Goal: Task Accomplishment & Management: Manage account settings

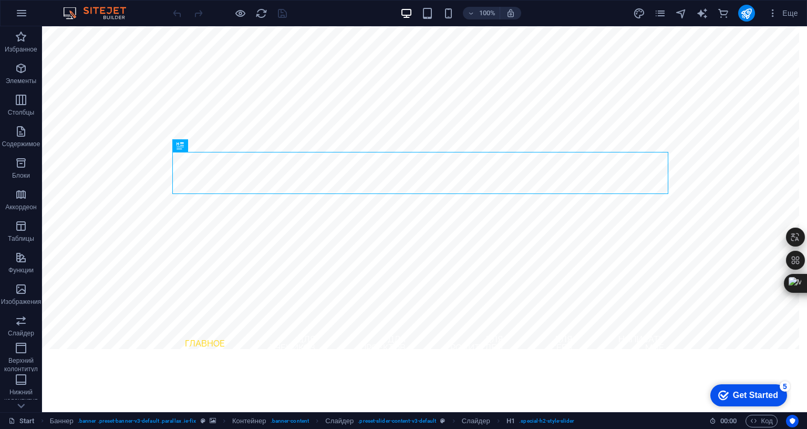
click at [654, 415] on div "Start Баннер . banner .preset-banner-v3-default .parallax .ie-fix Контейнер . b…" at bounding box center [354, 421] width 693 height 13
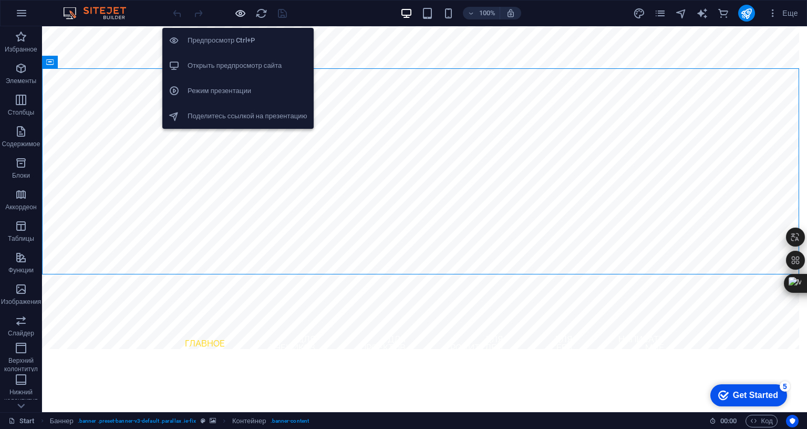
click at [241, 13] on icon "button" at bounding box center [240, 13] width 12 height 12
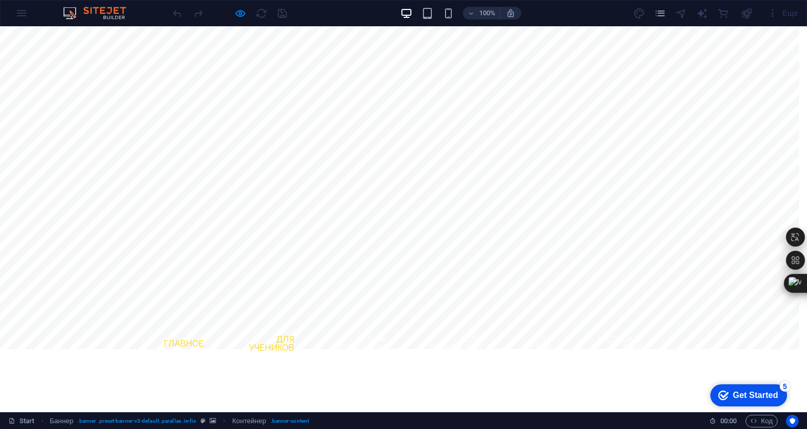
click at [273, 327] on link "Для учеников" at bounding box center [266, 344] width 74 height 34
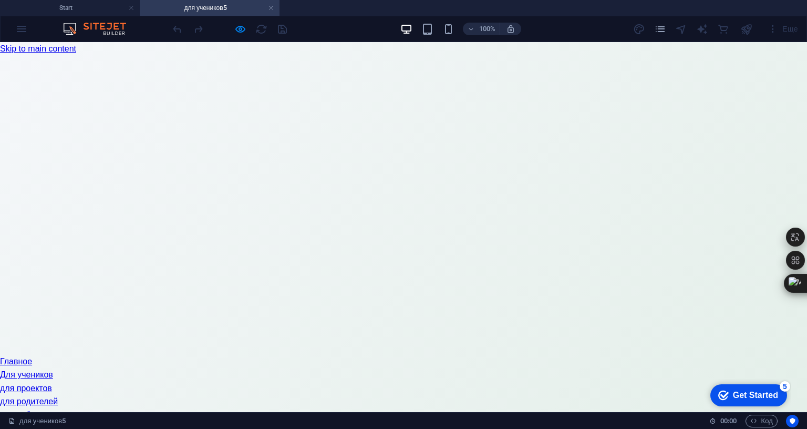
scroll to position [158, 0]
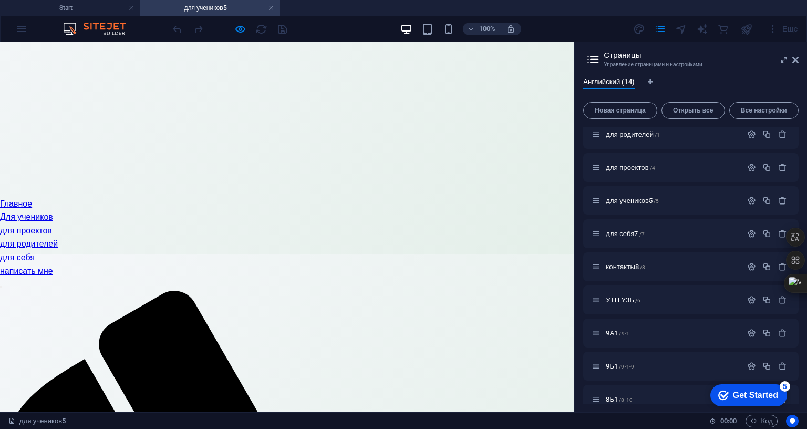
scroll to position [250, 0]
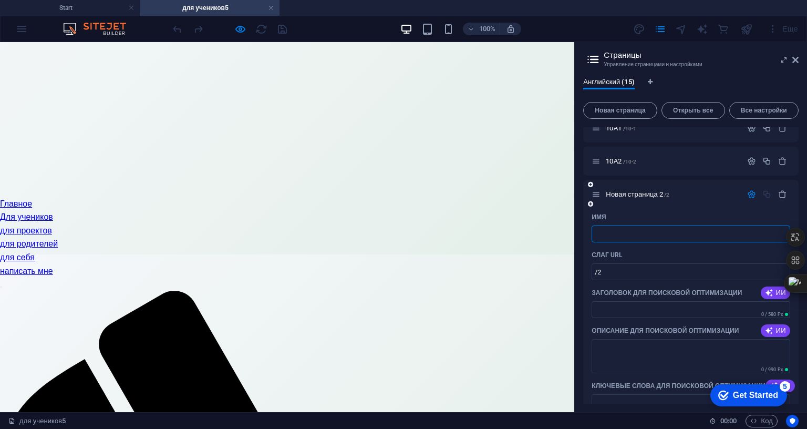
type input "/"
type input "1"
type input "/19"
type input "19"
type input "10"
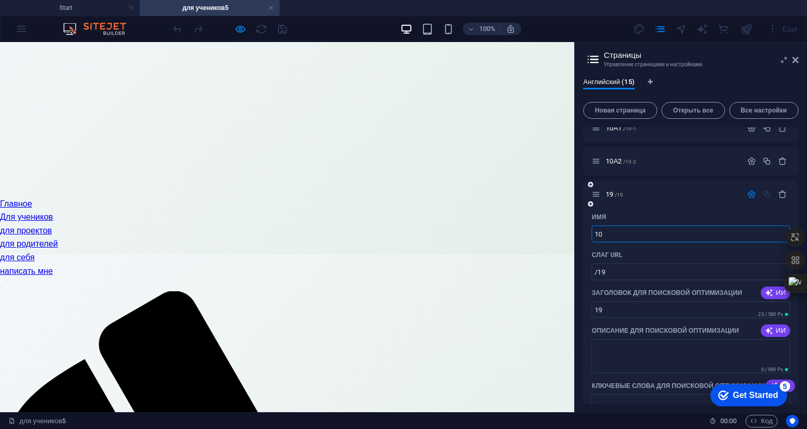
type input "/10"
type input "10"
type input "10Б"
type input "10Б1"
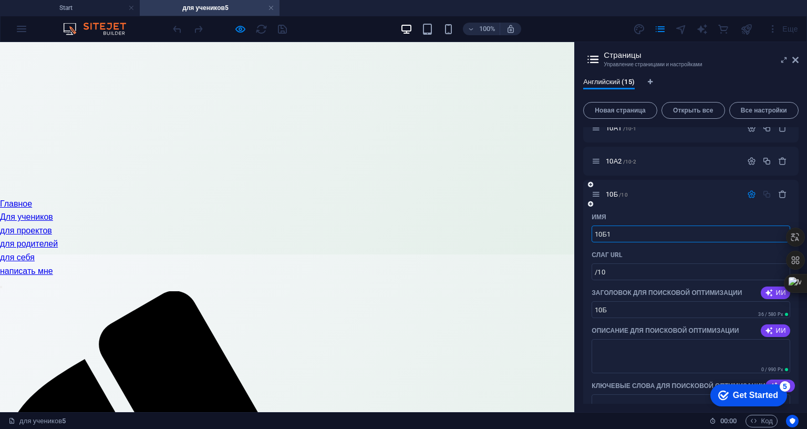
type input "/10-1-15"
type input "10Б1"
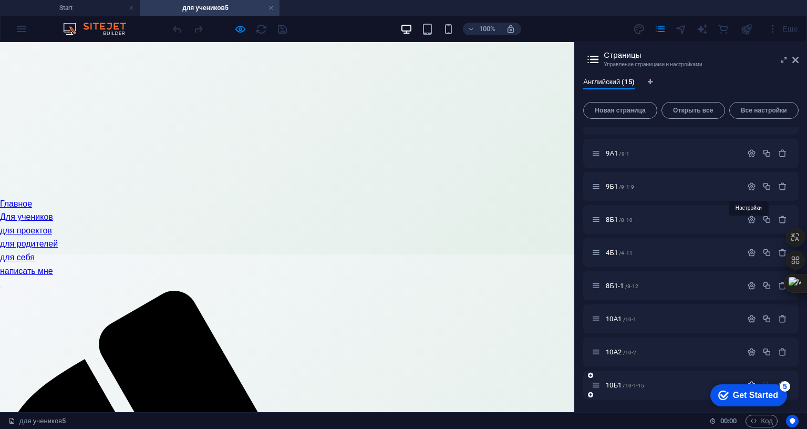
scroll to position [283, 0]
click at [618, 108] on span "Новая страница" at bounding box center [620, 110] width 65 height 6
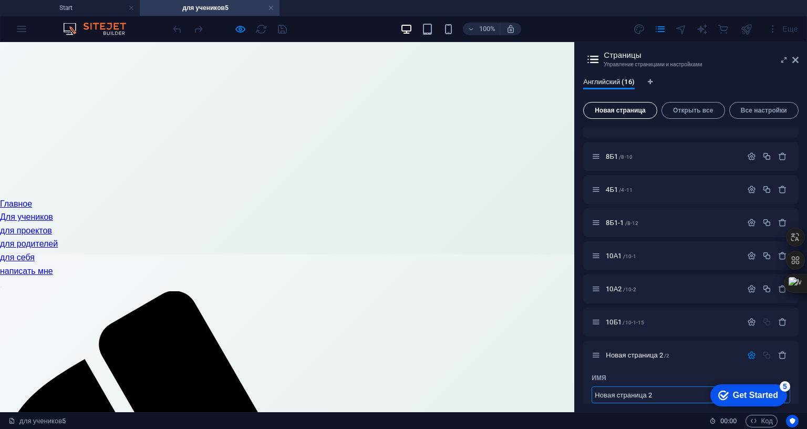
scroll to position [444, 0]
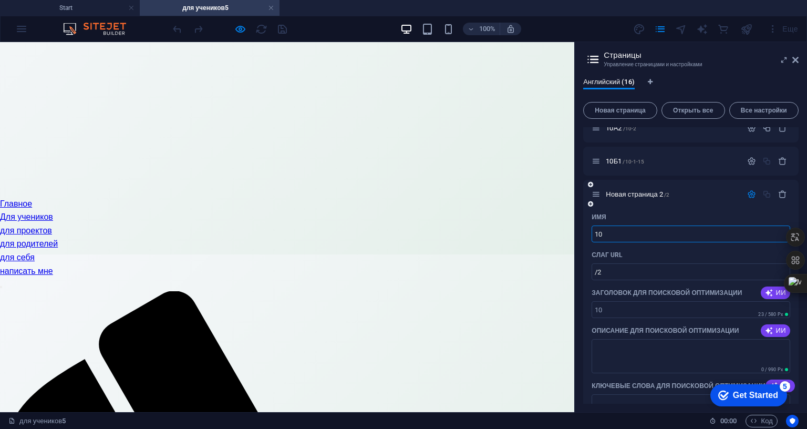
type input "10"
type input "/10"
type input "10Б2"
type input "/10-2-16"
type input "10Б2"
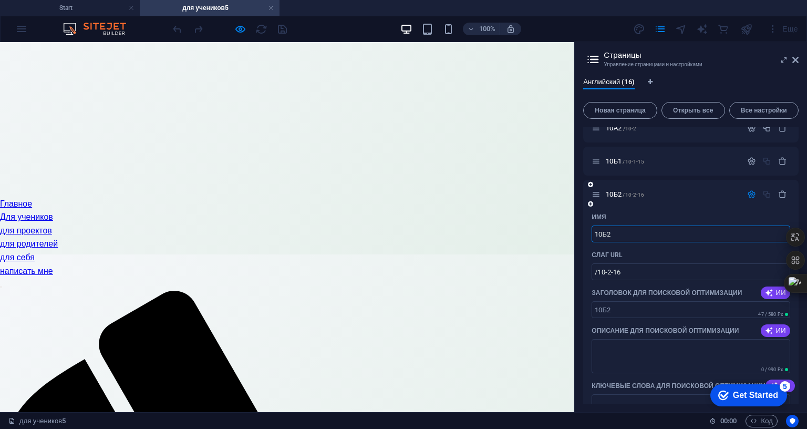
click at [748, 195] on icon "button" at bounding box center [751, 194] width 9 height 9
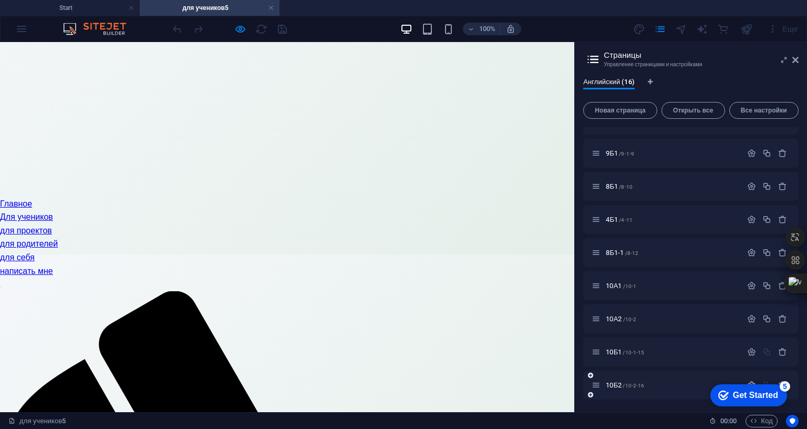
scroll to position [316, 0]
drag, startPoint x: 644, startPoint y: 322, endPoint x: 629, endPoint y: 322, distance: 15.2
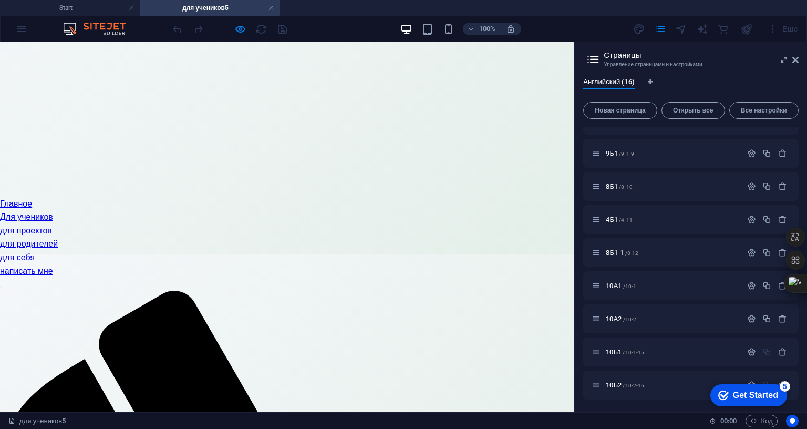
click at [329, 32] on div "100% Еще" at bounding box center [487, 28] width 632 height 17
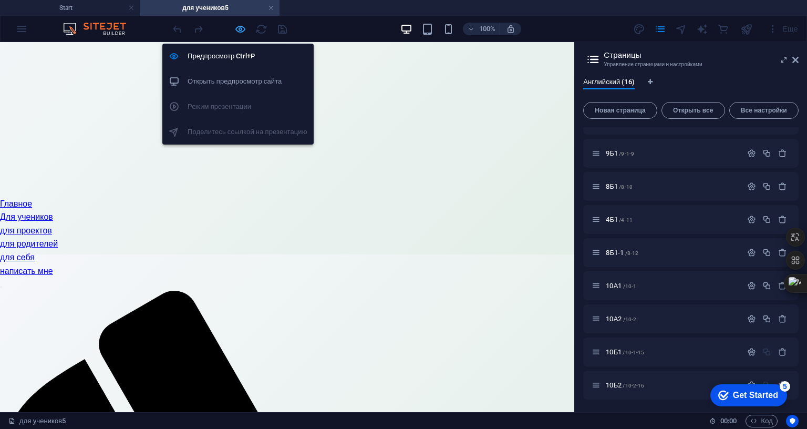
click at [238, 26] on icon "button" at bounding box center [240, 29] width 12 height 12
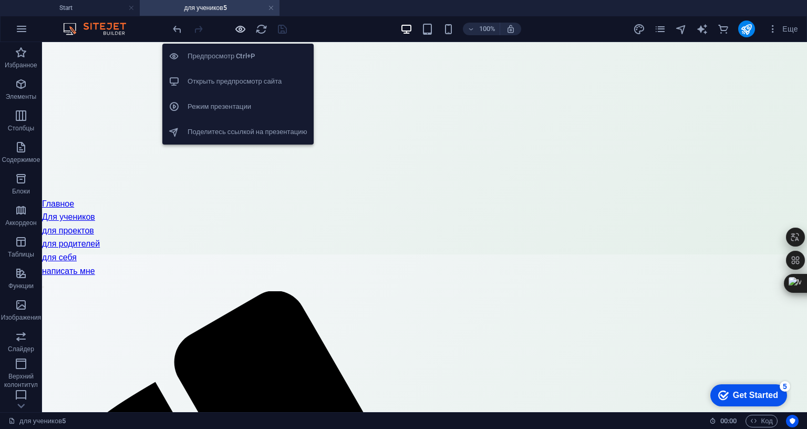
click at [239, 28] on icon "button" at bounding box center [240, 29] width 12 height 12
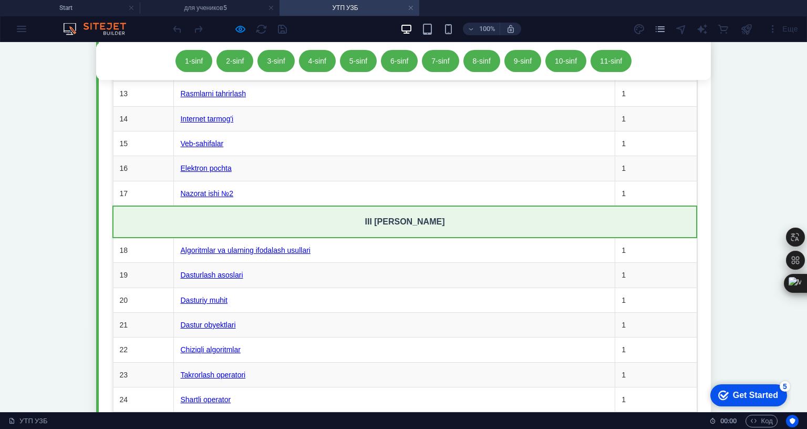
scroll to position [7590, 0]
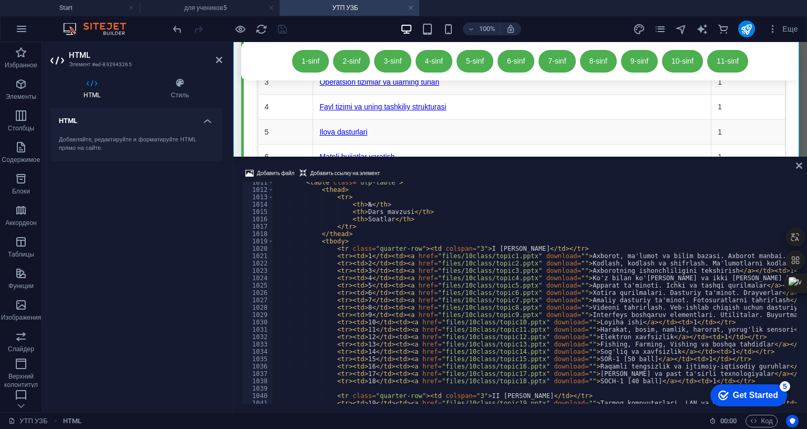
scroll to position [7465, 0]
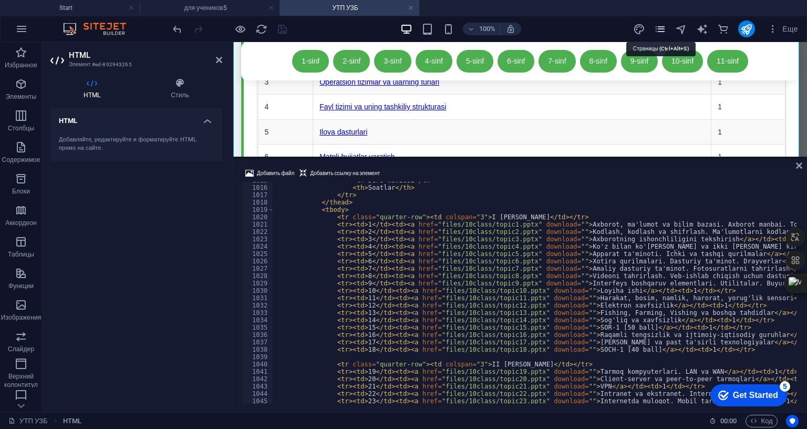
click at [0, 0] on icon "pages" at bounding box center [0, 0] width 0 height 0
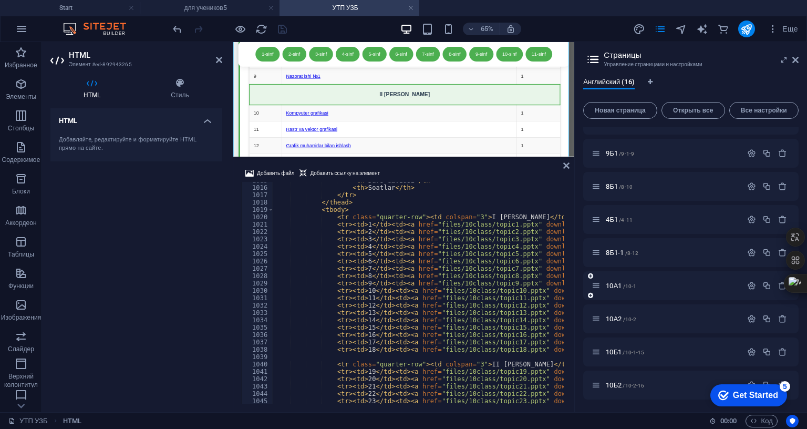
scroll to position [316, 0]
click at [622, 348] on span "10Б1 /10-1-15" at bounding box center [625, 352] width 38 height 8
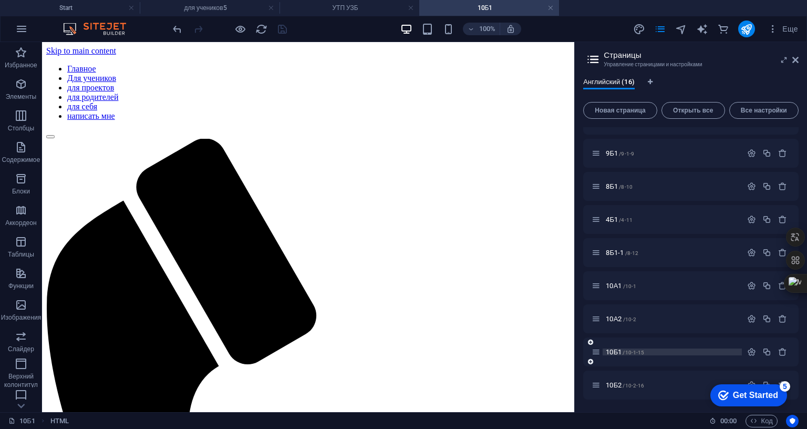
scroll to position [0, 0]
click at [21, 85] on icon "button" at bounding box center [21, 84] width 13 height 13
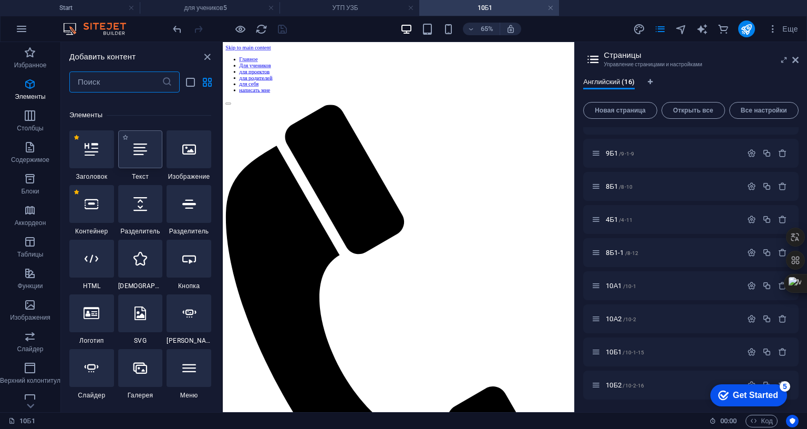
scroll to position [198, 0]
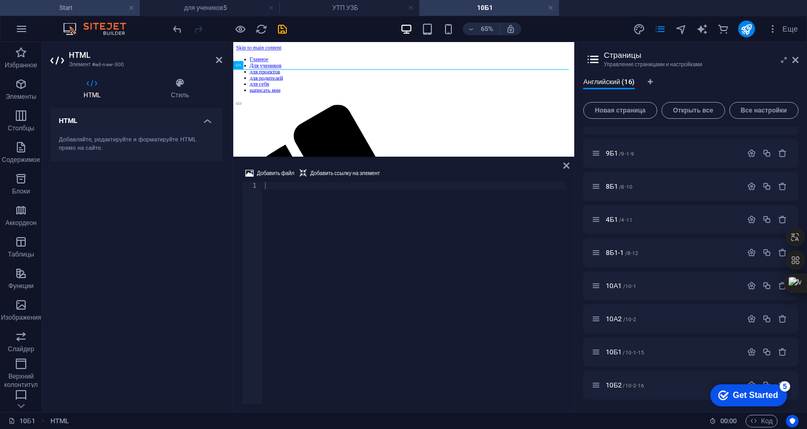
click at [84, 7] on h4 "Start" at bounding box center [70, 8] width 140 height 12
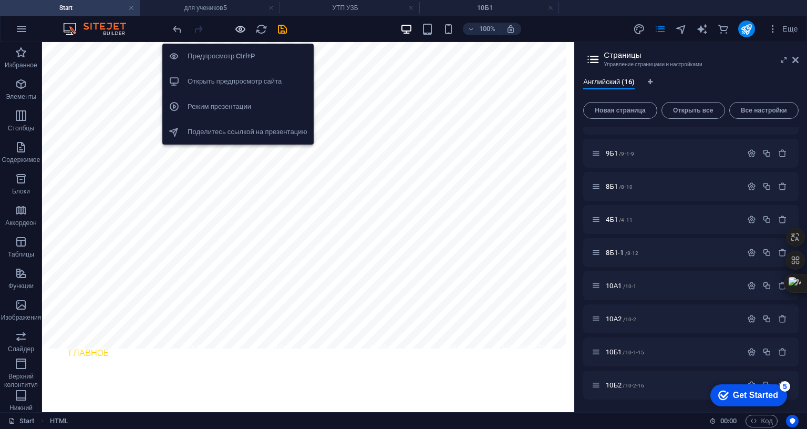
click at [239, 30] on icon "button" at bounding box center [240, 29] width 12 height 12
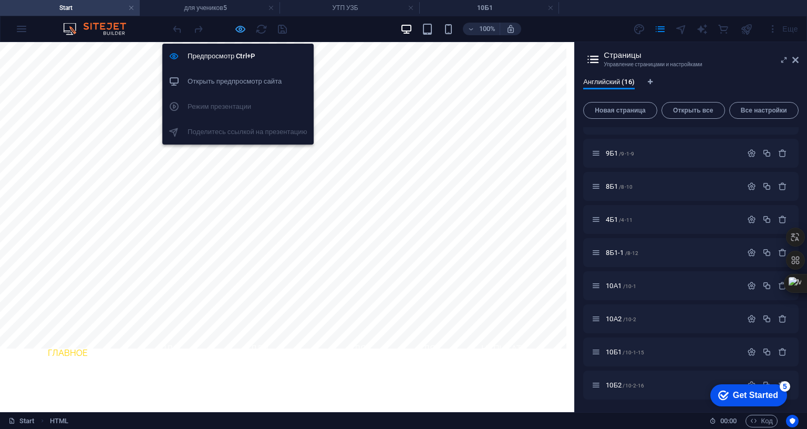
click at [239, 30] on icon "button" at bounding box center [240, 29] width 12 height 12
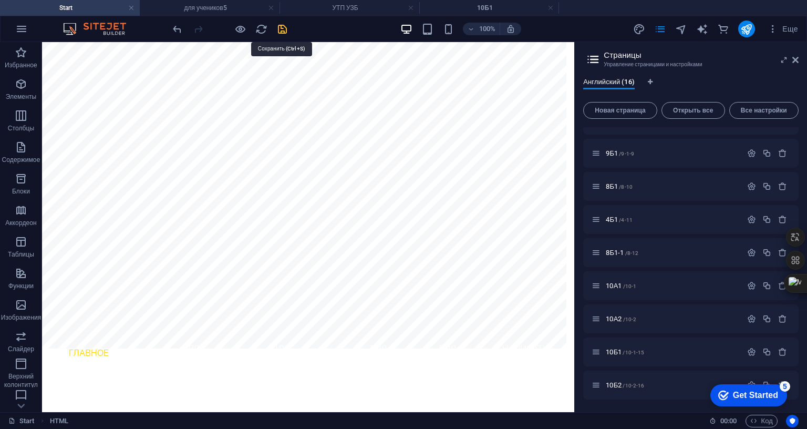
click at [282, 27] on icon "save" at bounding box center [282, 29] width 12 height 12
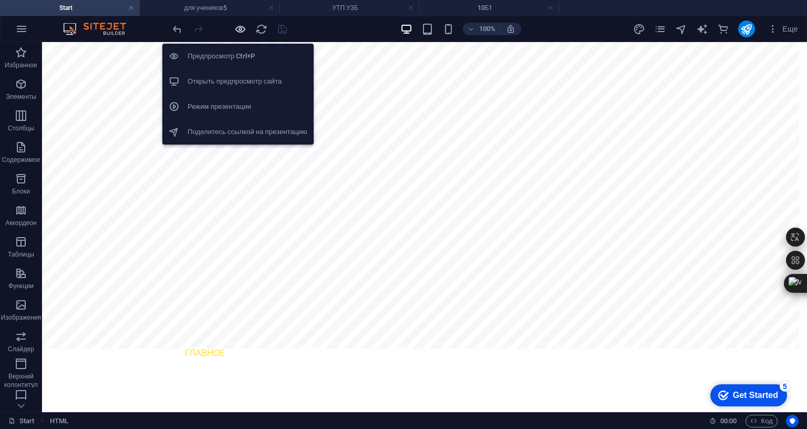
click at [238, 28] on icon "button" at bounding box center [240, 29] width 12 height 12
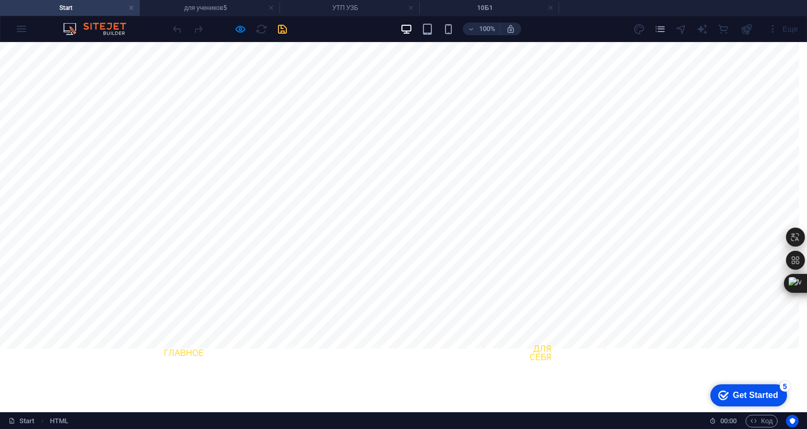
click at [551, 336] on link "для себя" at bounding box center [533, 353] width 53 height 34
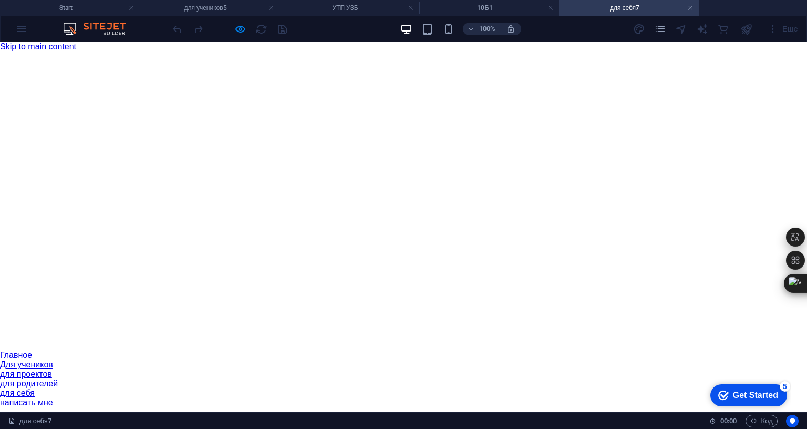
scroll to position [1856, 0]
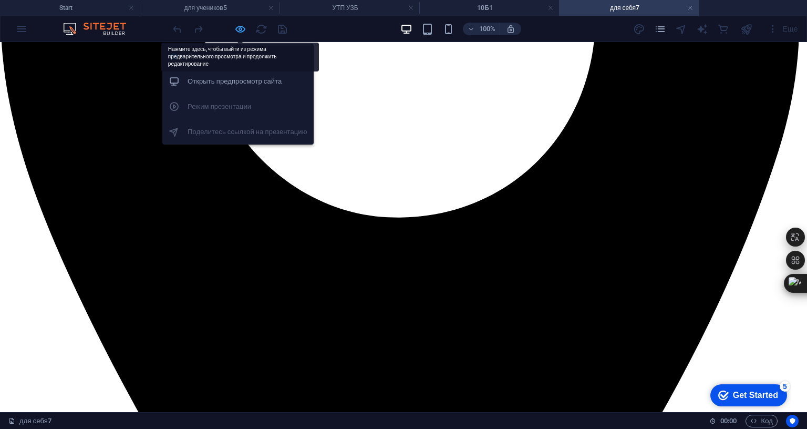
click at [234, 35] on icon "button" at bounding box center [240, 29] width 12 height 12
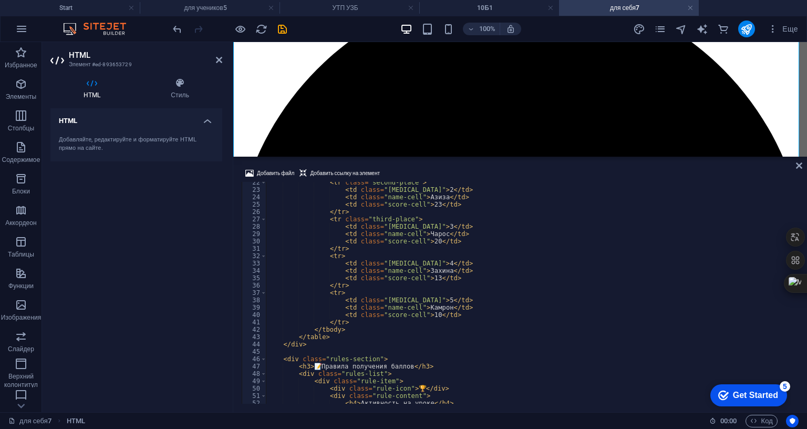
scroll to position [189, 0]
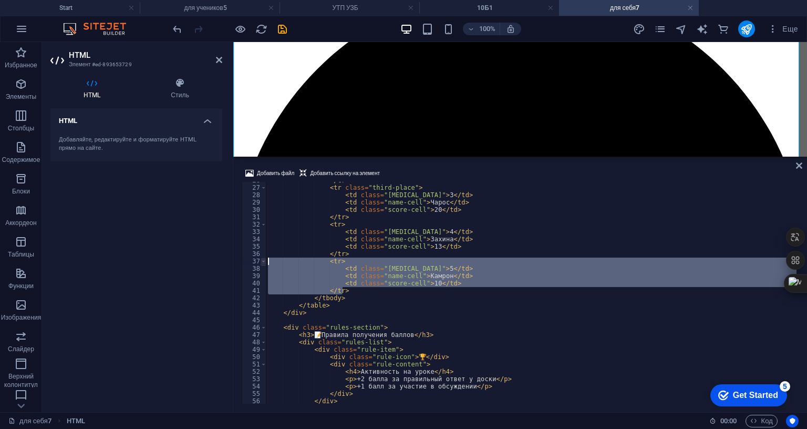
drag, startPoint x: 345, startPoint y: 228, endPoint x: 264, endPoint y: 197, distance: 87.0
click at [264, 197] on div "<div class="rating-container"> 26 27 28 29 30 31 32 33 34 35 36 37 38 39 40 41 …" at bounding box center [520, 293] width 557 height 222
click at [376, 226] on div "</ tr > < tr class = "third-place" > < td class = "place-cell" > 3 </ td > < td…" at bounding box center [531, 293] width 531 height 222
type textarea "</tr>"
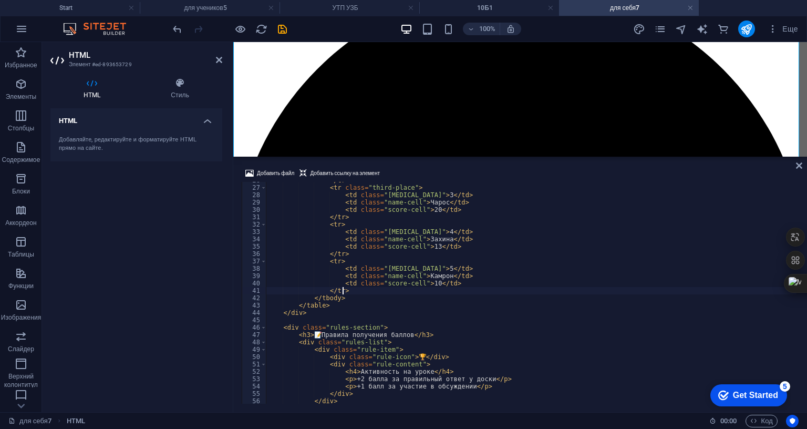
scroll to position [0, 4]
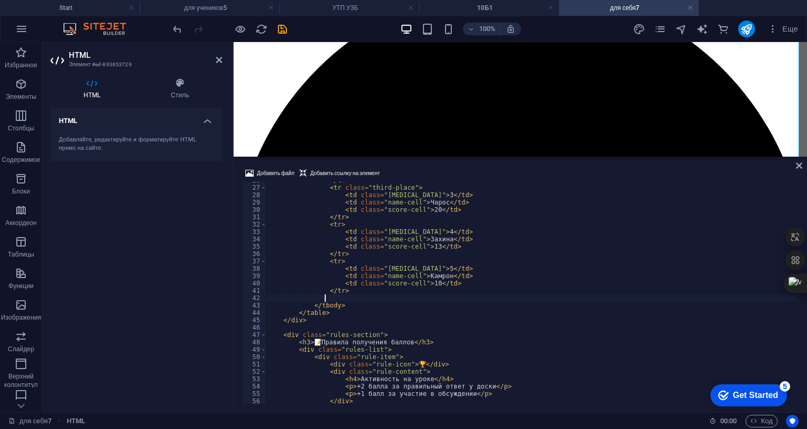
paste textarea "</tr>"
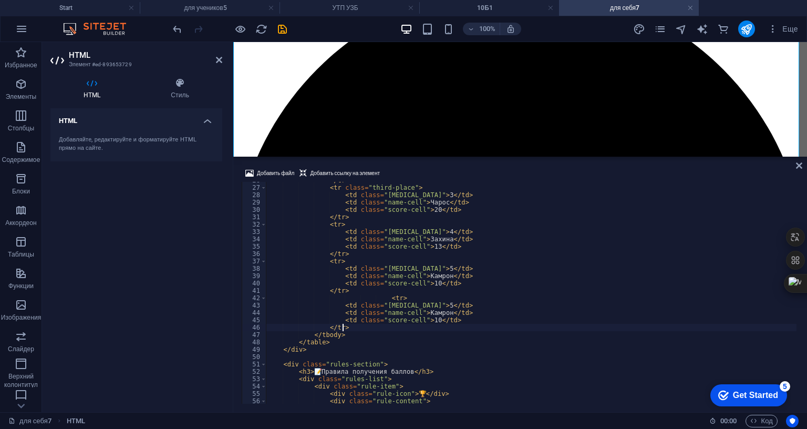
click at [380, 233] on div "</ tr > < tr class = "third-place" > < td class = "place-cell" > 3 </ td > < td…" at bounding box center [531, 295] width 531 height 236
click at [363, 265] on div "</ tr > < tr class = "third-place" > < td class = "place-cell" > 3 </ td > < td…" at bounding box center [531, 295] width 531 height 236
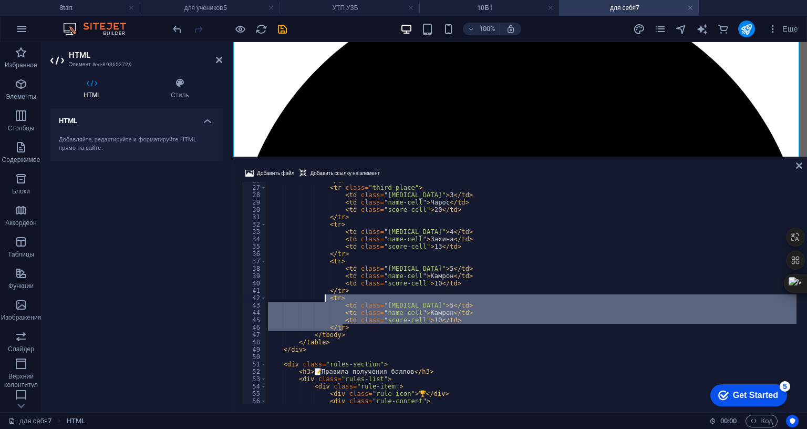
drag, startPoint x: 347, startPoint y: 265, endPoint x: 323, endPoint y: 238, distance: 36.1
click at [323, 238] on div "</ tr > < tr class = "third-place" > < td class = "place-cell" > 3 </ td > < td…" at bounding box center [531, 295] width 531 height 236
click at [349, 264] on div "</ tr > < tr class = "third-place" > < td class = "place-cell" > 3 </ td > < td…" at bounding box center [531, 293] width 531 height 222
type textarea "</tr>"
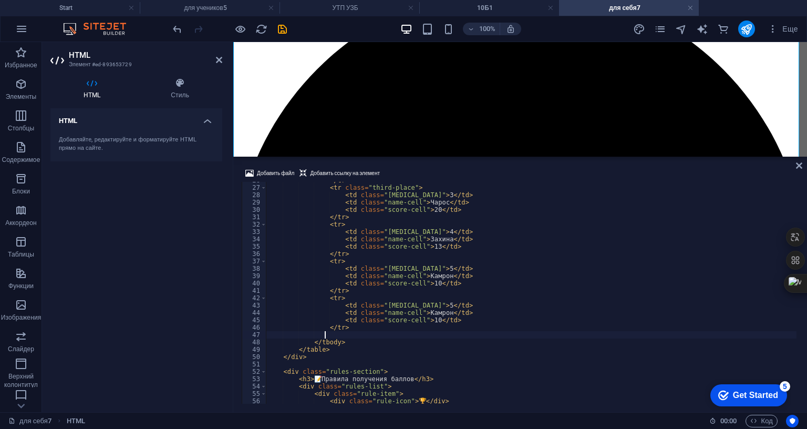
paste textarea "</tr>"
type textarea "</tr>"
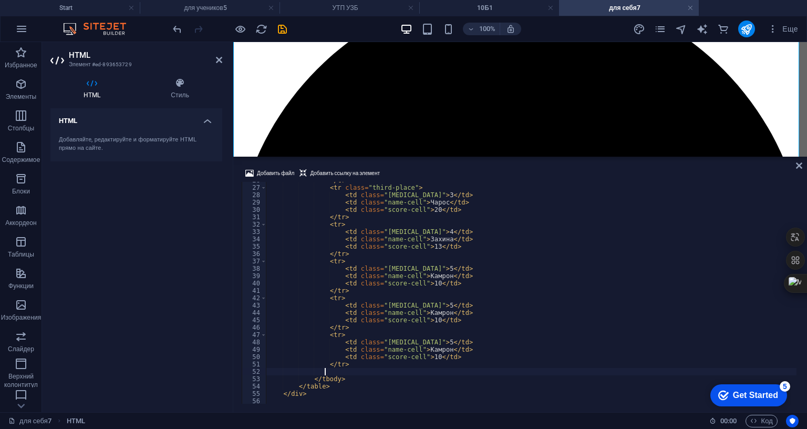
paste textarea "</tr>"
click at [424, 240] on div "</ tr > < tr class = "third-place" > < td class = "place-cell" > 3 </ td > < td…" at bounding box center [531, 294] width 531 height 236
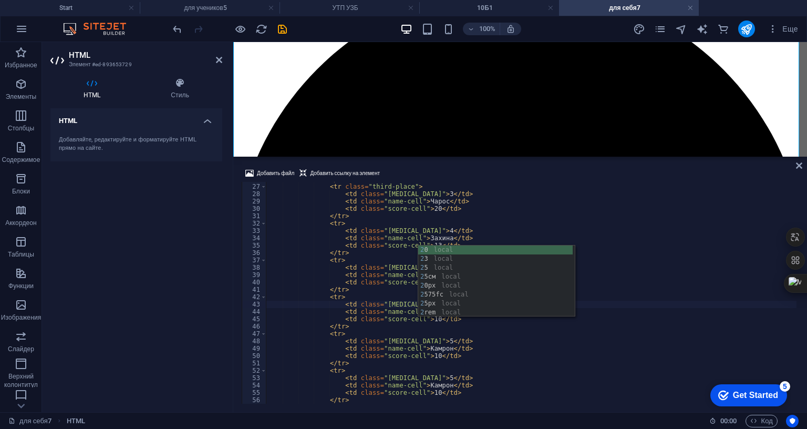
scroll to position [0, 13]
click at [514, 225] on div "</ tr > < tr class = "third-place" > < td class = "place-cell" > 3 </ td > < td…" at bounding box center [531, 294] width 531 height 236
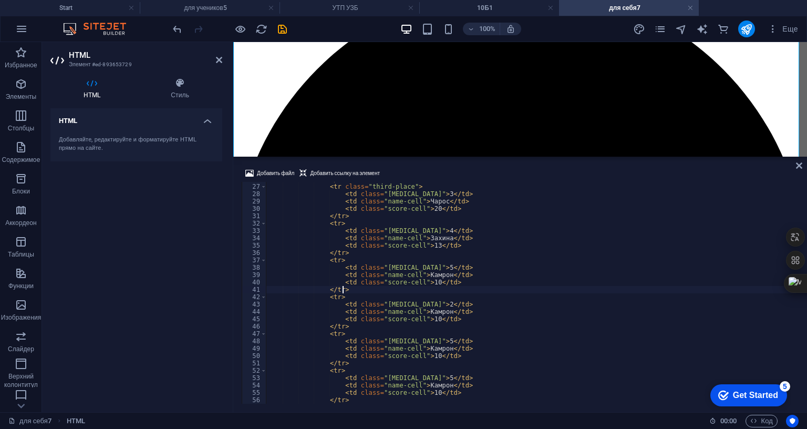
click at [423, 278] on div "</ tr > < tr class = "third-place" > < td class = "place-cell" > 3 </ td > < td…" at bounding box center [531, 294] width 531 height 236
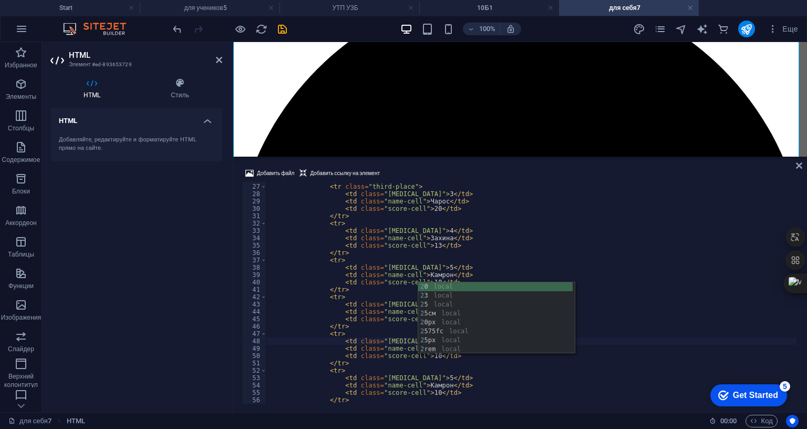
scroll to position [0, 13]
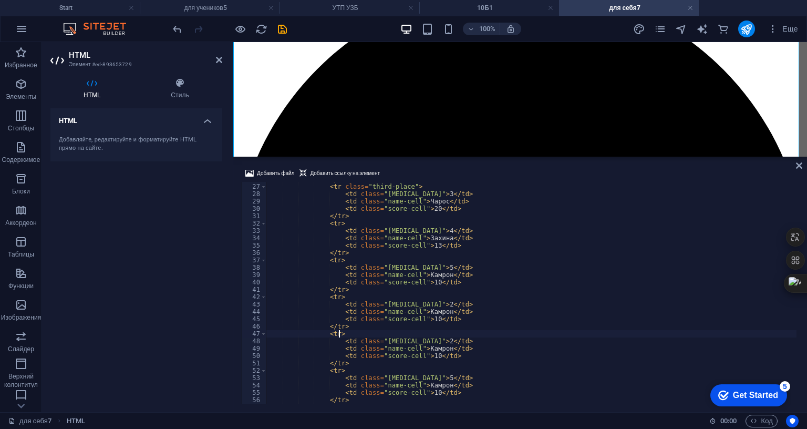
click at [467, 268] on div "</ tr > < tr class = "third-place" > < td class = "place-cell" > 3 </ td > < td…" at bounding box center [531, 294] width 531 height 236
click at [425, 316] on div "</ tr > < tr class = "third-place" > < td class = "place-cell" > 3 </ td > < td…" at bounding box center [531, 294] width 531 height 236
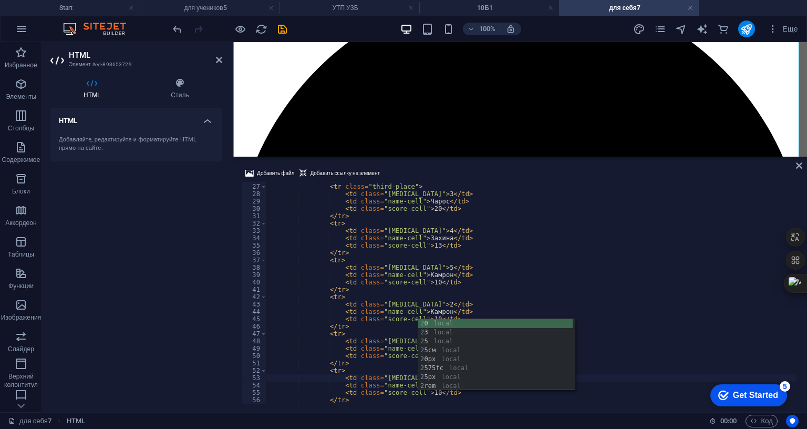
click at [485, 290] on div "</ tr > < tr class = "third-place" > < td class = "place-cell" > 3 </ td > < td…" at bounding box center [531, 294] width 531 height 236
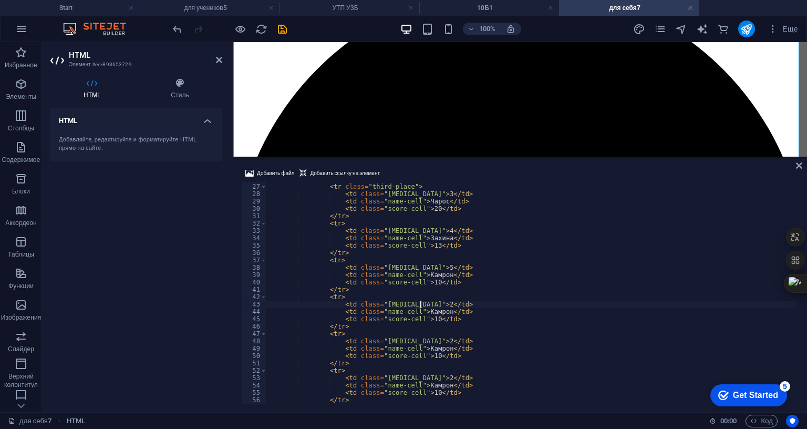
click at [421, 240] on div "</ tr > < tr class = "third-place" > < td class = "place-cell" > 3 </ td > < td…" at bounding box center [531, 294] width 531 height 236
click at [424, 242] on div "</ tr > < tr class = "third-place" > < td class = "place-cell" > 3 </ td > < td…" at bounding box center [531, 294] width 531 height 236
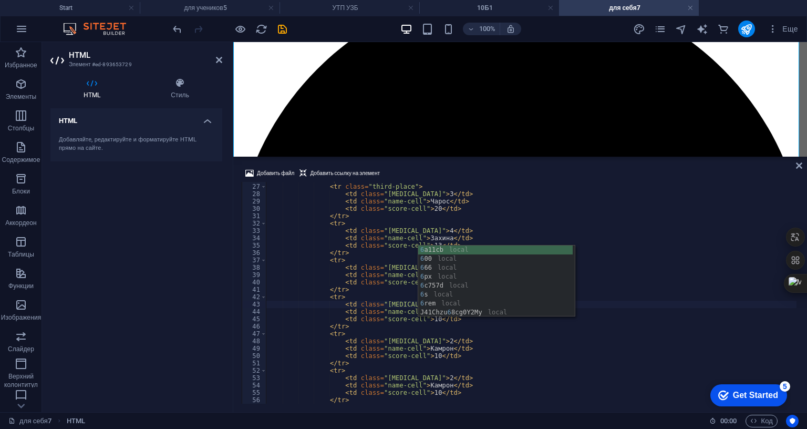
click at [486, 202] on div "</ tr > < tr class = "third-place" > < td class = "place-cell" > 3 </ td > < td…" at bounding box center [531, 294] width 531 height 236
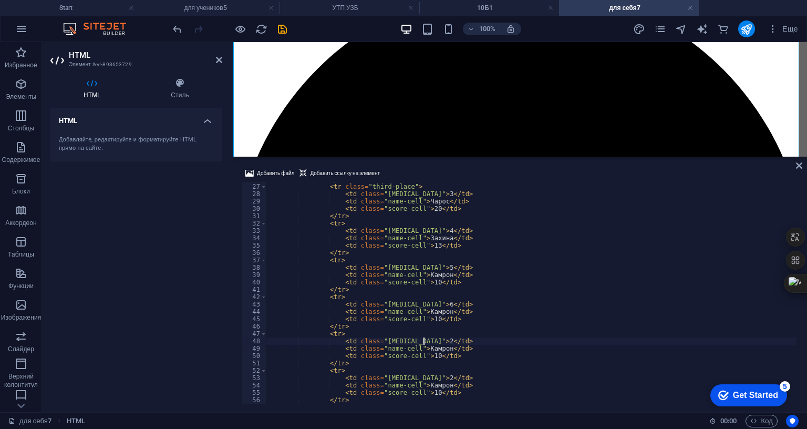
click at [423, 277] on div "</ tr > < tr class = "third-place" > < td class = "place-cell" > 3 </ td > < td…" at bounding box center [531, 294] width 531 height 236
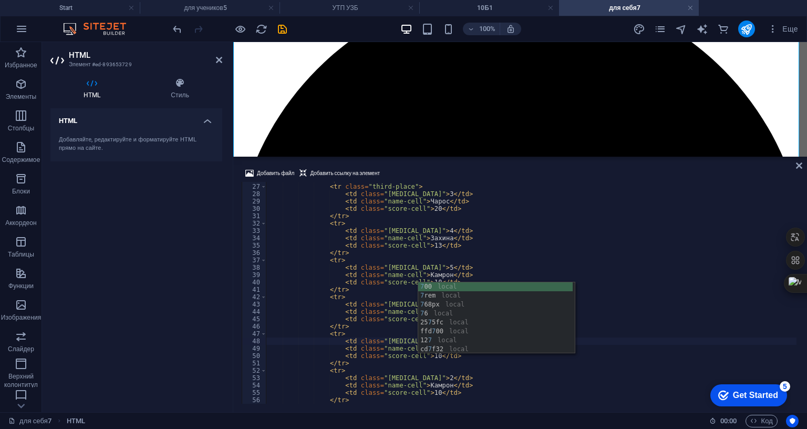
click at [478, 264] on div "</ tr > < tr class = "third-place" > < td class = "place-cell" > 3 </ td > < td…" at bounding box center [531, 294] width 531 height 236
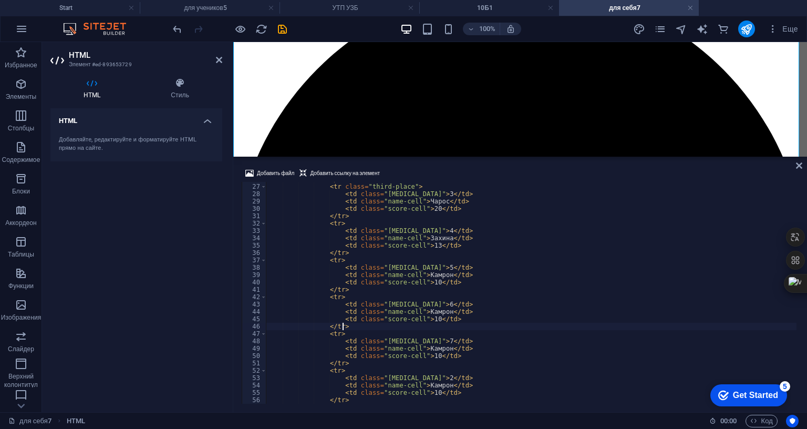
scroll to position [0, 5]
click at [423, 315] on div "</ tr > < tr class = "third-place" > < td class = "place-cell" > 3 </ td > < td…" at bounding box center [531, 294] width 531 height 236
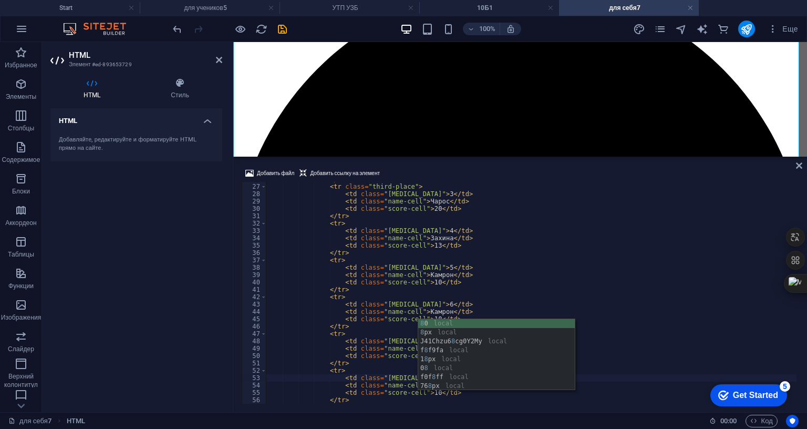
scroll to position [0, 13]
click at [460, 277] on div "</ tr > < tr class = "third-place" > < td class = "place-cell" > 3 </ td > < td…" at bounding box center [531, 294] width 531 height 236
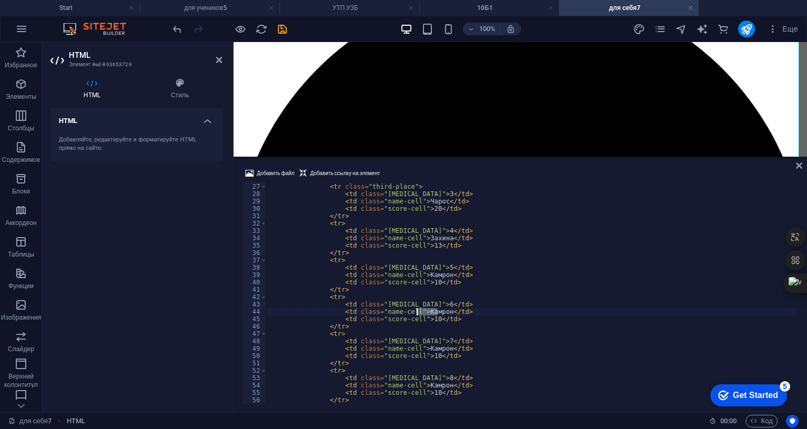
drag, startPoint x: 438, startPoint y: 248, endPoint x: 417, endPoint y: 246, distance: 21.6
click at [417, 246] on div "</ tr > < tr class = "third-place" > < td class = "place-cell" > 3 </ td > < td…" at bounding box center [531, 294] width 531 height 236
drag, startPoint x: 427, startPoint y: 256, endPoint x: 422, endPoint y: 254, distance: 5.5
click at [422, 254] on div "</ tr > < tr class = "third-place" > < td class = "place-cell" > 3 </ td > < td…" at bounding box center [531, 294] width 531 height 236
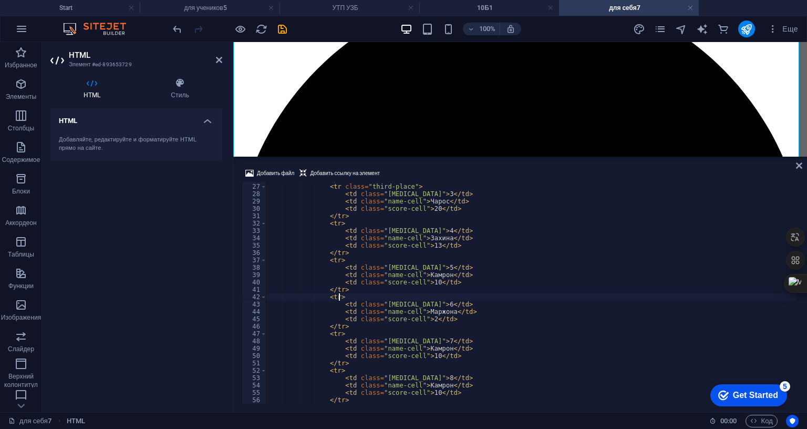
click at [534, 234] on div "</ tr > < tr class = "third-place" > < td class = "place-cell" > 3 </ td > < td…" at bounding box center [531, 294] width 531 height 236
drag, startPoint x: 438, startPoint y: 285, endPoint x: 417, endPoint y: 285, distance: 21.0
click at [417, 285] on div "</ tr > < tr class = "third-place" > < td class = "place-cell" > 3 </ td > < td…" at bounding box center [531, 294] width 531 height 236
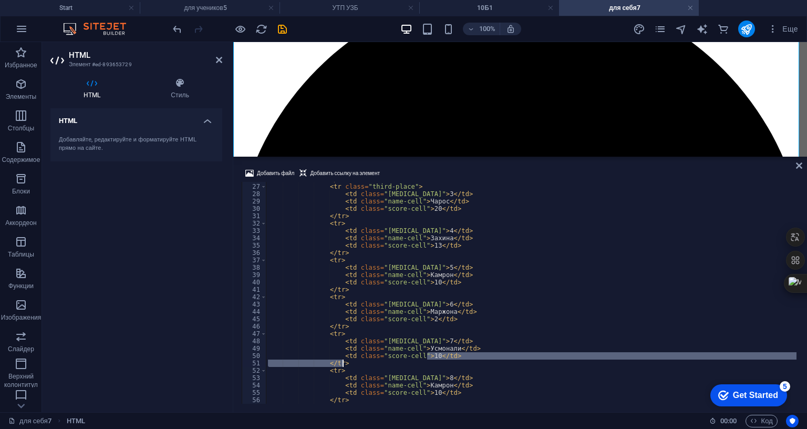
drag, startPoint x: 427, startPoint y: 294, endPoint x: 420, endPoint y: 297, distance: 7.1
click at [420, 297] on div "</ tr > < tr class = "third-place" > < td class = "place-cell" > 3 </ td > < td…" at bounding box center [531, 294] width 531 height 236
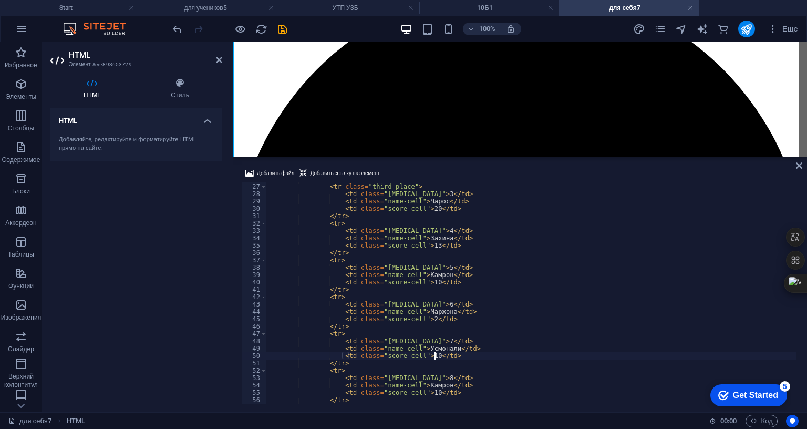
click at [427, 293] on div "</ tr > < tr class = "third-place" > < td class = "place-cell" > 3 </ td > < td…" at bounding box center [531, 294] width 531 height 236
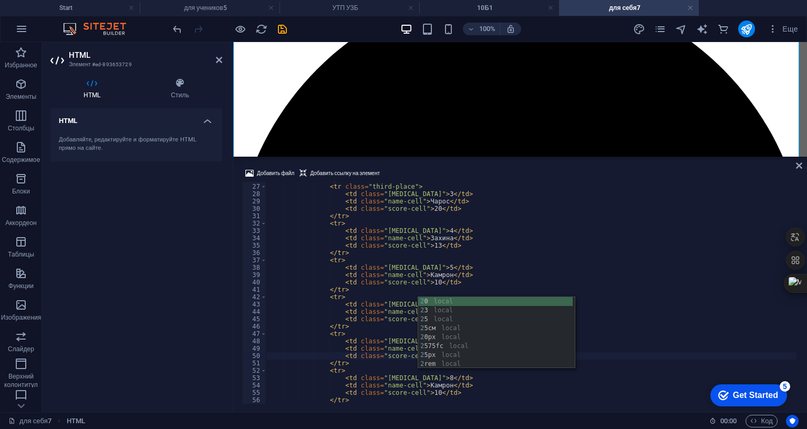
click at [511, 233] on div "</ tr > < tr class = "third-place" > < td class = "place-cell" > 3 </ td > < td…" at bounding box center [531, 294] width 531 height 236
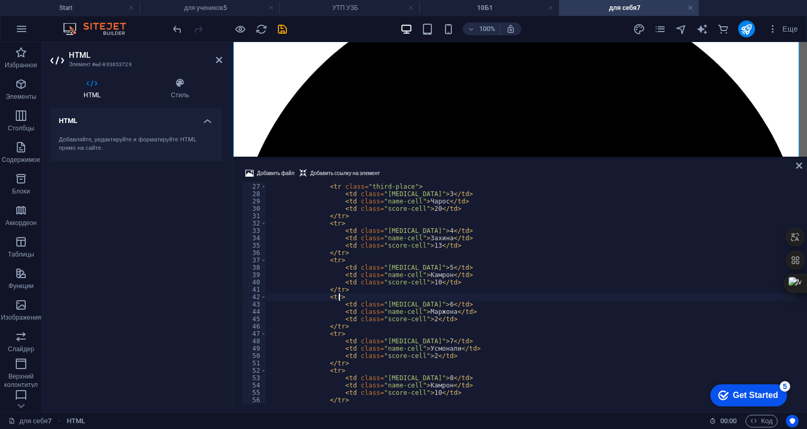
scroll to position [0, 5]
drag, startPoint x: 437, startPoint y: 323, endPoint x: 418, endPoint y: 321, distance: 19.5
click at [418, 321] on div "</ tr > < tr class = "third-place" > < td class = "place-cell" > 3 </ td > < td…" at bounding box center [531, 294] width 531 height 236
click at [428, 331] on div "</ tr > < tr class = "third-place" > < td class = "place-cell" > 3 </ td > < td…" at bounding box center [531, 294] width 531 height 236
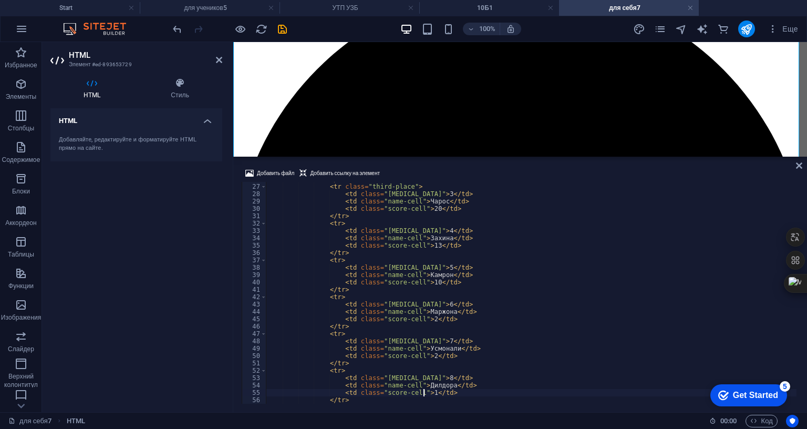
scroll to position [0, 13]
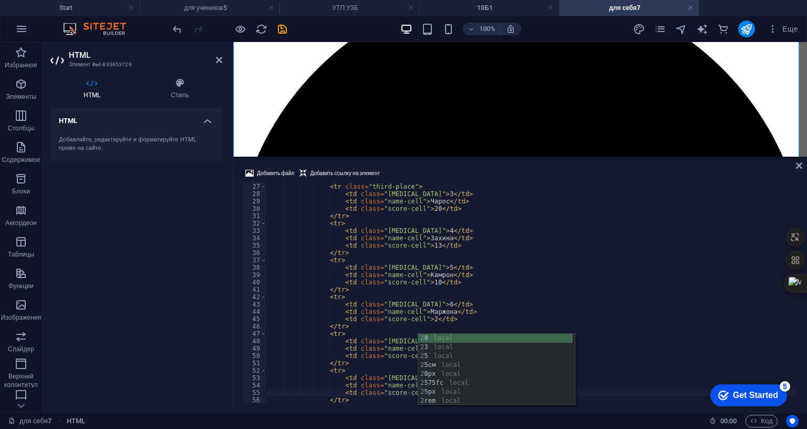
click at [526, 295] on div "</ tr > < tr class = "third-place" > < td class = "place-cell" > 3 </ td > < td…" at bounding box center [531, 294] width 531 height 236
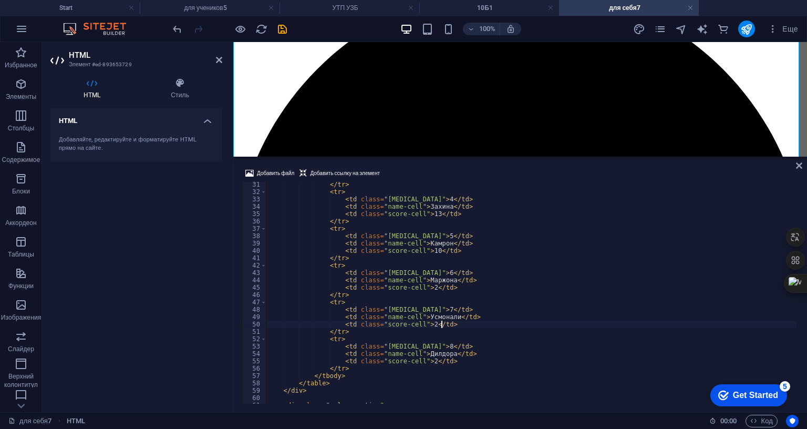
scroll to position [222, 0]
click at [360, 304] on div "</ tr > < tr > < td class = "place-cell" > 4 </ td > < td class = "name-cell" >…" at bounding box center [531, 299] width 531 height 236
type textarea "</tr>"
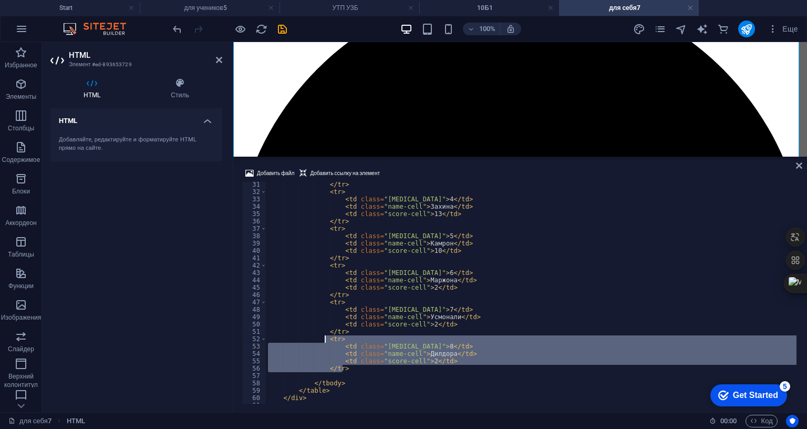
drag, startPoint x: 360, startPoint y: 304, endPoint x: 326, endPoint y: 275, distance: 44.7
click at [326, 275] on div "</ tr > < tr > < td class = "place-cell" > 4 </ td > < td class = "name-cell" >…" at bounding box center [531, 299] width 531 height 236
click at [353, 306] on div "</ tr > < tr > < td class = "place-cell" > 4 </ td > < td class = "name-cell" >…" at bounding box center [531, 293] width 531 height 222
type textarea "</tr>"
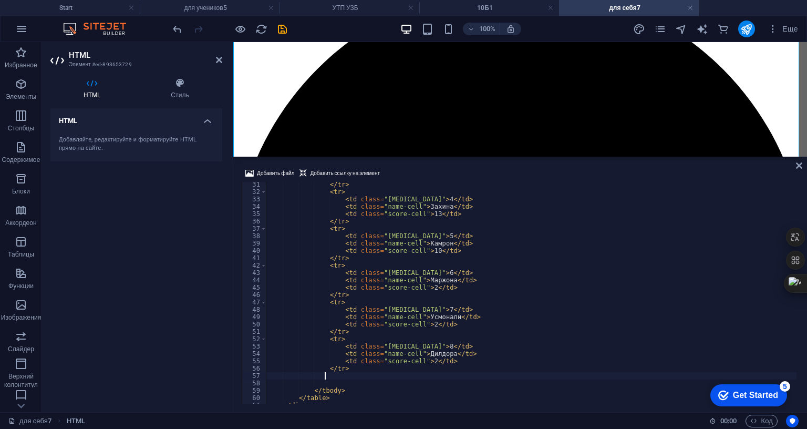
paste textarea "</tr>"
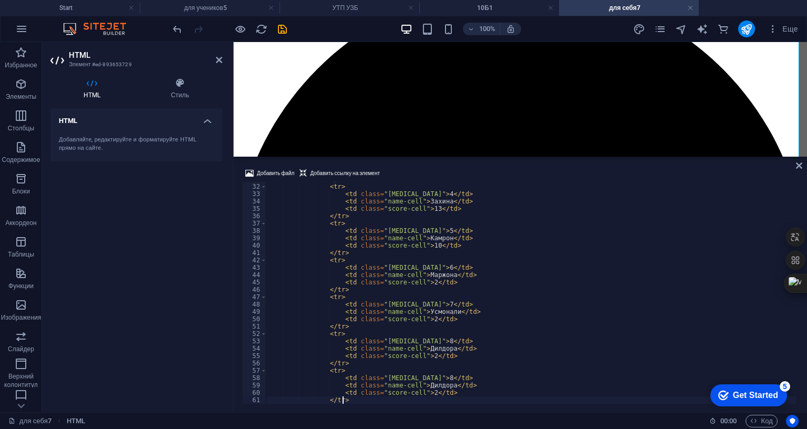
scroll to position [290, 0]
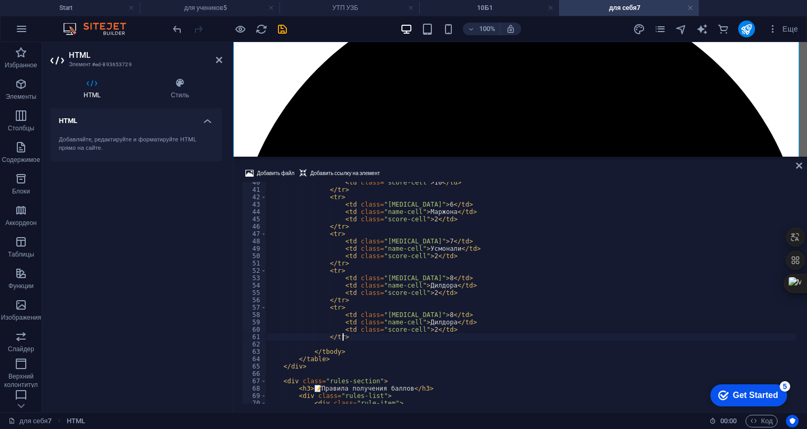
click at [423, 252] on div "< td class = "score-cell" > 10 </ td > </ tr > < tr > < td class = "place-cell"…" at bounding box center [531, 297] width 531 height 236
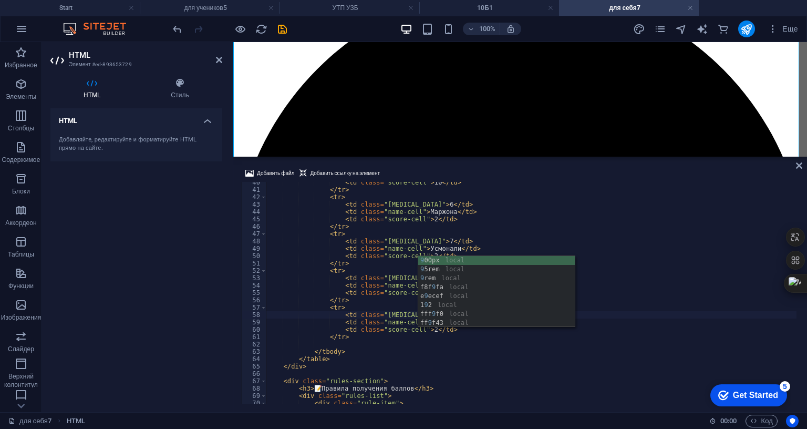
click at [468, 229] on div "< td class = "score-cell" > 10 </ td > </ tr > < tr > < td class = "place-cell"…" at bounding box center [531, 297] width 531 height 236
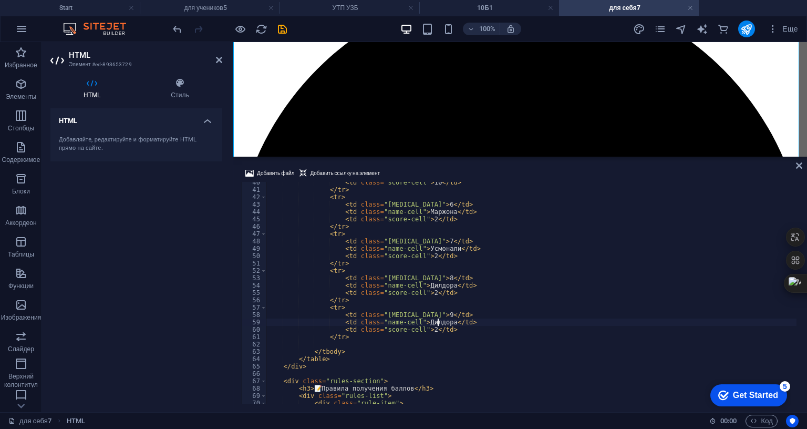
click at [439, 259] on div "< td class = "score-cell" > 10 </ td > </ tr > < tr > < td class = "place-cell"…" at bounding box center [531, 297] width 531 height 236
click at [441, 258] on div "< td class = "score-cell" > 10 </ td > </ tr > < tr > < td class = "place-cell"…" at bounding box center [531, 297] width 531 height 236
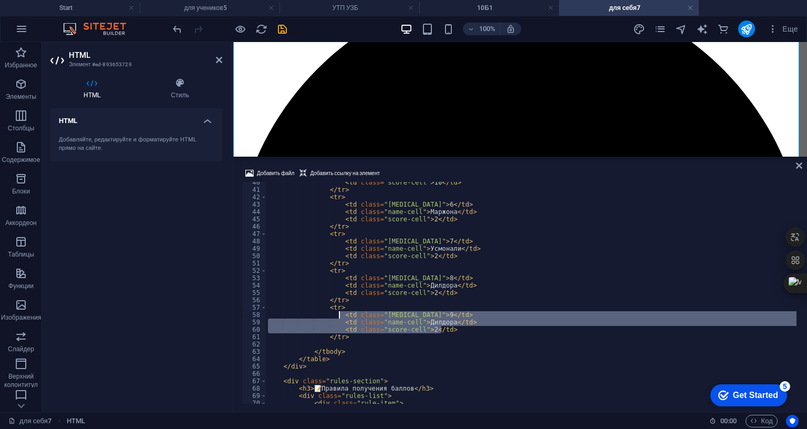
drag, startPoint x: 445, startPoint y: 266, endPoint x: 341, endPoint y: 251, distance: 105.7
click at [341, 251] on div "< td class = "score-cell" > 10 </ td > </ tr > < tr > < td class = "place-cell"…" at bounding box center [531, 297] width 531 height 236
type textarea "<td class="place-cell">9</td> <td class="name-cell">Дилдора</td>"
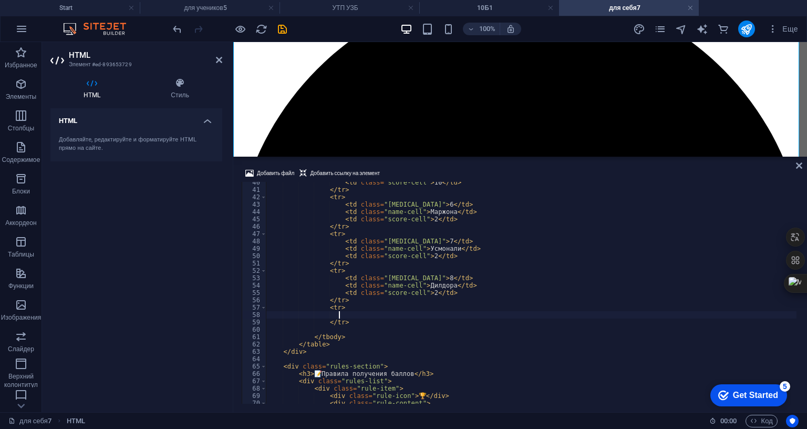
scroll to position [0, 5]
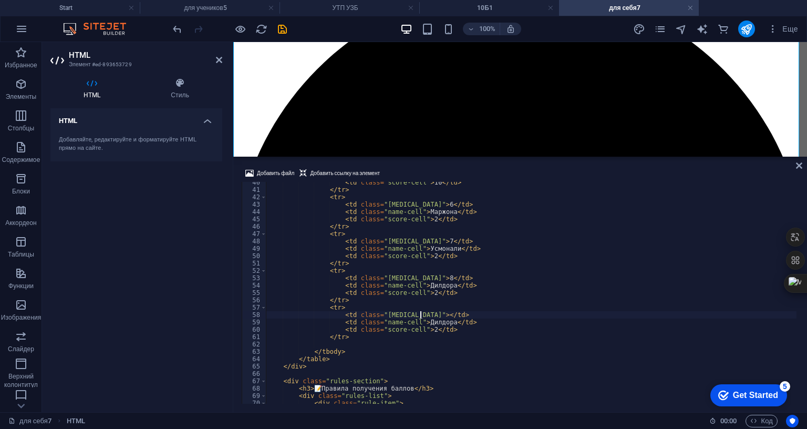
type textarea "<td class="place-cell">8</td>"
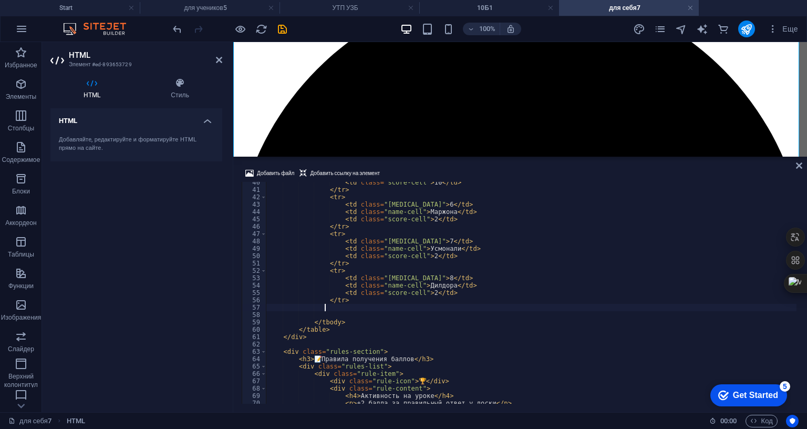
click at [347, 259] on div "< td class = "score-cell" > 10 </ td > </ tr > < tr > < td class = "place-cell"…" at bounding box center [531, 297] width 531 height 236
type textarea "</tbody>"
click at [281, 29] on icon "save" at bounding box center [282, 29] width 12 height 12
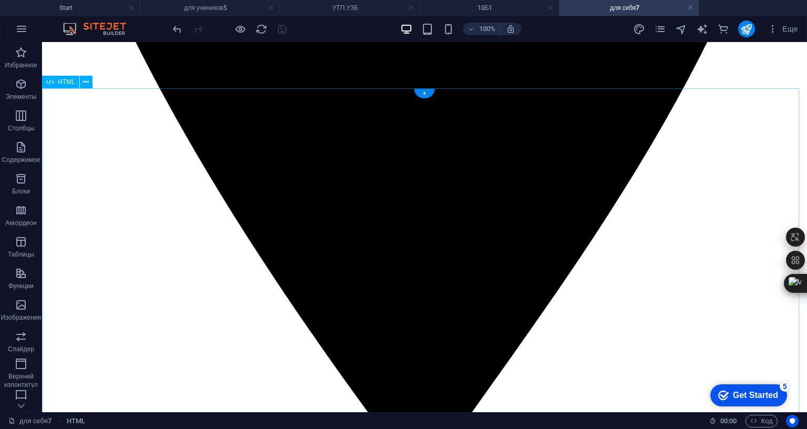
scroll to position [1953, 0]
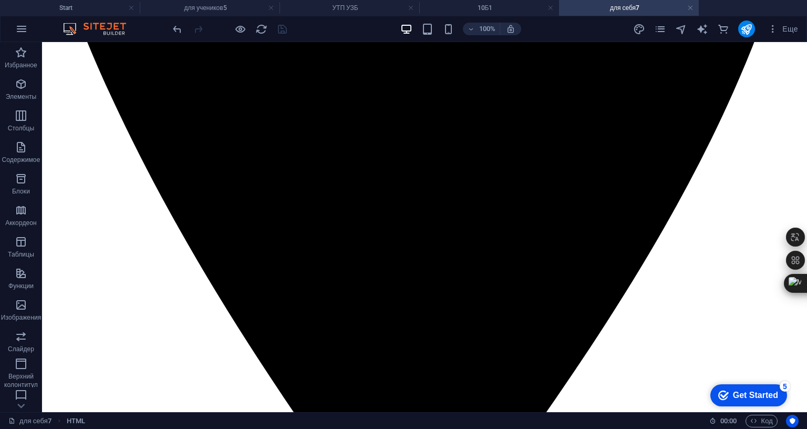
click at [513, 4] on h4 "10Б1" at bounding box center [489, 8] width 140 height 12
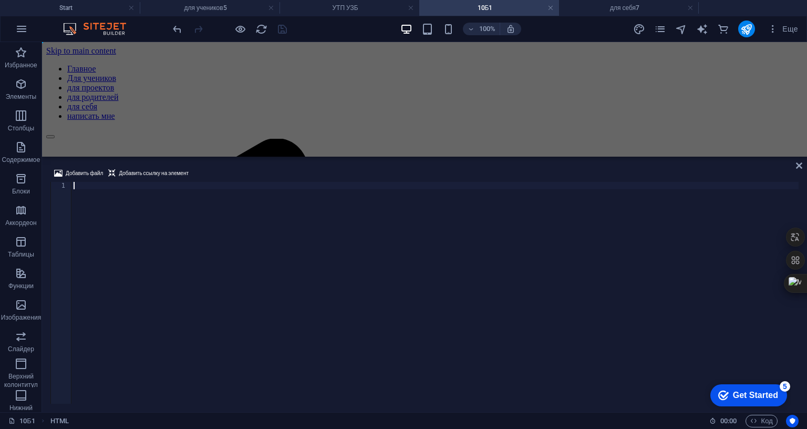
click at [222, 182] on div at bounding box center [434, 300] width 727 height 236
paste textarea "</html>"
type textarea "</html>"
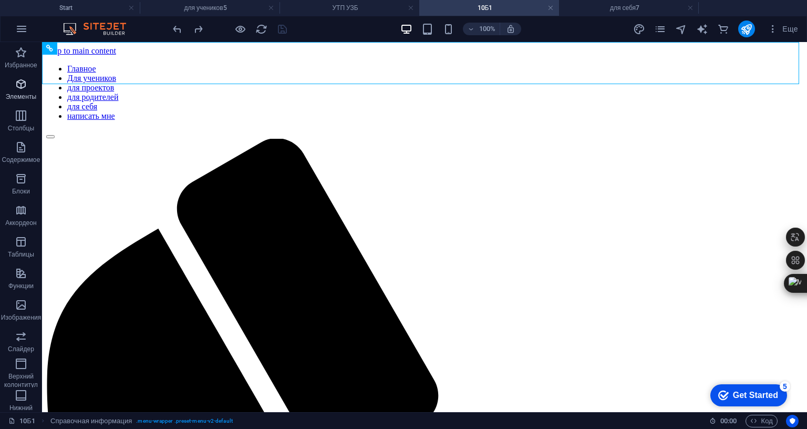
click at [25, 87] on icon "button" at bounding box center [21, 84] width 13 height 13
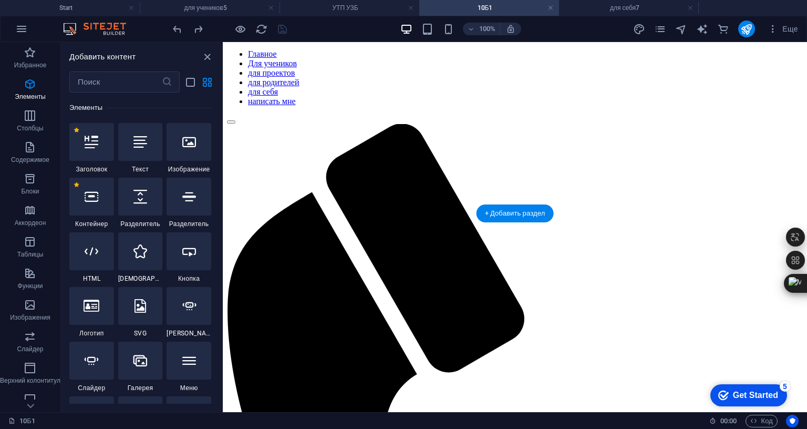
scroll to position [0, 0]
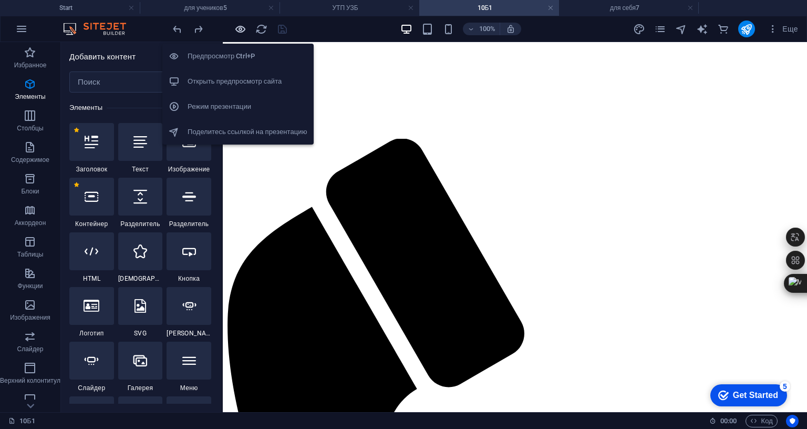
click at [240, 27] on icon "button" at bounding box center [240, 29] width 12 height 12
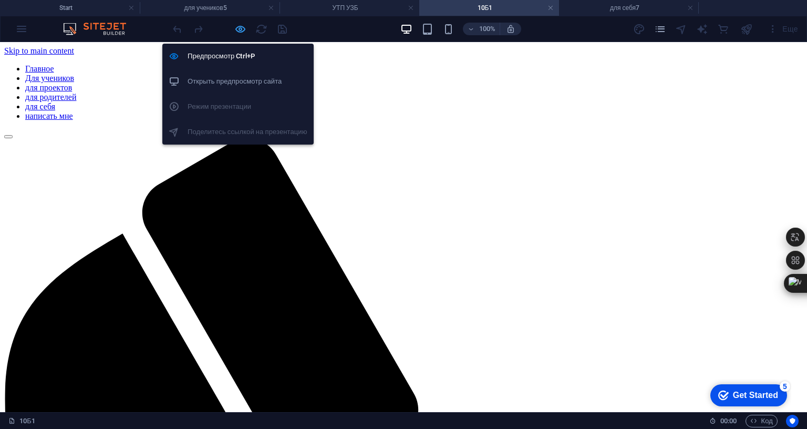
click at [238, 29] on icon "button" at bounding box center [240, 29] width 12 height 12
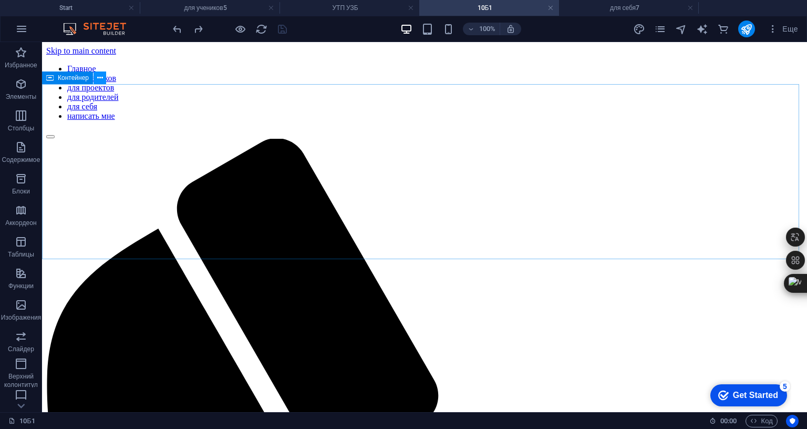
click at [102, 77] on icon at bounding box center [100, 78] width 6 height 11
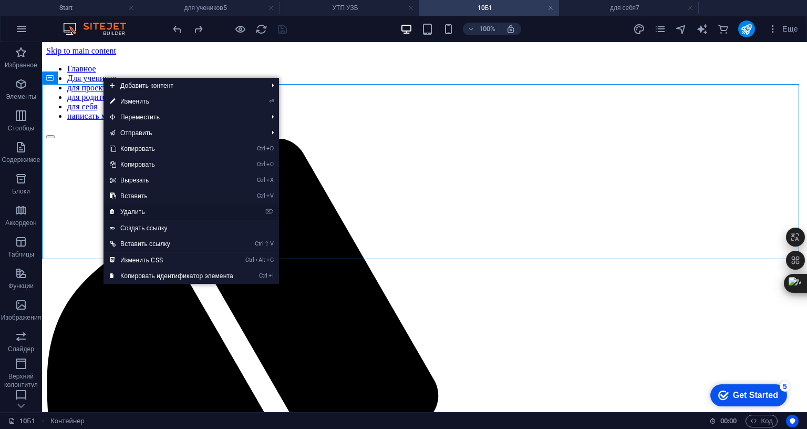
click at [139, 209] on link "⌦ Удалить" at bounding box center [172, 212] width 136 height 16
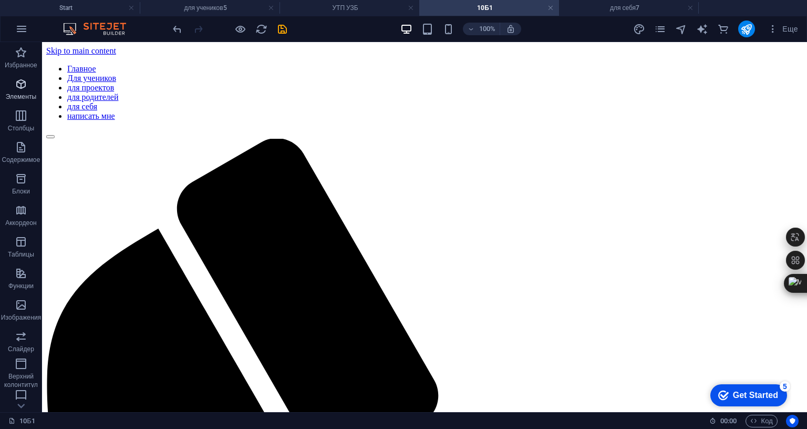
click at [24, 88] on icon "button" at bounding box center [21, 84] width 13 height 13
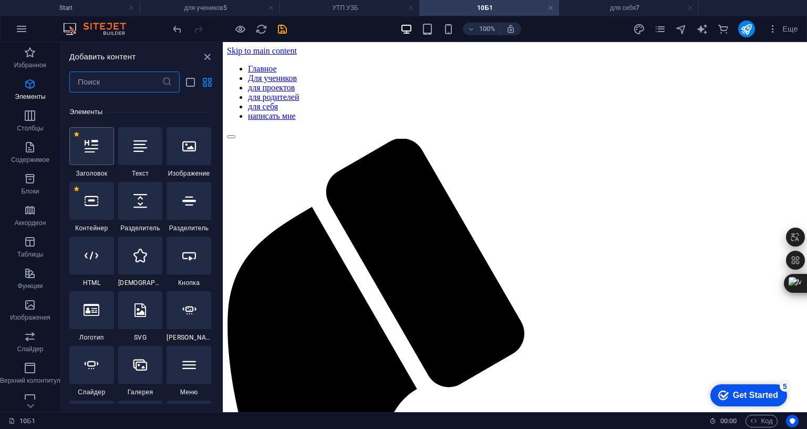
scroll to position [198, 0]
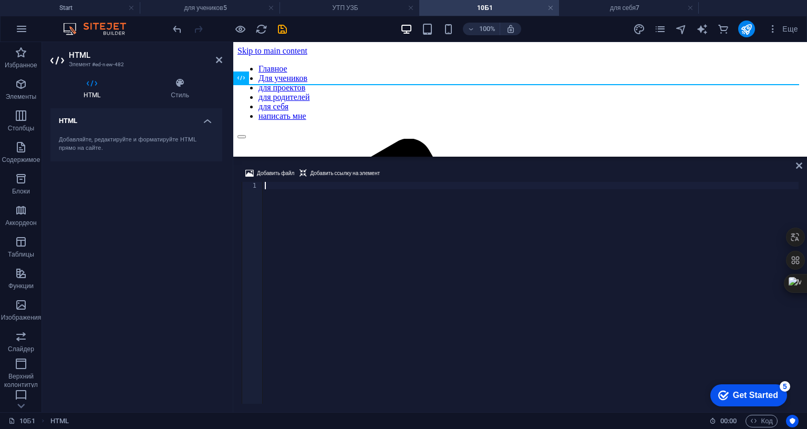
type textarea "</html>"
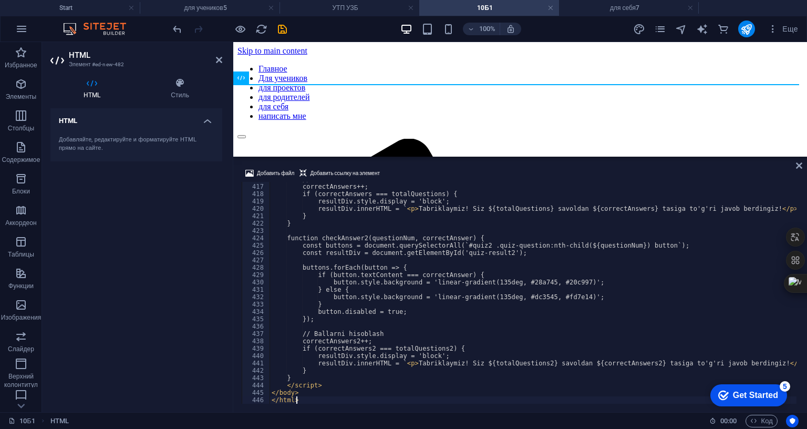
scroll to position [3060, 0]
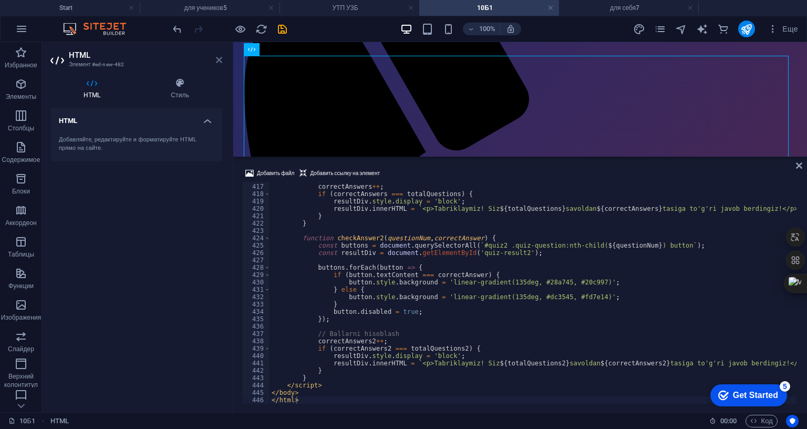
click at [220, 58] on icon at bounding box center [219, 60] width 6 height 8
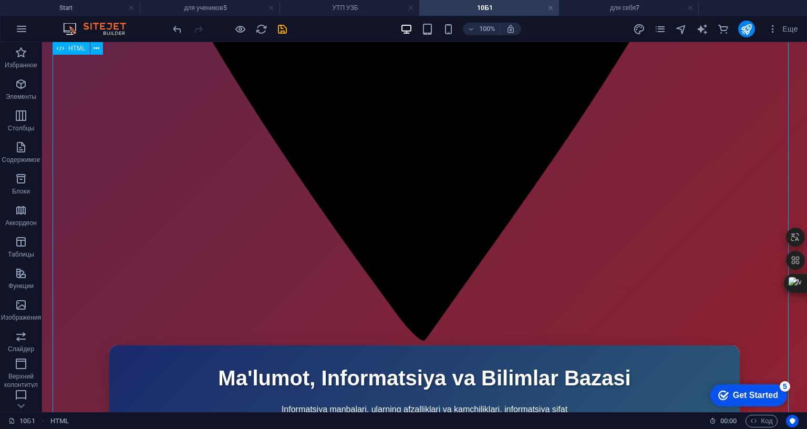
scroll to position [1892, 0]
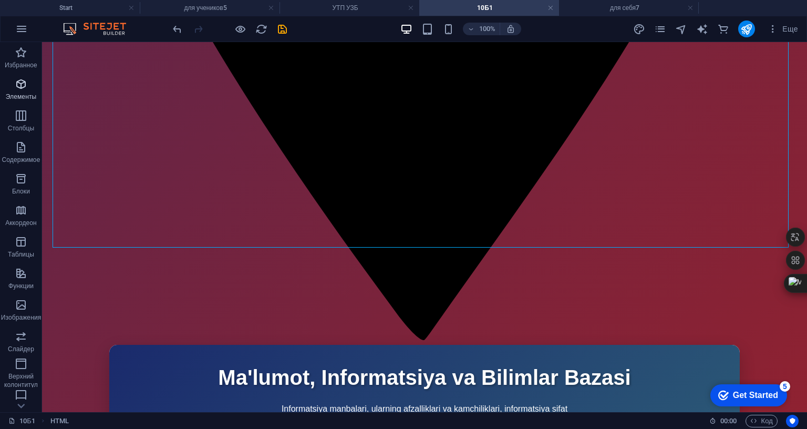
click at [22, 88] on icon "button" at bounding box center [21, 84] width 13 height 13
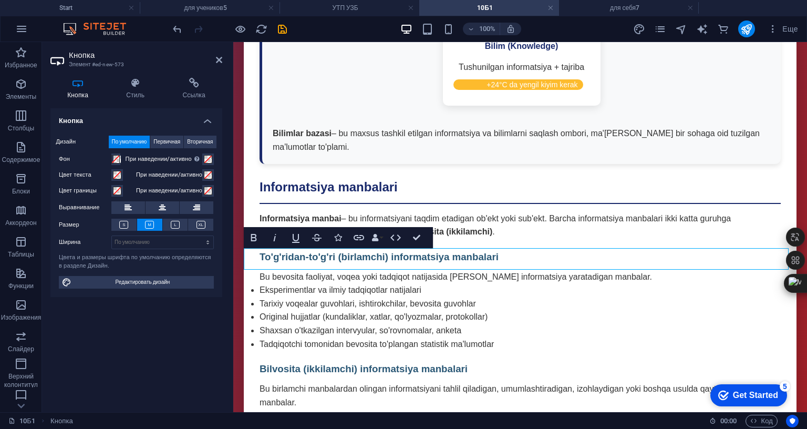
scroll to position [1992, 0]
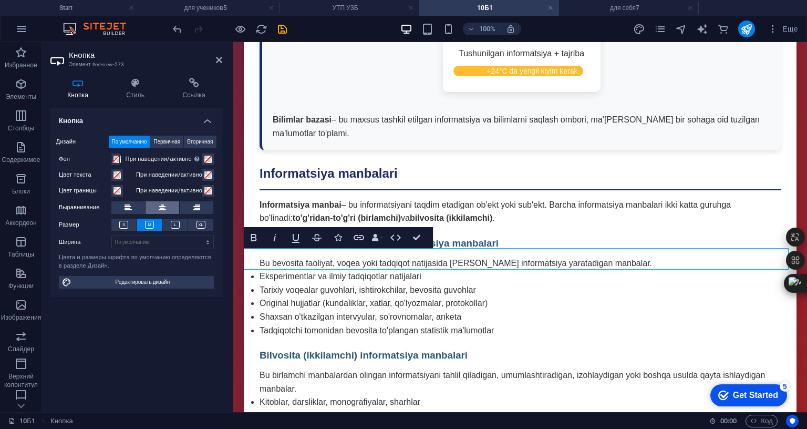
click at [162, 207] on icon at bounding box center [162, 207] width 7 height 13
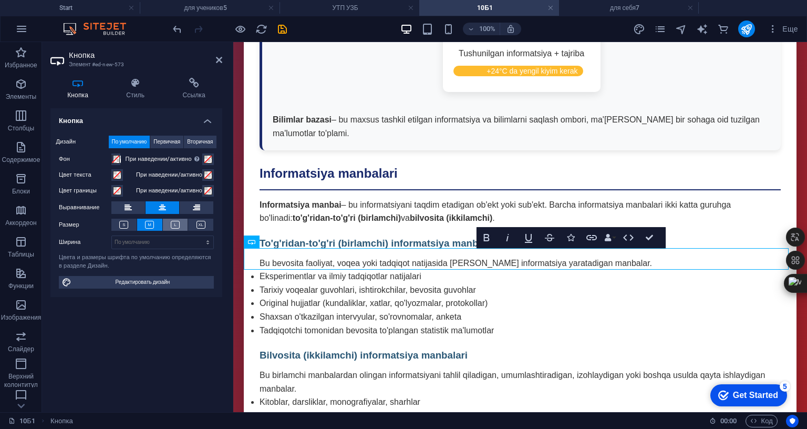
click at [181, 225] on button at bounding box center [175, 225] width 25 height 12
click at [131, 96] on h4 "Стиль" at bounding box center [137, 89] width 56 height 22
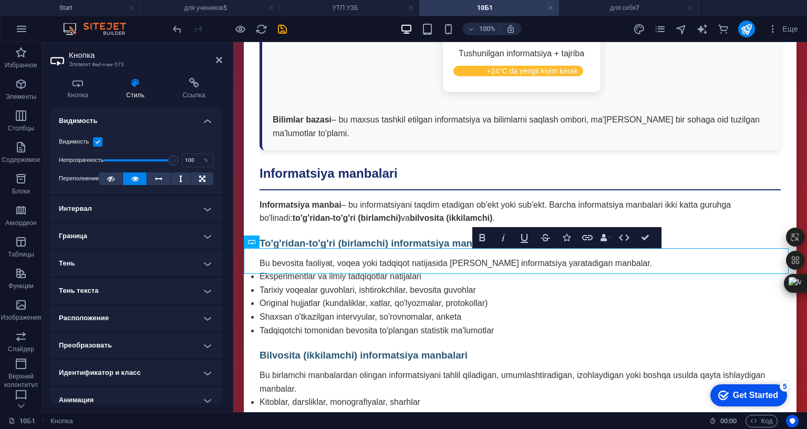
click at [114, 237] on h4 "Граница" at bounding box center [136, 235] width 172 height 25
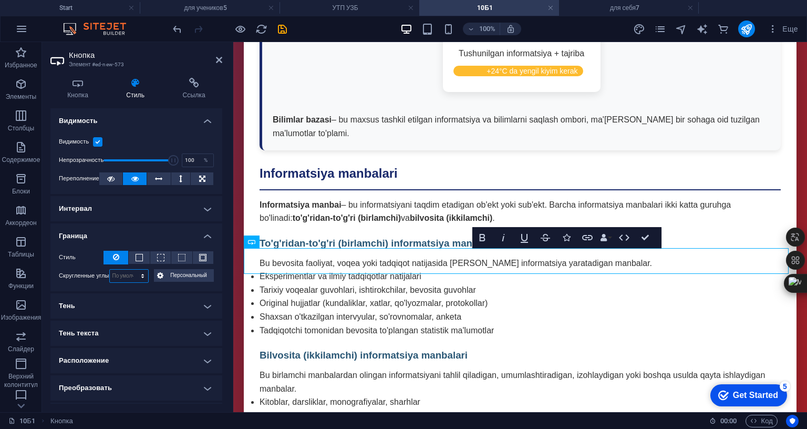
click at [128, 273] on select "По умолчанию px rem % vh vw Персональный" at bounding box center [129, 276] width 39 height 13
select select "px"
click at [132, 270] on select "По умолчанию px rem % vh vw Персональный" at bounding box center [129, 276] width 39 height 13
type input "30"
click at [142, 232] on h4 "Граница" at bounding box center [136, 232] width 172 height 19
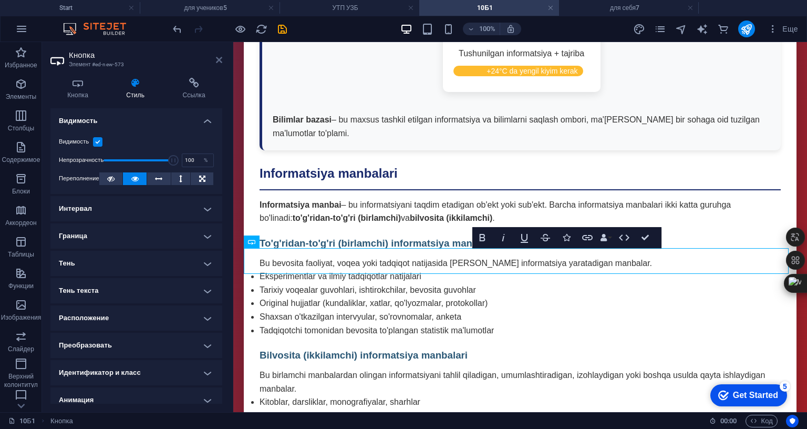
click at [221, 59] on icon at bounding box center [219, 60] width 6 height 8
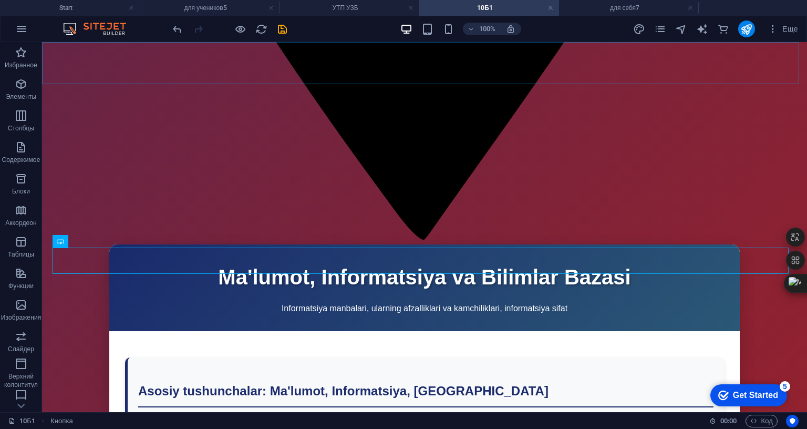
scroll to position [1892, 0]
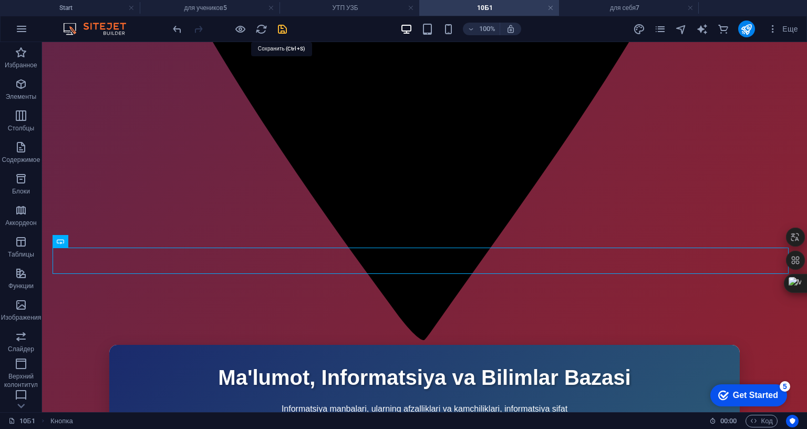
click at [282, 29] on icon "save" at bounding box center [282, 29] width 12 height 12
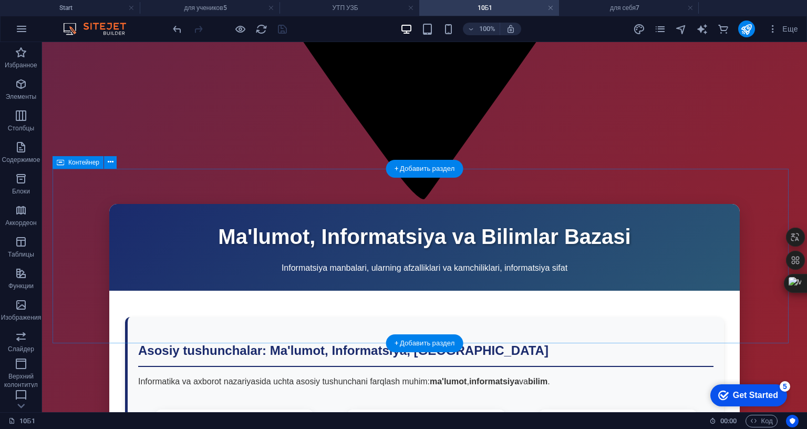
scroll to position [2050, 0]
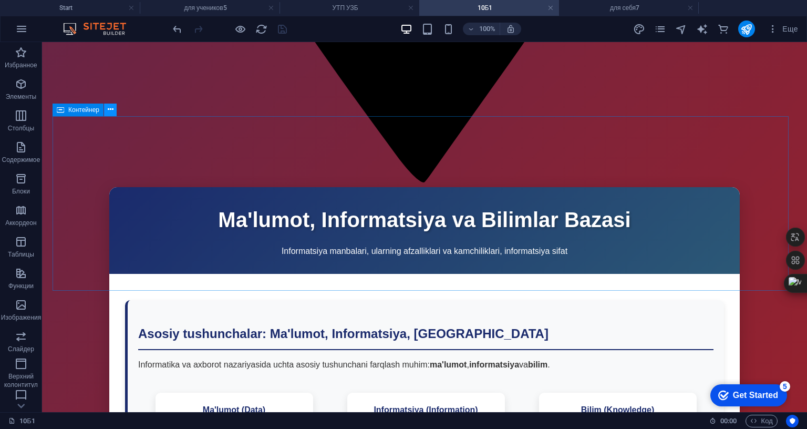
click at [109, 115] on icon at bounding box center [111, 109] width 6 height 11
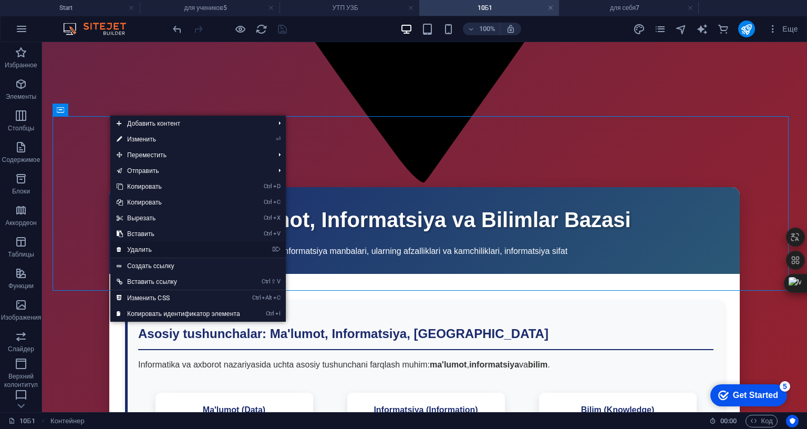
click at [165, 249] on link "⌦ Удалить" at bounding box center [178, 250] width 136 height 16
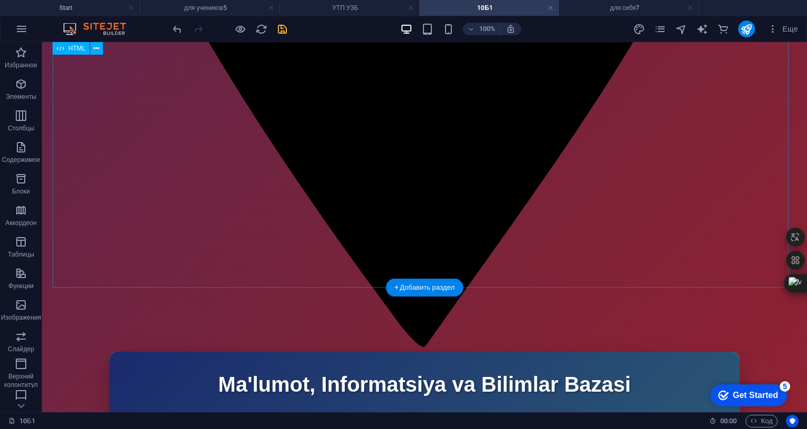
scroll to position [1904, 0]
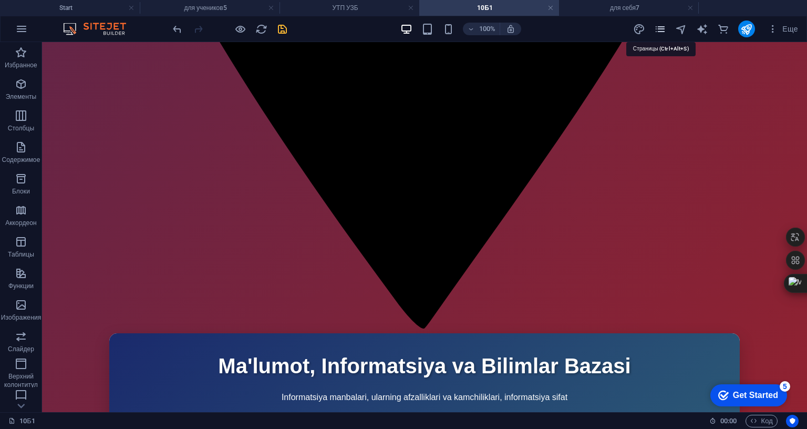
click at [660, 27] on icon "pages" at bounding box center [660, 29] width 12 height 12
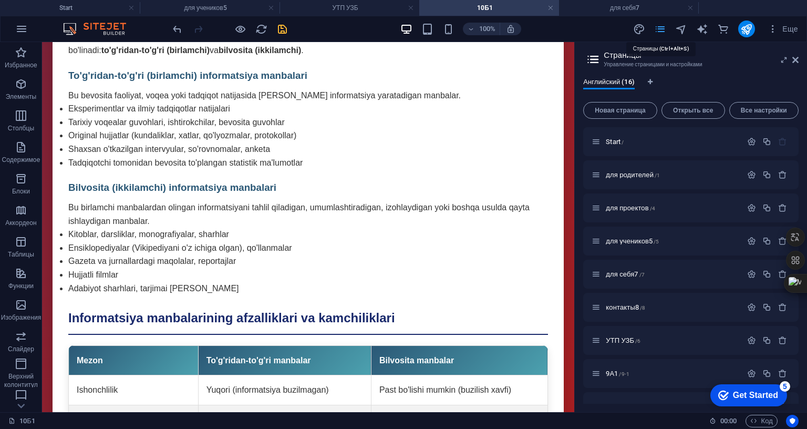
click at [661, 27] on icon "pages" at bounding box center [660, 29] width 12 height 12
click at [782, 31] on span "Еще" at bounding box center [783, 29] width 30 height 11
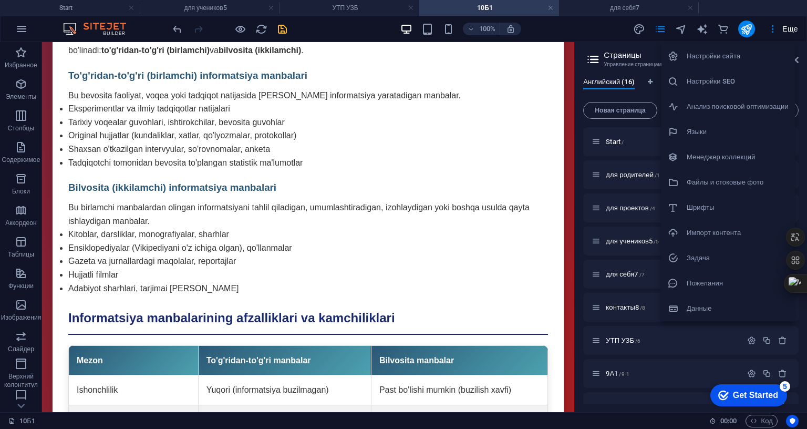
click at [778, 30] on div at bounding box center [403, 214] width 807 height 429
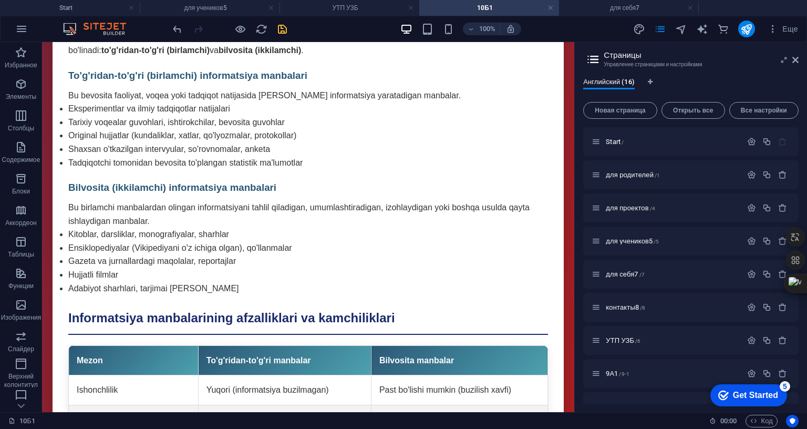
drag, startPoint x: 797, startPoint y: 60, endPoint x: 793, endPoint y: 39, distance: 21.4
click at [797, 60] on icon at bounding box center [796, 60] width 6 height 8
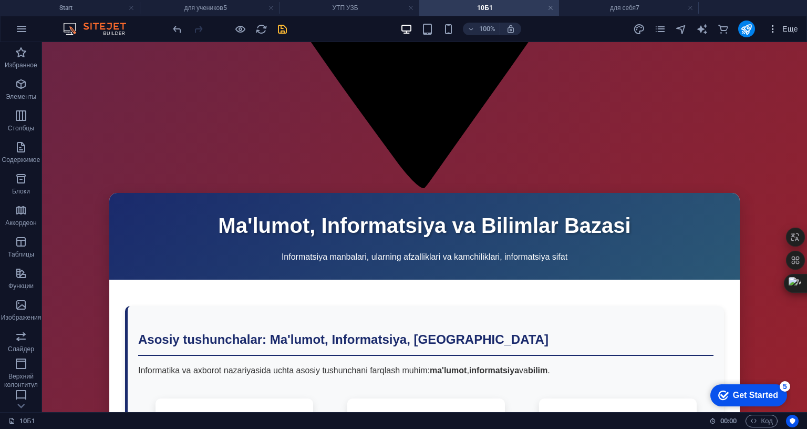
scroll to position [1904, 0]
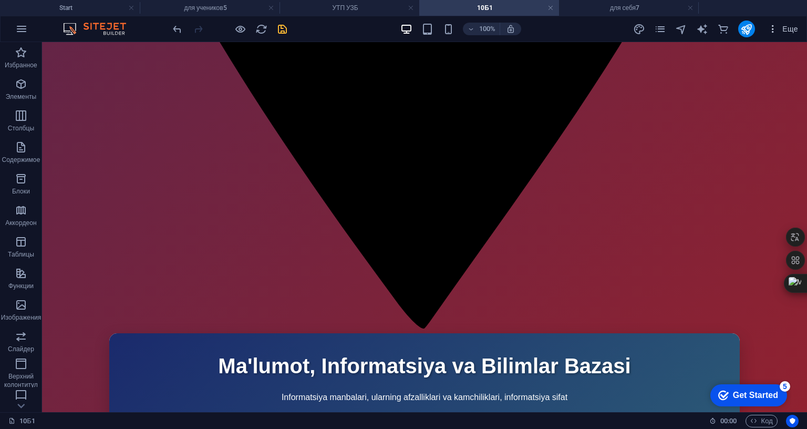
click at [790, 26] on span "Еще" at bounding box center [783, 29] width 30 height 11
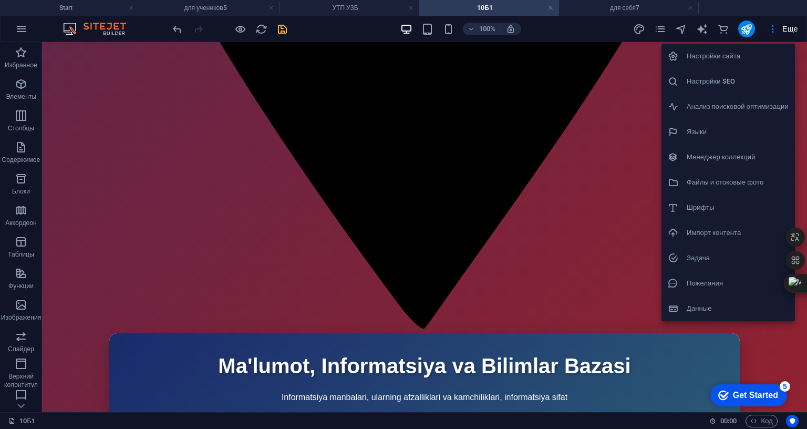
click at [732, 180] on h6 "Файлы и стоковые фото" at bounding box center [738, 182] width 102 height 13
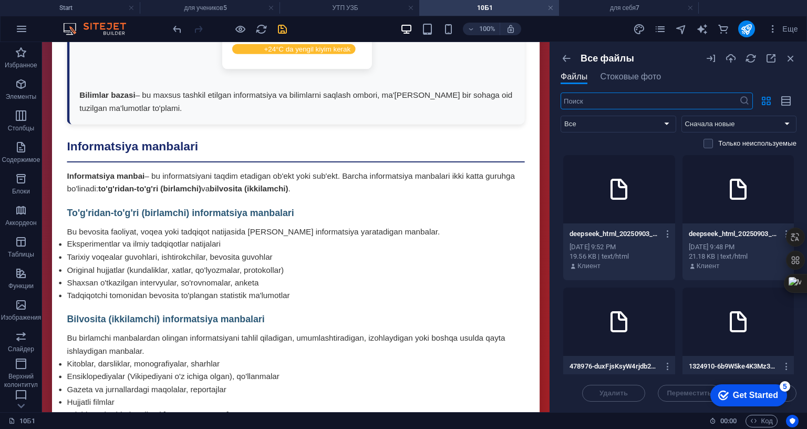
scroll to position [2018, 0]
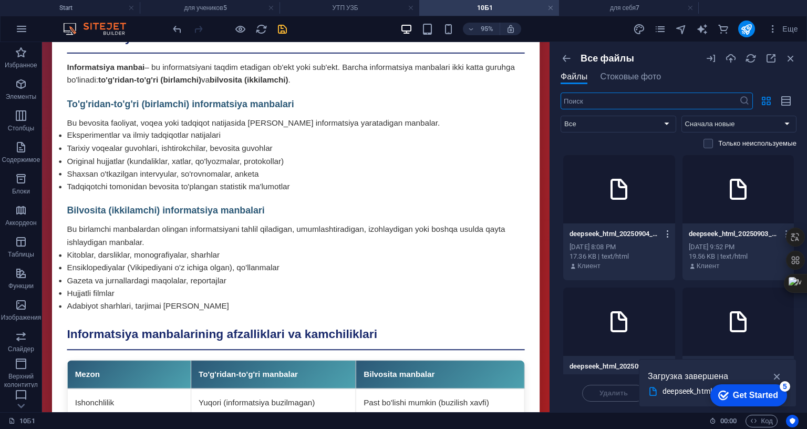
click at [666, 232] on icon "button" at bounding box center [668, 233] width 10 height 9
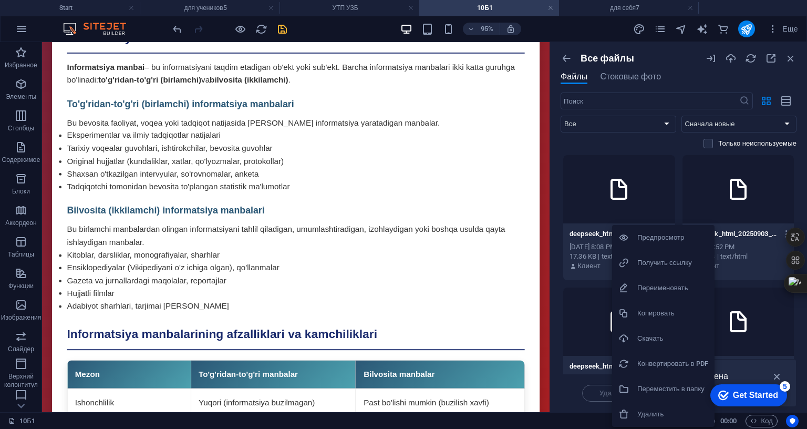
click at [660, 263] on h6 "Получить ссылку" at bounding box center [672, 262] width 71 height 13
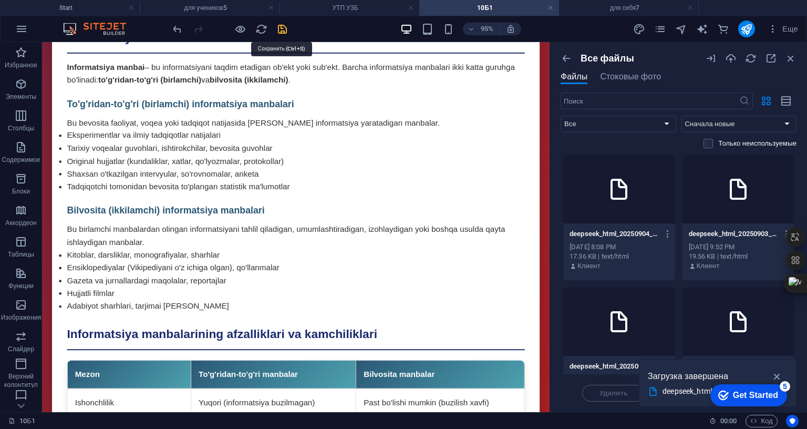
click at [283, 31] on icon "save" at bounding box center [282, 29] width 12 height 12
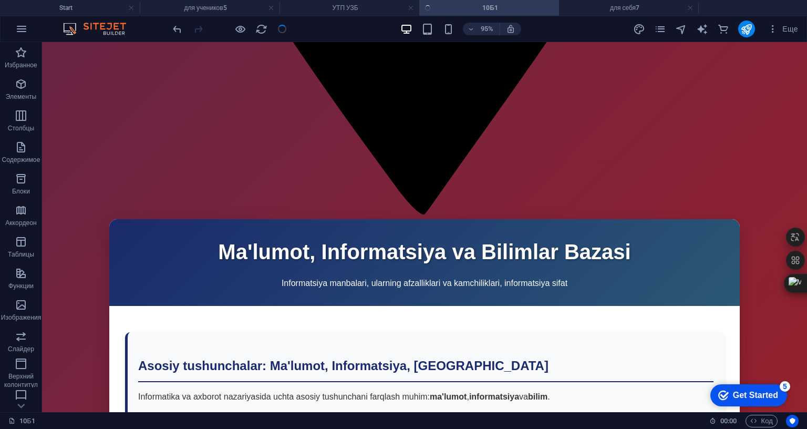
scroll to position [1904, 0]
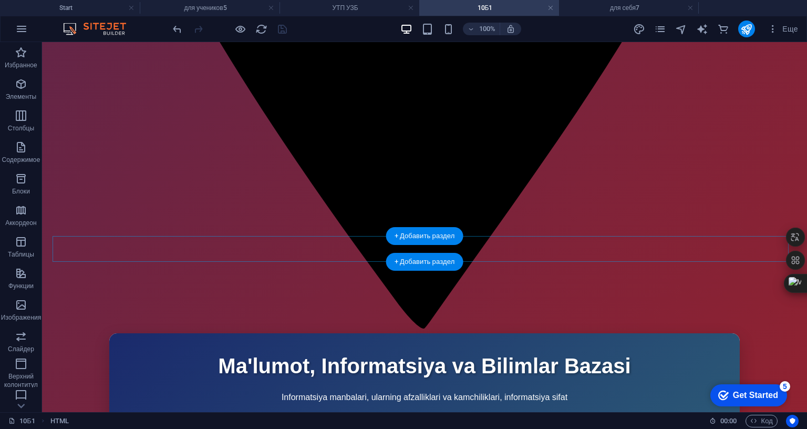
click at [439, 254] on div "+ Добавить раздел" at bounding box center [424, 262] width 77 height 18
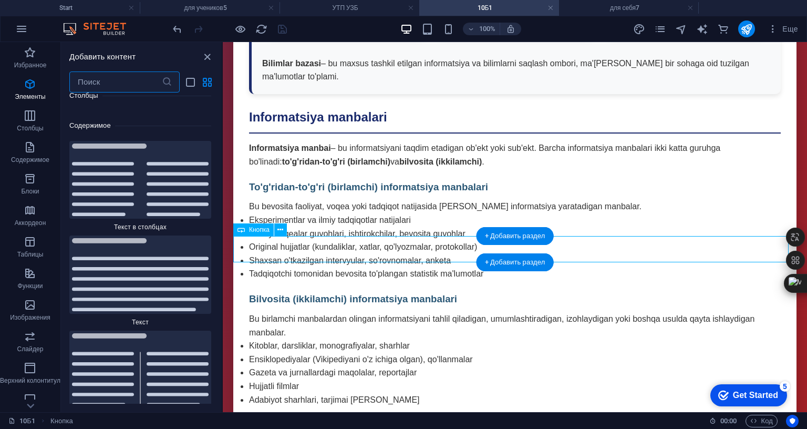
scroll to position [3536, 0]
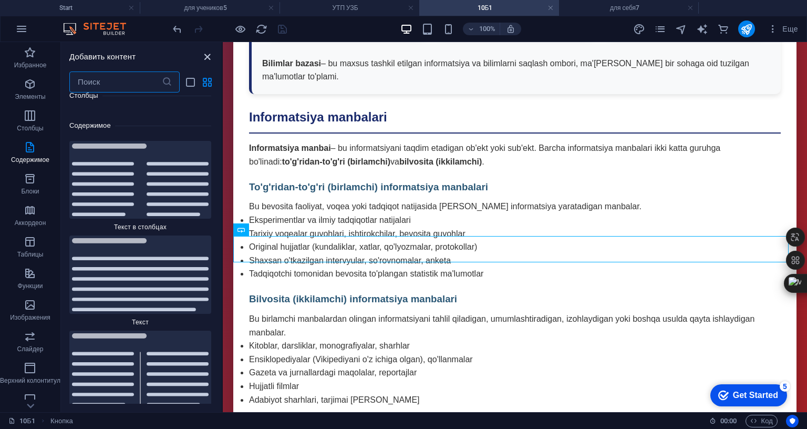
click at [206, 56] on icon "close panel" at bounding box center [207, 57] width 12 height 12
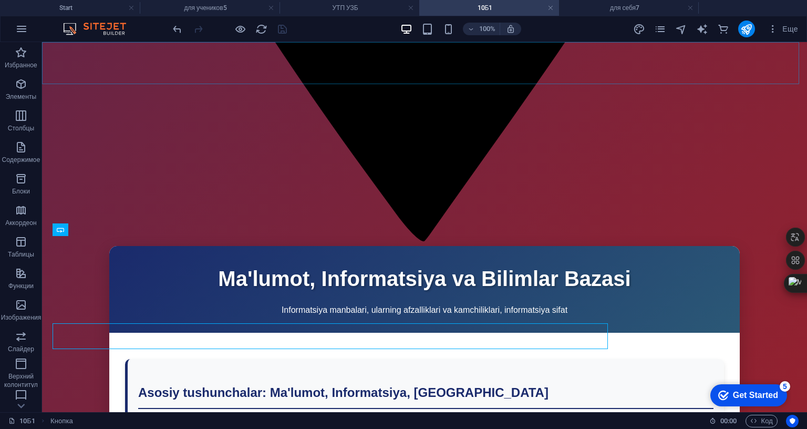
scroll to position [1904, 0]
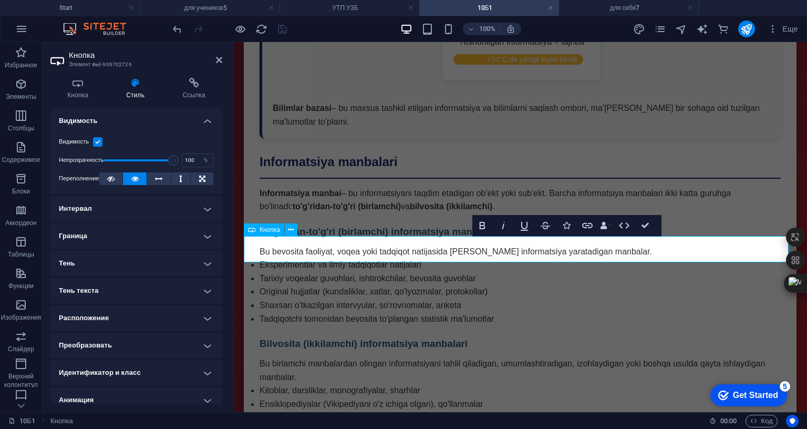
click at [190, 86] on icon at bounding box center [194, 83] width 57 height 11
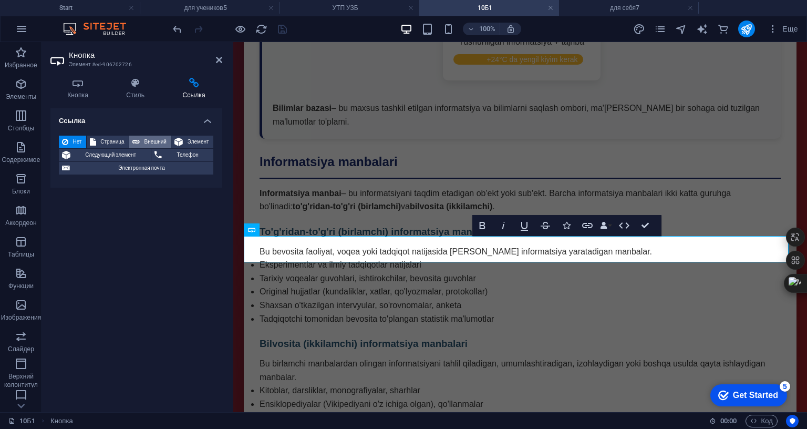
click at [143, 141] on span "Внешний" at bounding box center [155, 142] width 25 height 13
select select "blank"
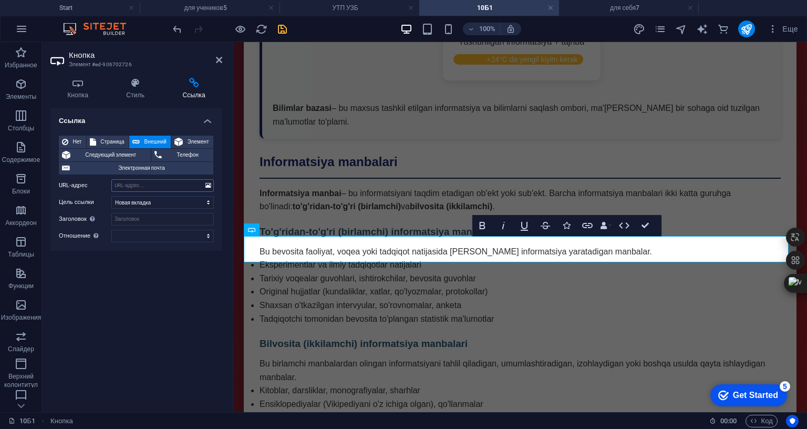
click at [136, 184] on input "URL-адрес" at bounding box center [162, 185] width 102 height 13
paste input "https://cdn1.site-media.eu/images/0/18952087/deepseek_html_20250904_5e9fa5-JZCv…"
type input "https://cdn1.site-media.eu/images/0/18952087/deepseek_html_20250904_5e9fa5-JZCv…"
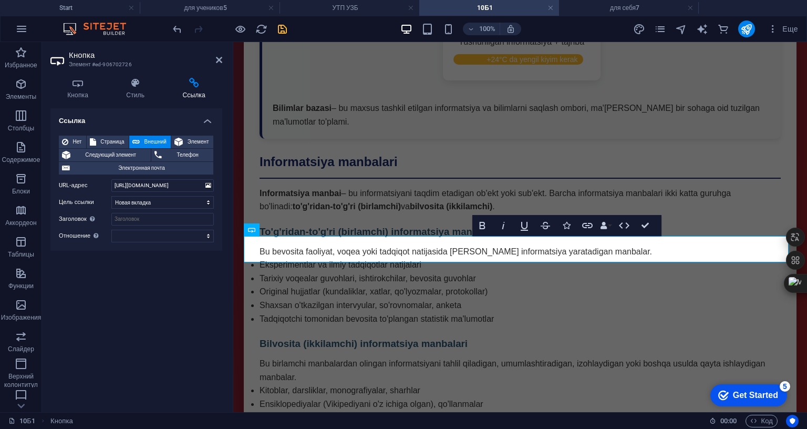
click at [206, 262] on div "Ссылка Нет Страница Внешний Элемент Следующий элемент Телефон Электронная почта…" at bounding box center [136, 255] width 172 height 295
click at [219, 63] on icon at bounding box center [219, 60] width 6 height 8
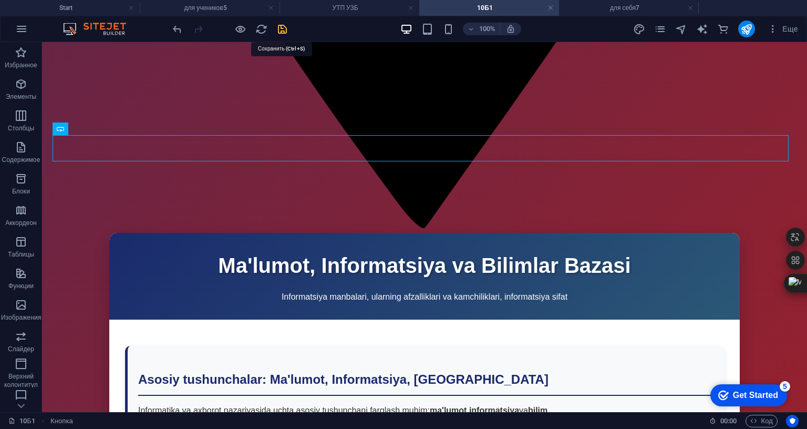
click at [284, 29] on icon "save" at bounding box center [282, 29] width 12 height 12
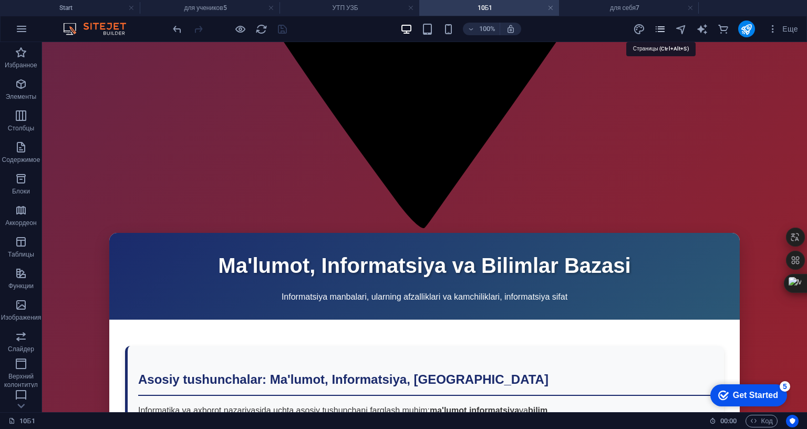
click at [662, 29] on icon "pages" at bounding box center [660, 29] width 12 height 12
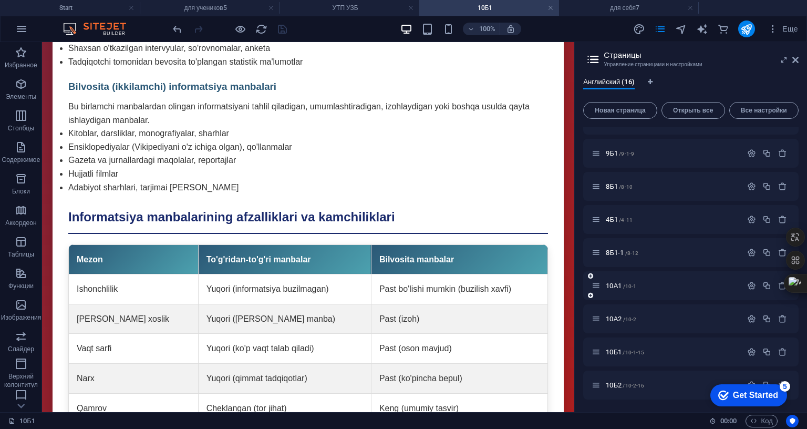
scroll to position [316, 0]
click at [625, 349] on span "/10-1-15" at bounding box center [634, 352] width 22 height 6
click at [749, 347] on icon "button" at bounding box center [751, 351] width 9 height 9
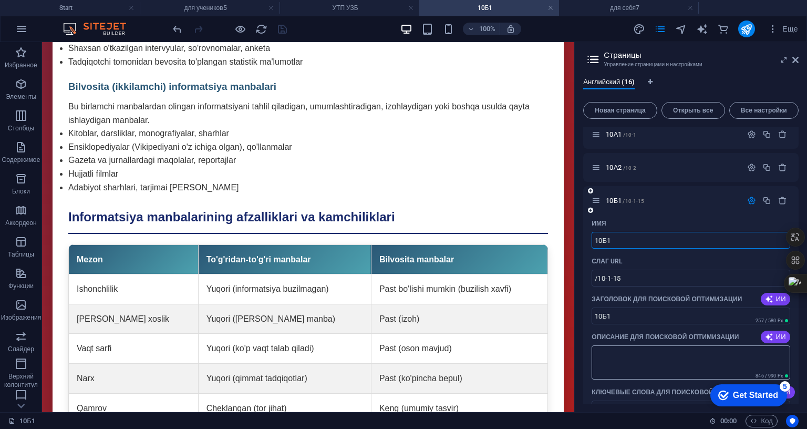
scroll to position [474, 0]
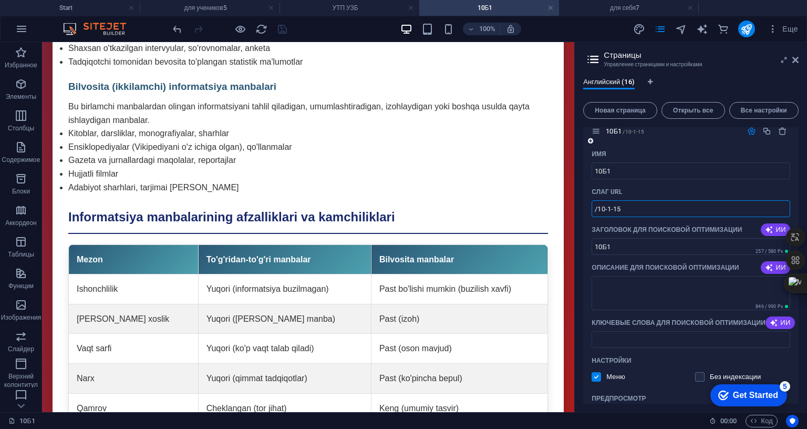
click at [610, 210] on input "/10-1-15" at bounding box center [691, 208] width 199 height 17
click at [312, 9] on h4 "УТП УЗБ" at bounding box center [350, 8] width 140 height 12
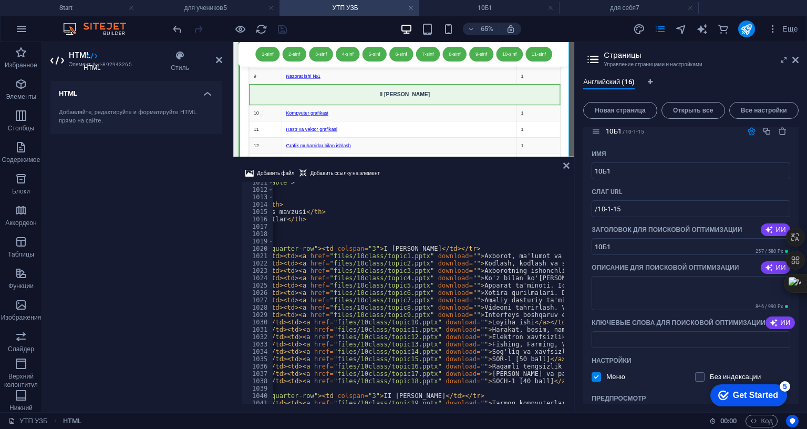
scroll to position [0, 92]
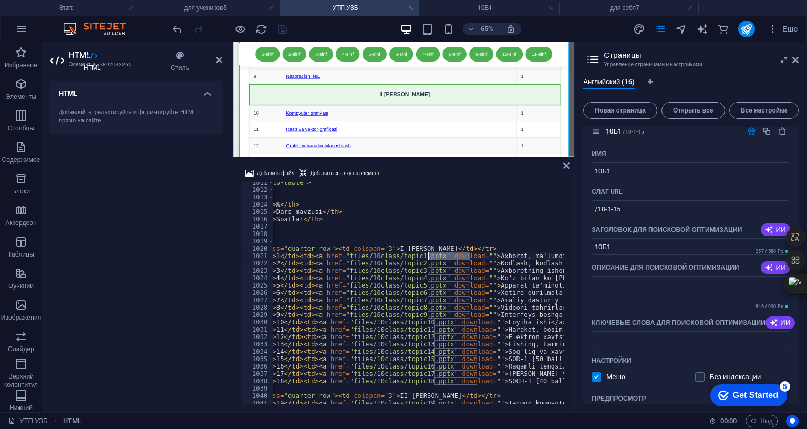
drag, startPoint x: 470, startPoint y: 190, endPoint x: 428, endPoint y: 195, distance: 41.8
click at [428, 195] on div "< table class = "utp-table" > < thead > < tr > < th > № </ th > < th > Dars mav…" at bounding box center [656, 296] width 950 height 234
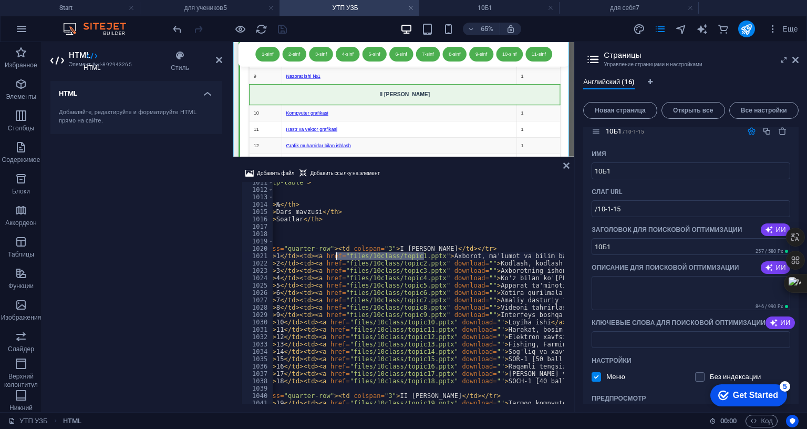
drag, startPoint x: 424, startPoint y: 191, endPoint x: 336, endPoint y: 194, distance: 87.3
click at [336, 194] on div "< table class = "utp-table" > < thead > < tr > < th > № </ th > < th > Dars mav…" at bounding box center [634, 296] width 907 height 234
paste textarea "/10-1-15"
click at [335, 191] on div "< table class = "utp-table" > < thead > < tr > < th > № </ th > < th > Dars mav…" at bounding box center [604, 296] width 847 height 234
paste textarea "https://kozimovrasul.uz/"
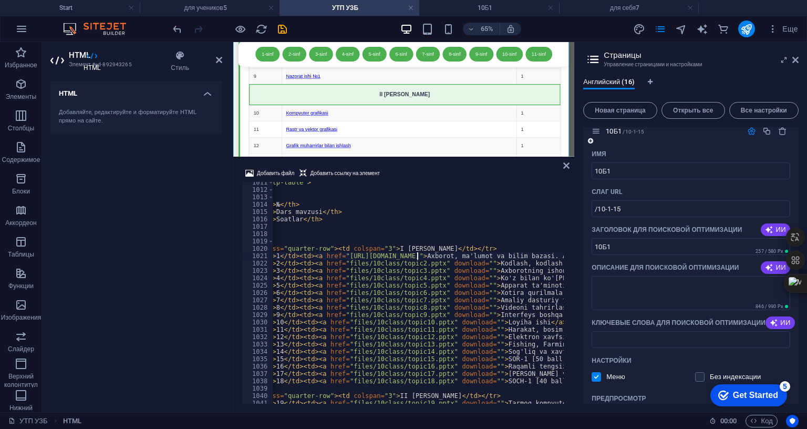
click at [751, 133] on icon "button" at bounding box center [751, 131] width 9 height 9
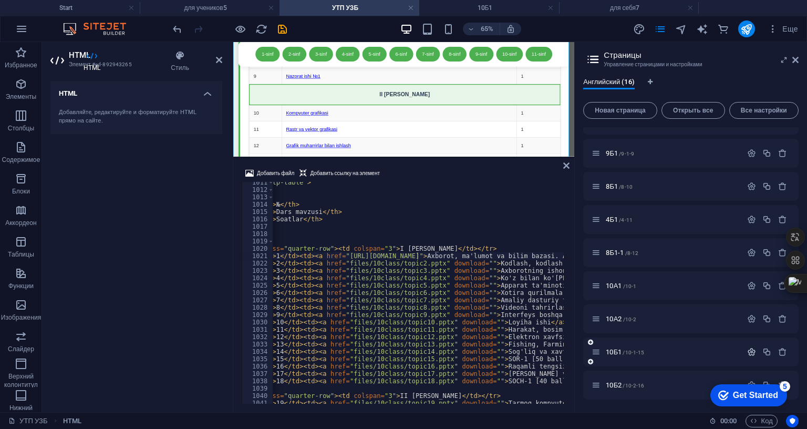
scroll to position [316, 0]
drag, startPoint x: 445, startPoint y: 191, endPoint x: 336, endPoint y: 190, distance: 108.8
click at [336, 190] on div "< table class = "utp-table" > < thead > < tr > < th > № </ th > < th > Dars mav…" at bounding box center [645, 296] width 929 height 234
click at [376, 203] on div "< table class = "utp-table" > < thead > < tr > < th > № </ th > < th > Dars mav…" at bounding box center [645, 296] width 929 height 234
drag, startPoint x: 424, startPoint y: 201, endPoint x: 336, endPoint y: 199, distance: 87.3
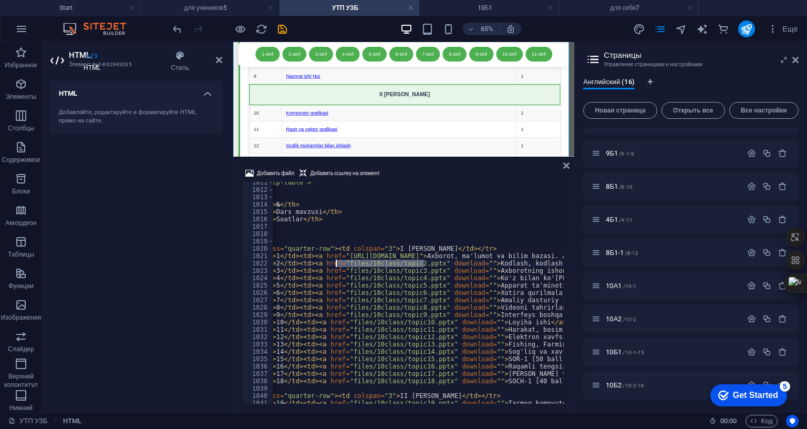
click at [336, 199] on div "< table class = "utp-table" > < thead > < tr > < th > № </ th > < th > Dars mav…" at bounding box center [645, 296] width 929 height 234
paste textarea "https://kozimovrasul.uz/"
drag, startPoint x: 438, startPoint y: 191, endPoint x: 422, endPoint y: 193, distance: 16.4
click at [422, 193] on div "< table class = "utp-table" > < thead > < tr > < th > № </ th > < th > Dars mav…" at bounding box center [645, 296] width 929 height 234
click at [420, 200] on div "< table class = "utp-table" > < thead > < tr > < th > № </ th > < th > Dars mav…" at bounding box center [645, 296] width 929 height 234
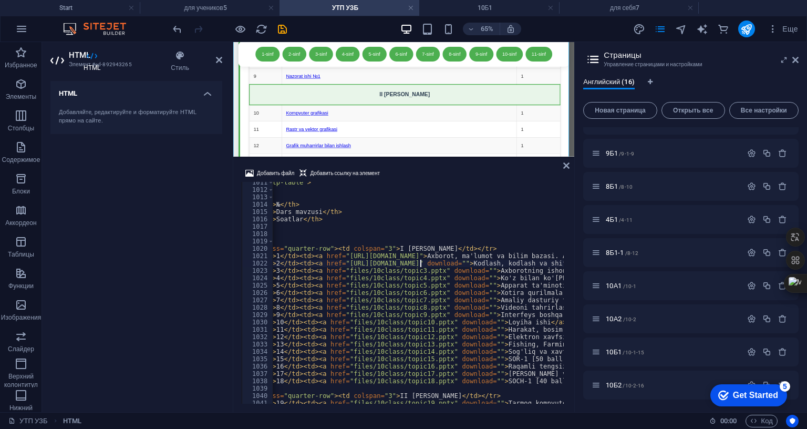
paste textarea "10-1-15"
click at [433, 199] on div "< table class = "utp-table" > < thead > < tr > < th > № </ th > < th > Dars mav…" at bounding box center [645, 296] width 929 height 234
click at [434, 199] on div "< table class = "utp-table" > < thead > < tr > < th > № </ th > < th > Dars mav…" at bounding box center [645, 296] width 929 height 234
click at [445, 199] on div "< table class = "utp-table" > < thead > < tr > < th > № </ th > < th > Dars mav…" at bounding box center [645, 296] width 929 height 234
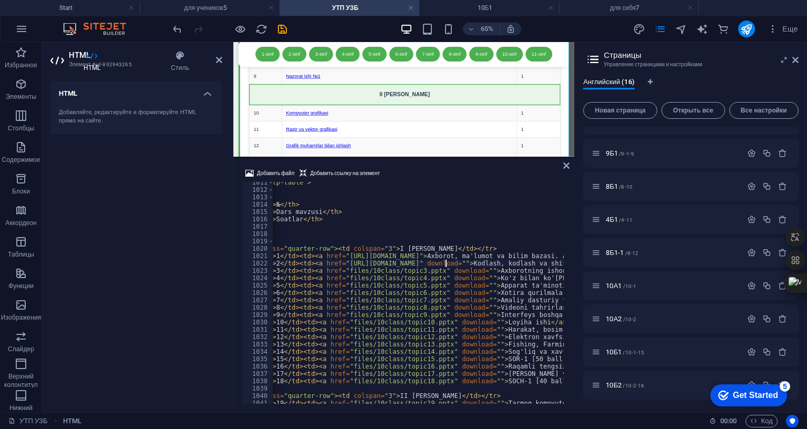
scroll to position [0, 21]
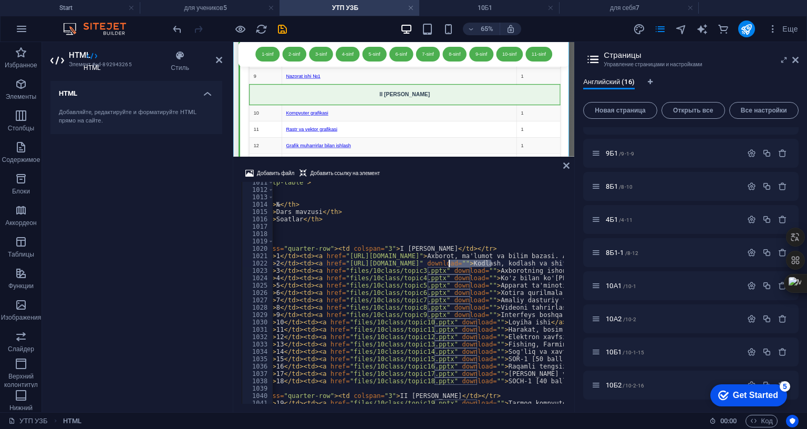
drag, startPoint x: 492, startPoint y: 197, endPoint x: 449, endPoint y: 200, distance: 42.7
click at [449, 200] on div "< table class = "utp-table" > < thead > < tr > < th > № </ th > < th > Dars mav…" at bounding box center [645, 296] width 929 height 234
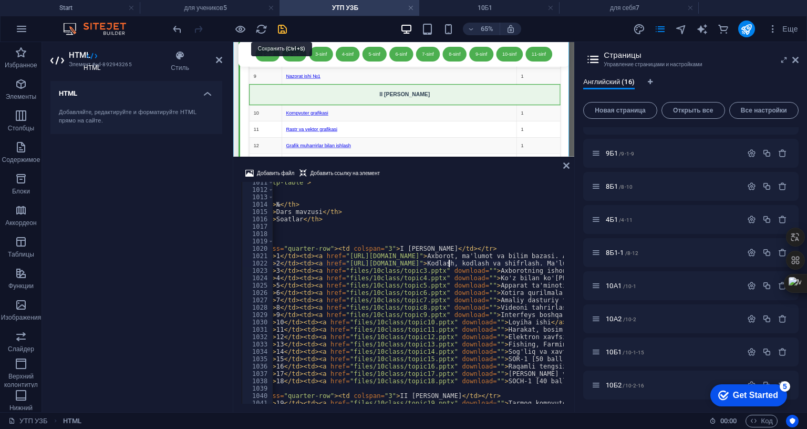
type textarea "<tr><td>2</td><td><a href="https://kozimovrasul.uz/10-2-16">Kodlash, kodlash va…"
click at [281, 26] on icon "save" at bounding box center [282, 29] width 12 height 12
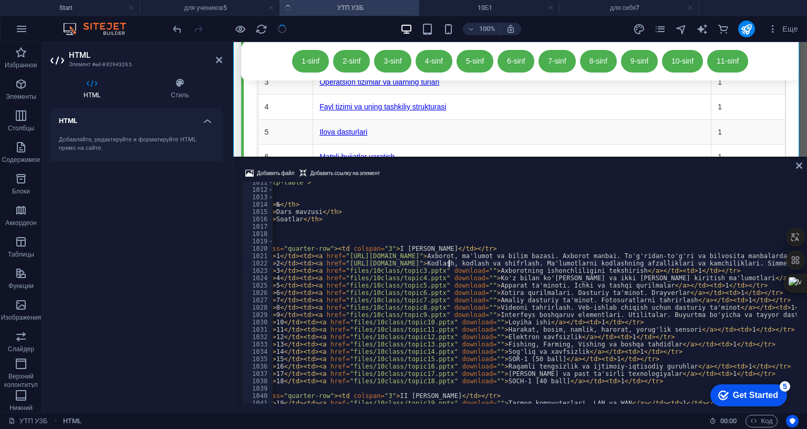
scroll to position [7434, 0]
click at [0, 0] on icon "pages" at bounding box center [0, 0] width 0 height 0
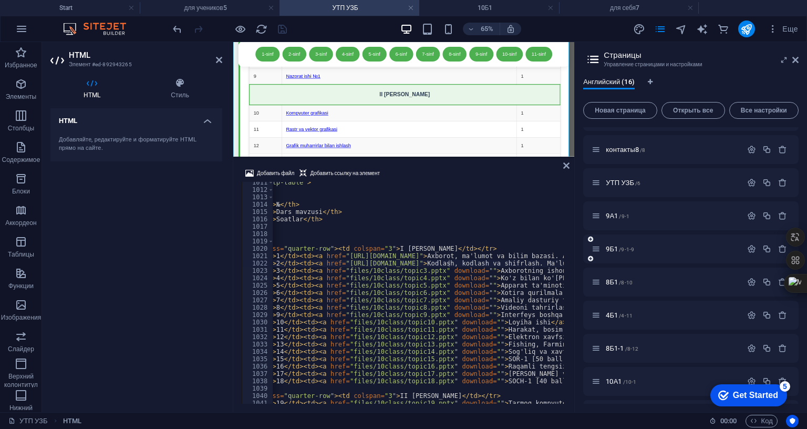
scroll to position [316, 0]
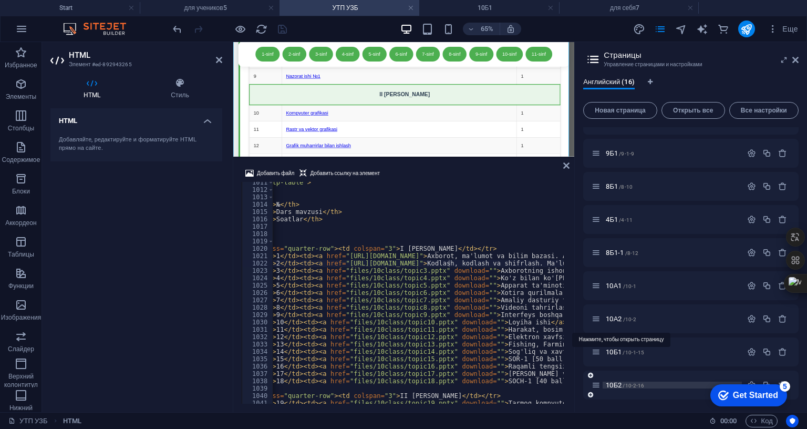
click at [618, 381] on span "10Б2 /10-2-16" at bounding box center [625, 385] width 38 height 8
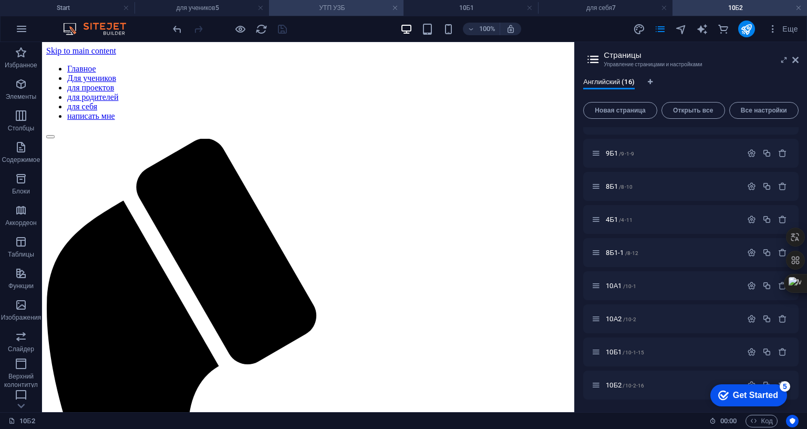
scroll to position [0, 0]
click at [26, 88] on icon "button" at bounding box center [21, 84] width 13 height 13
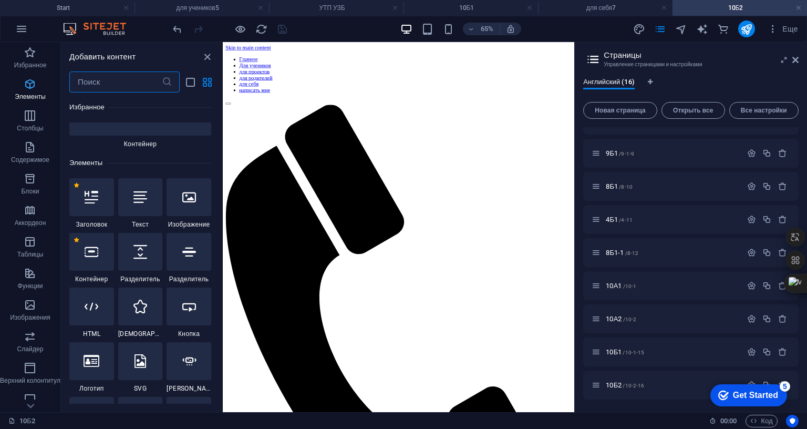
scroll to position [198, 0]
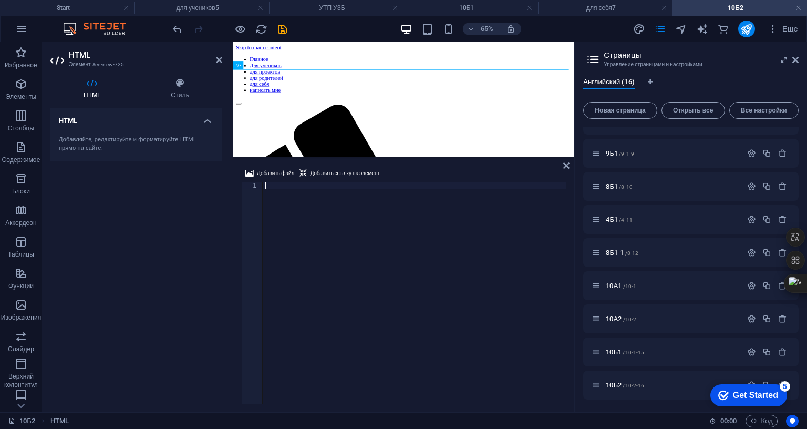
click at [300, 182] on div at bounding box center [414, 300] width 303 height 236
paste textarea "</html>"
type textarea "</html>"
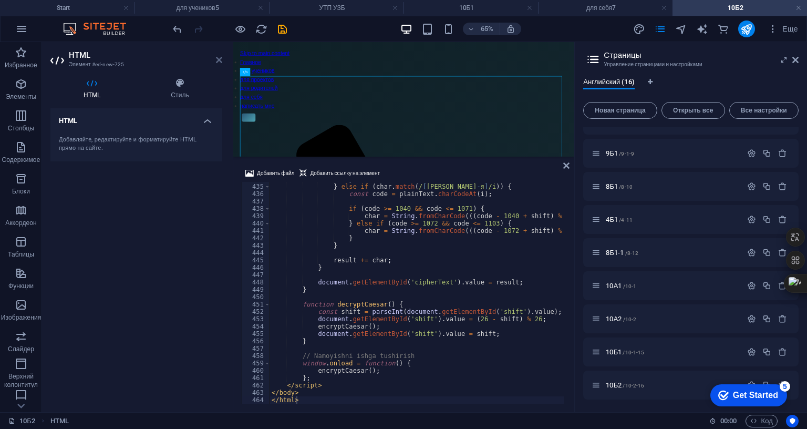
click at [219, 58] on icon at bounding box center [219, 60] width 6 height 8
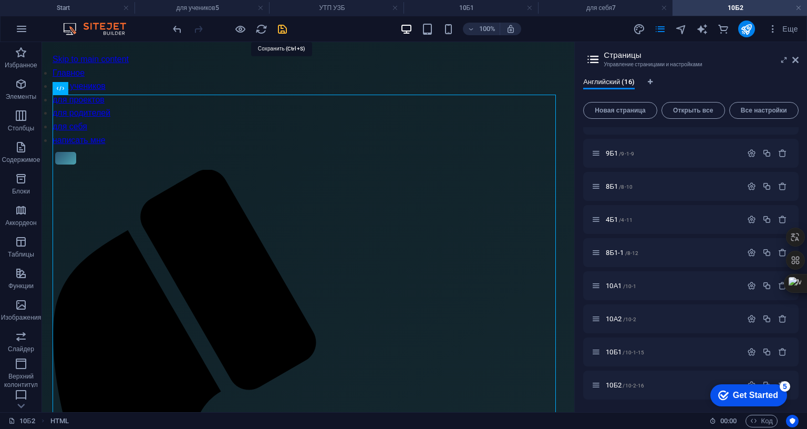
click at [285, 27] on icon "save" at bounding box center [282, 29] width 12 height 12
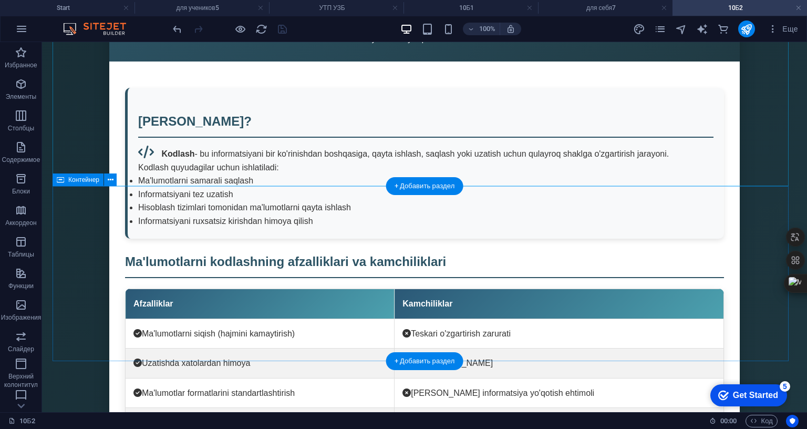
scroll to position [2207, 0]
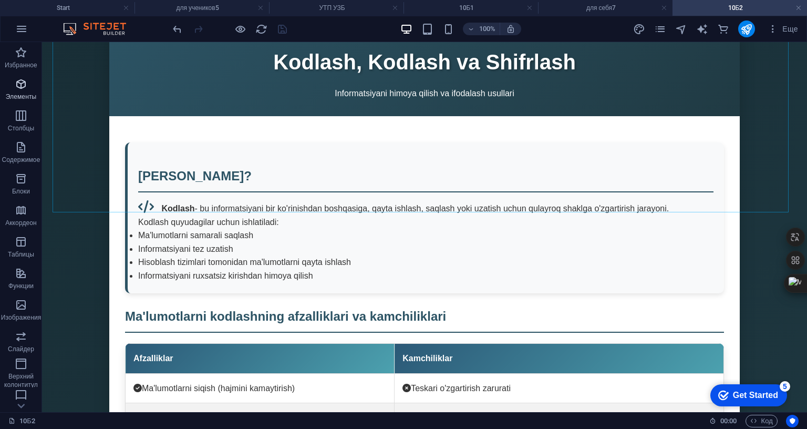
drag, startPoint x: 14, startPoint y: 88, endPoint x: 6, endPoint y: 81, distance: 10.8
click at [15, 88] on icon "button" at bounding box center [21, 84] width 13 height 13
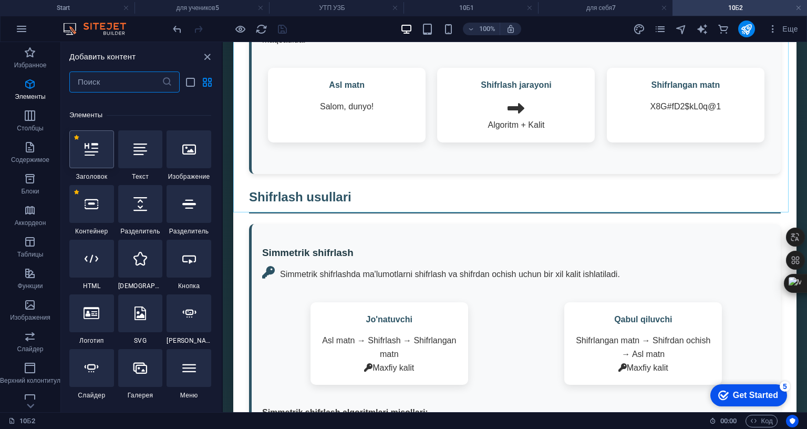
scroll to position [198, 0]
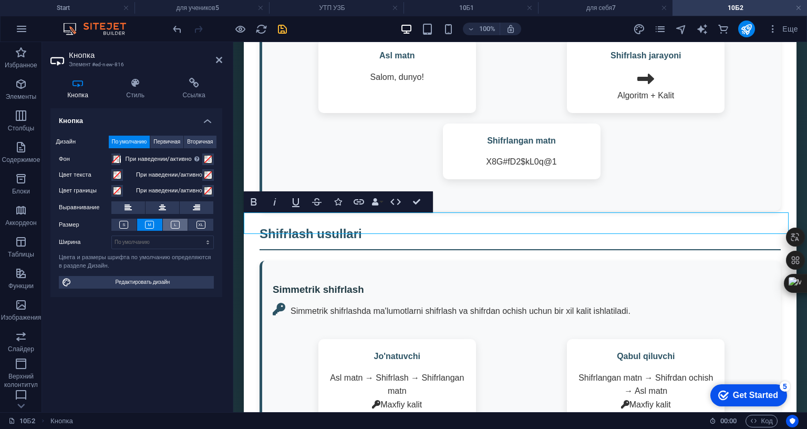
click at [176, 225] on icon at bounding box center [175, 225] width 9 height 8
click at [159, 205] on icon at bounding box center [162, 207] width 7 height 13
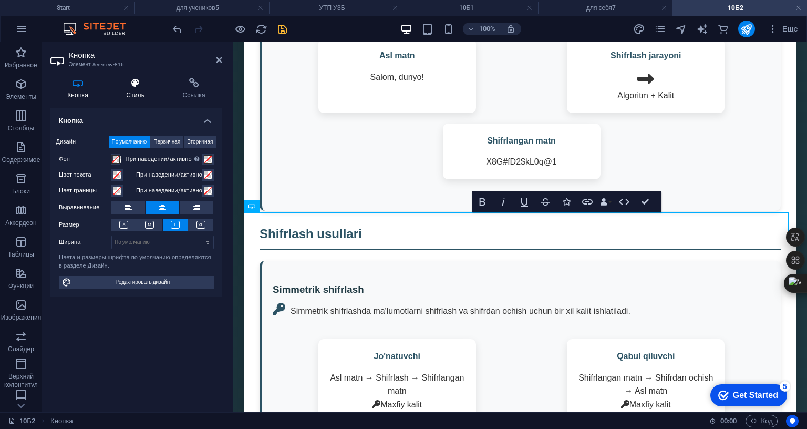
click at [137, 92] on h4 "Стиль" at bounding box center [137, 89] width 56 height 22
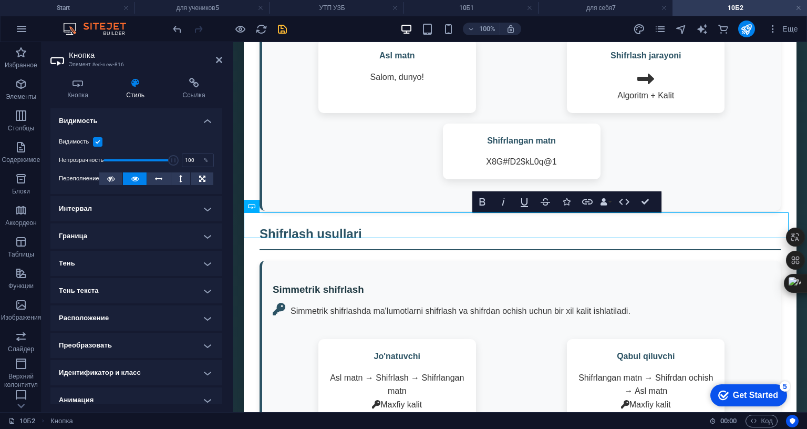
click at [147, 233] on h4 "Граница" at bounding box center [136, 235] width 172 height 25
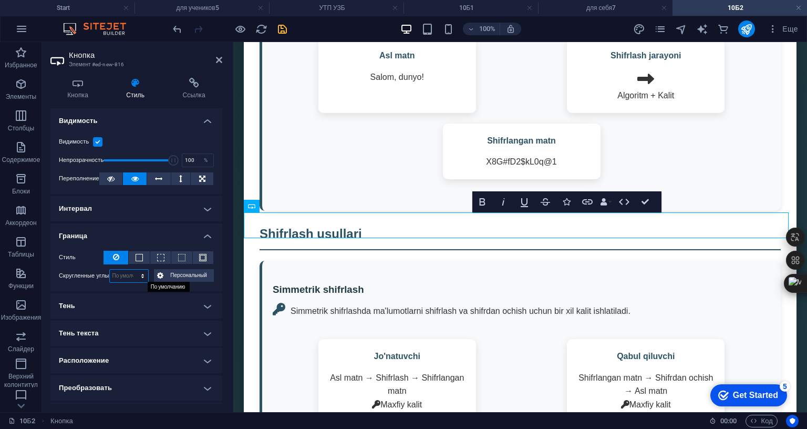
click at [145, 272] on select "По умолчанию px rem % vh vw Персональный" at bounding box center [129, 276] width 39 height 13
select select "px"
click at [132, 270] on select "По умолчанию px rem % vh vw Персональный" at bounding box center [129, 276] width 39 height 13
type input "30"
click at [179, 223] on h4 "Граница" at bounding box center [136, 232] width 172 height 19
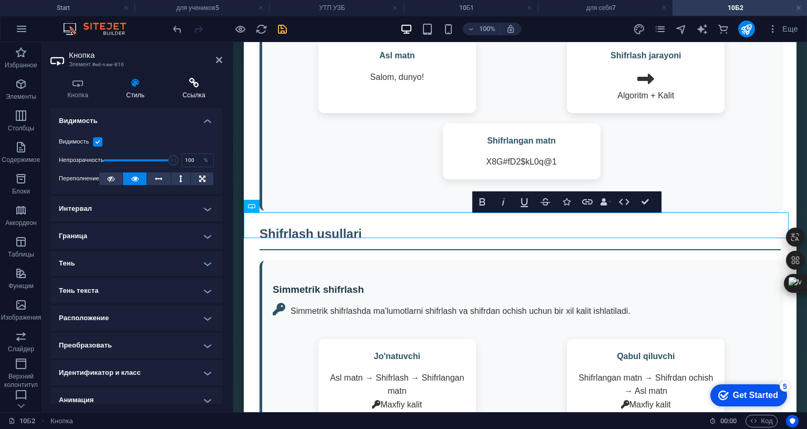
click at [200, 86] on icon at bounding box center [194, 83] width 57 height 11
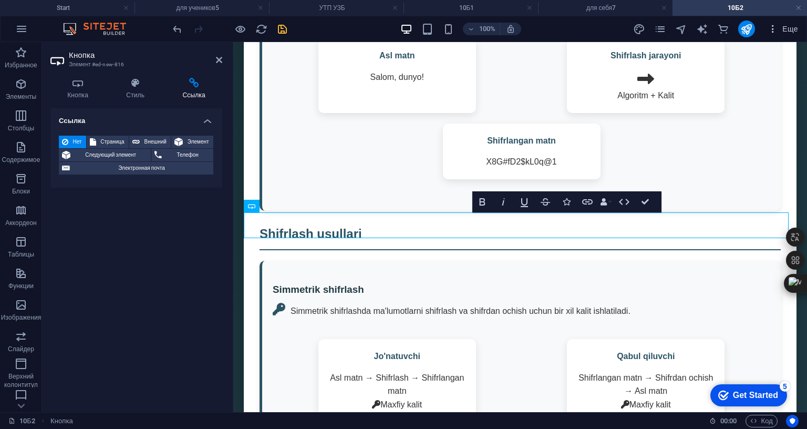
click at [774, 29] on icon "button" at bounding box center [773, 29] width 11 height 11
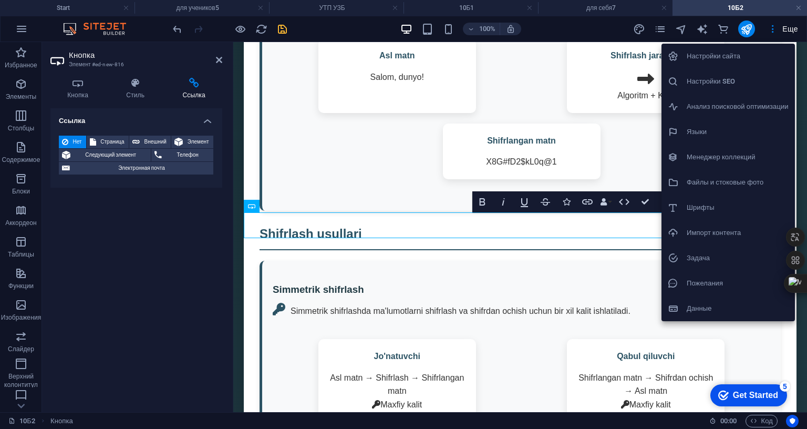
click at [715, 179] on h6 "Файлы и стоковые фото" at bounding box center [738, 182] width 102 height 13
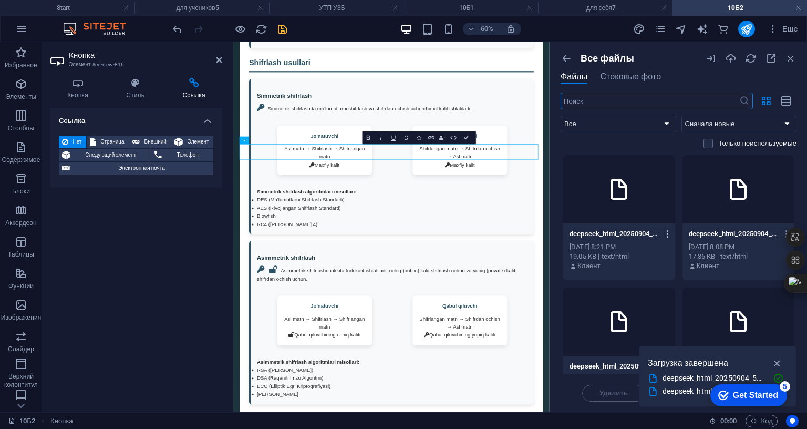
click at [666, 234] on icon "button" at bounding box center [668, 233] width 10 height 9
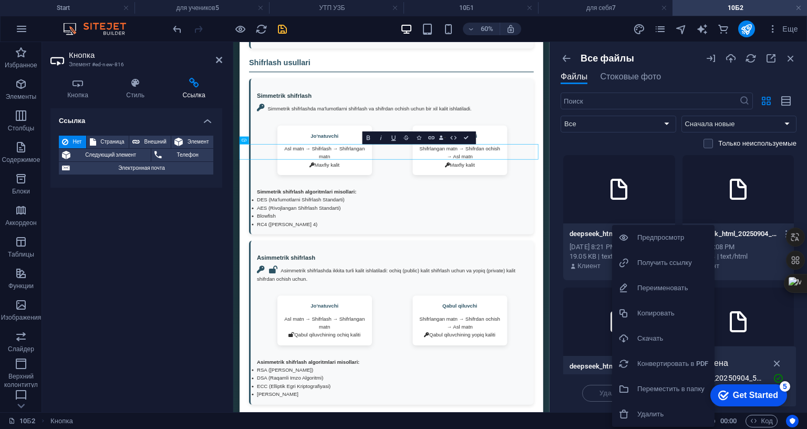
click at [667, 261] on h6 "Получить ссылку" at bounding box center [672, 262] width 71 height 13
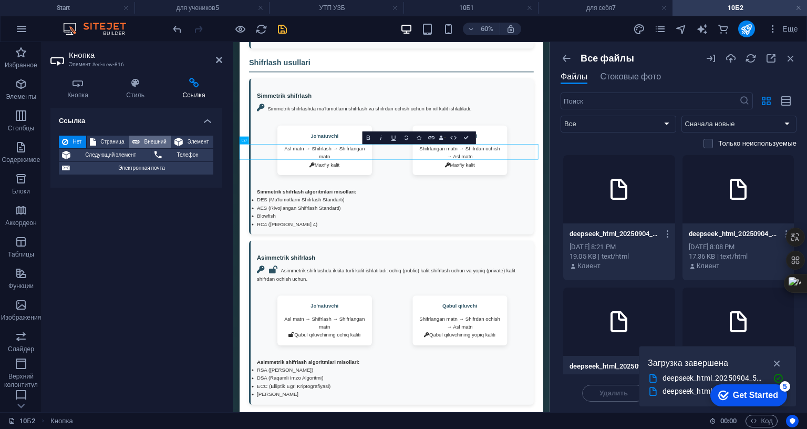
click at [157, 141] on span "Внешний" at bounding box center [155, 142] width 25 height 13
select select "blank"
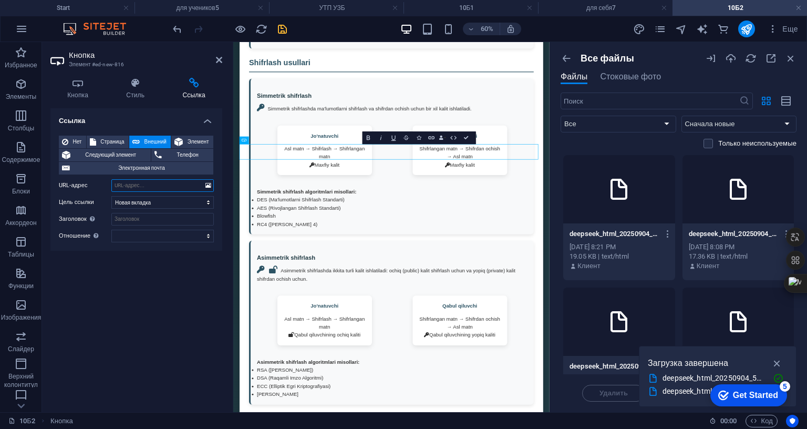
click at [151, 189] on input "URL-адрес" at bounding box center [162, 185] width 102 height 13
paste input "https://cdn1.site-media.eu/images/0/18952293/deepseek_html_20250904_851d75-XQ5P…"
type input "https://cdn1.site-media.eu/images/0/18952293/deepseek_html_20250904_851d75-XQ5P…"
click at [222, 79] on div "Кнопка Стиль Ссылка Кнопка Дизайн По умолчанию Первичная Вторичная Фон При наве…" at bounding box center [136, 240] width 189 height 343
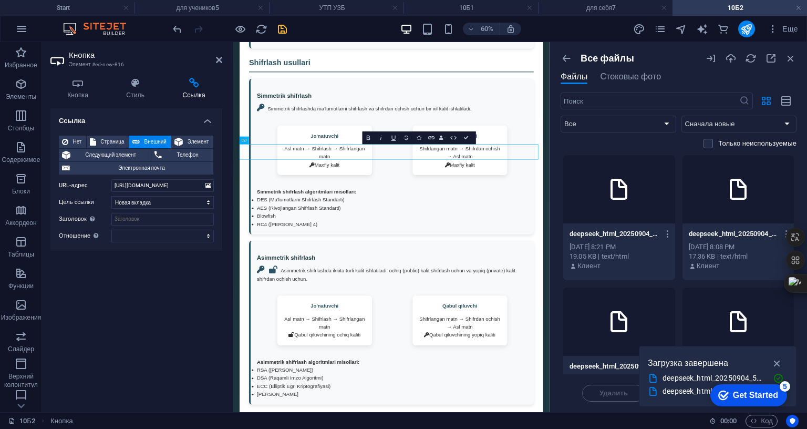
scroll to position [0, 0]
click at [283, 26] on icon "save" at bounding box center [282, 29] width 12 height 12
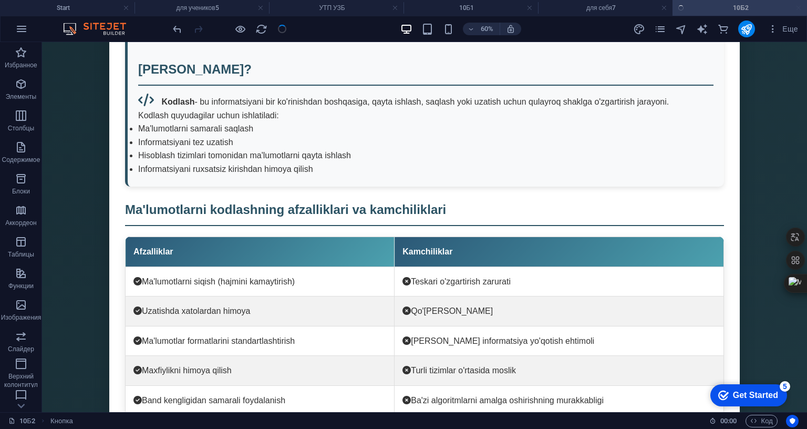
scroll to position [2207, 0]
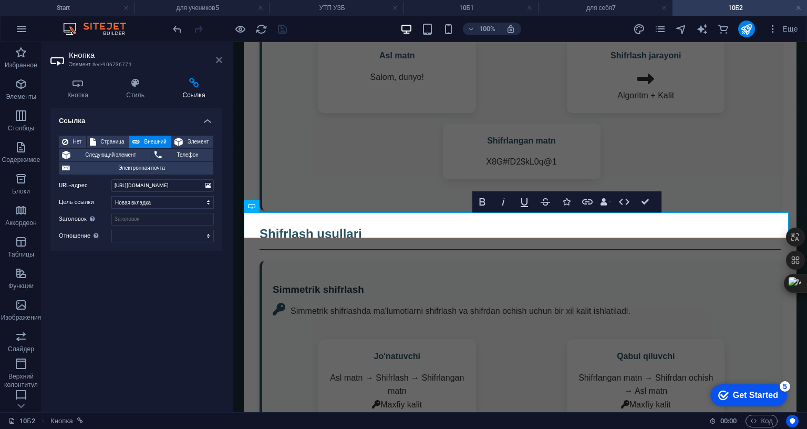
click at [219, 61] on icon at bounding box center [219, 60] width 6 height 8
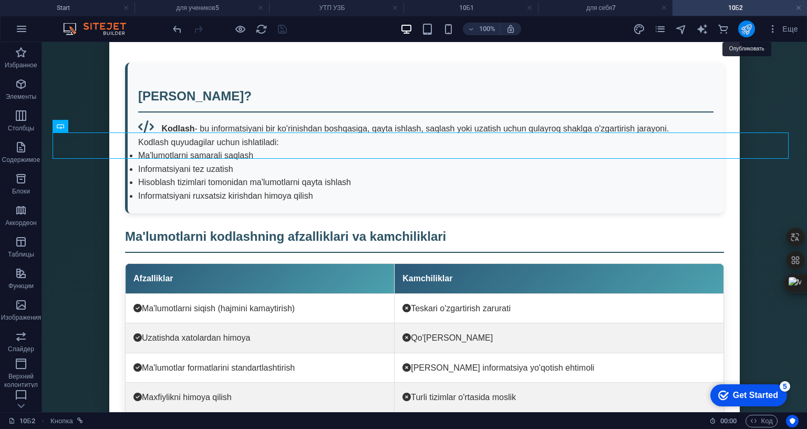
click at [748, 30] on icon "publish" at bounding box center [746, 29] width 12 height 12
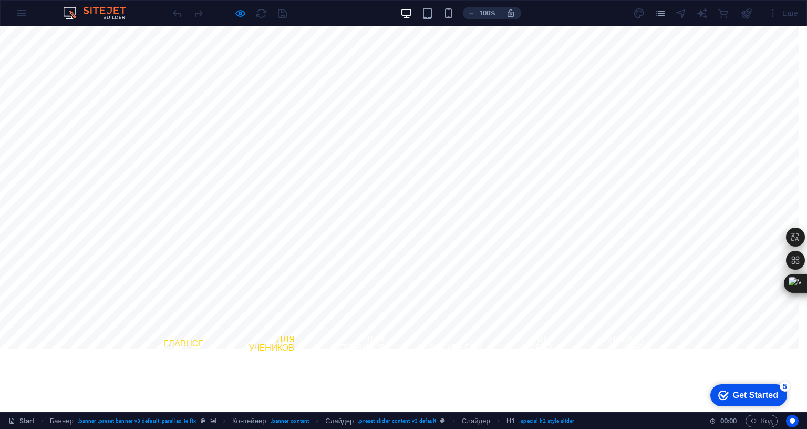
click at [268, 327] on link "Для учеников" at bounding box center [266, 344] width 74 height 34
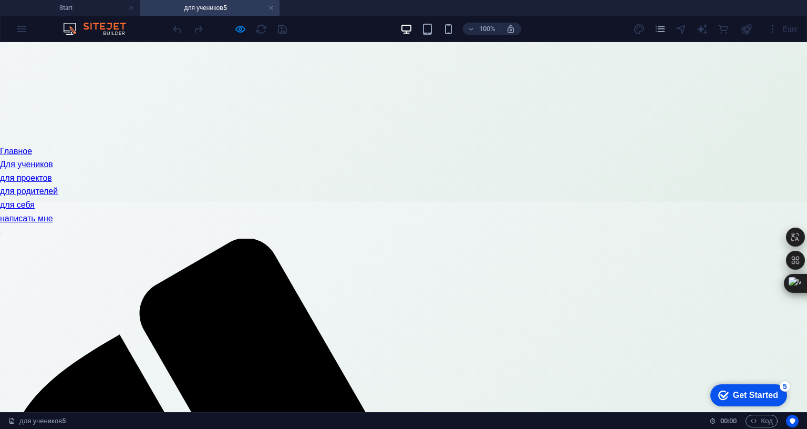
scroll to position [473, 0]
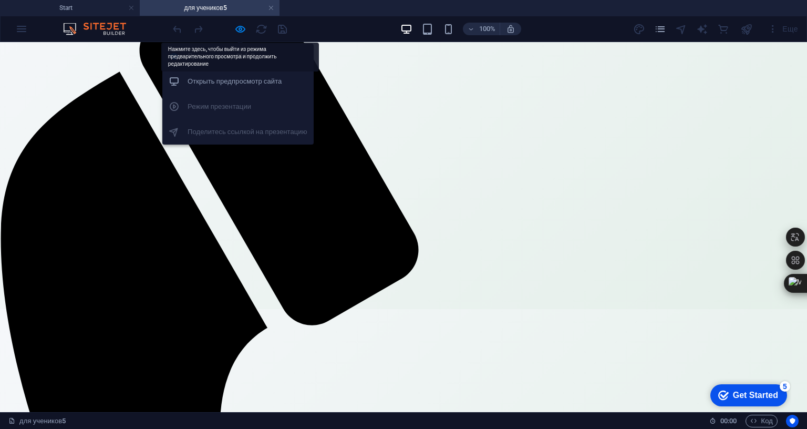
click at [0, 0] on div "Предпросмотр Ctrl+P Открыть предпросмотр сайта Режим презентации Поделитесь ссы…" at bounding box center [0, 0] width 0 height 0
click at [0, 0] on icon "button" at bounding box center [0, 0] width 0 height 0
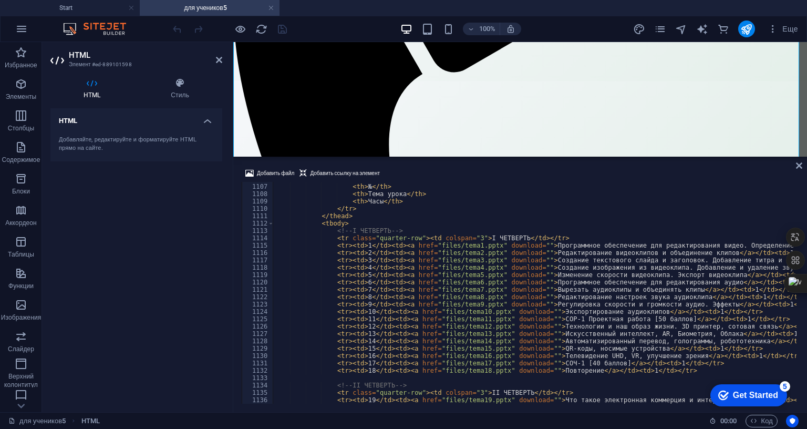
scroll to position [8104, 0]
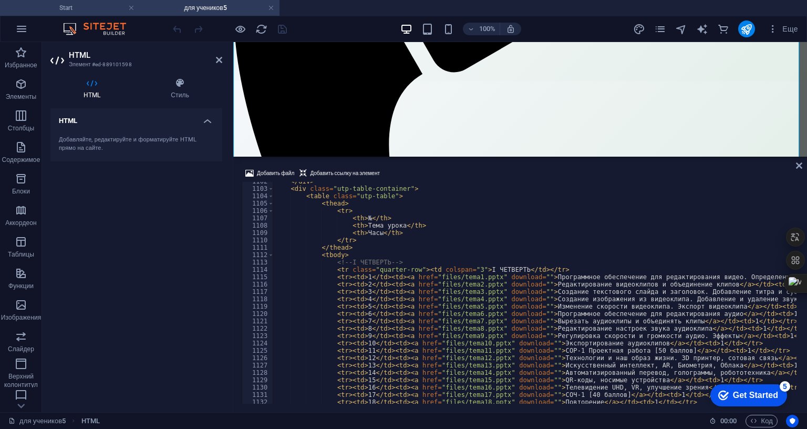
click at [92, 12] on h4 "Start" at bounding box center [70, 8] width 140 height 12
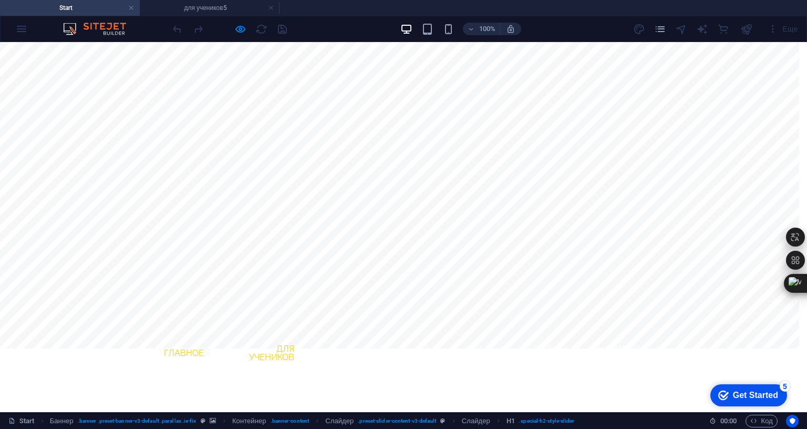
click at [269, 336] on link "Для учеников" at bounding box center [266, 353] width 74 height 34
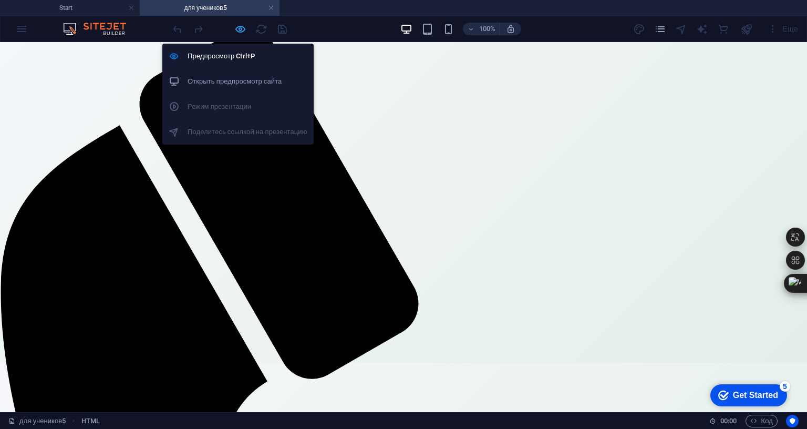
click at [0, 0] on icon "button" at bounding box center [0, 0] width 0 height 0
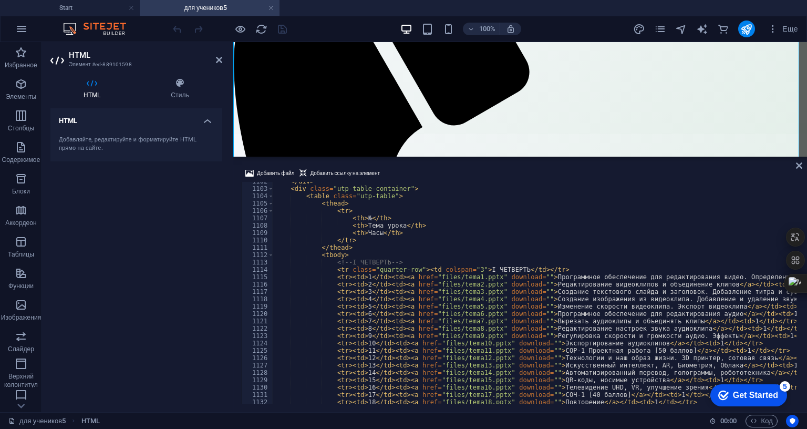
scroll to position [7978, 0]
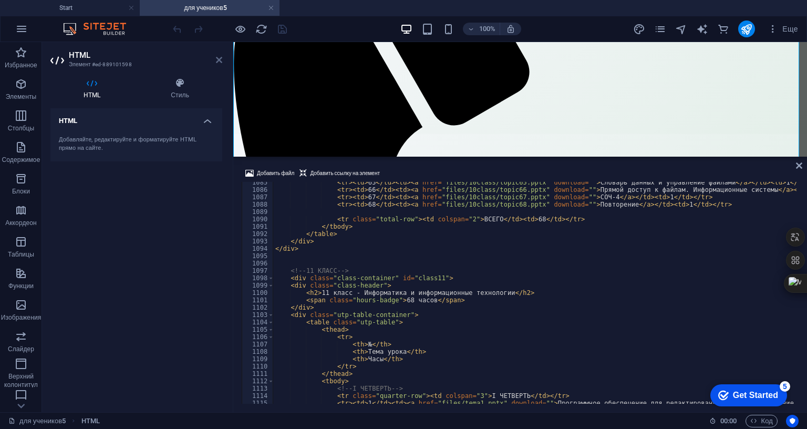
drag, startPoint x: 217, startPoint y: 63, endPoint x: 182, endPoint y: 8, distance: 65.5
click at [217, 63] on icon at bounding box center [219, 60] width 6 height 8
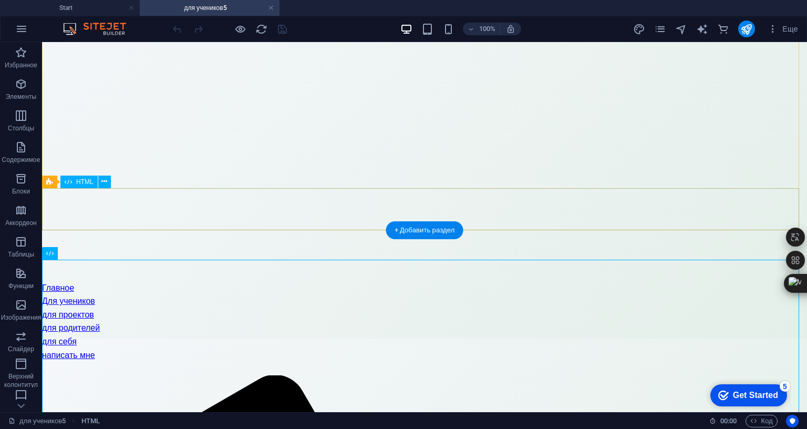
scroll to position [105, 0]
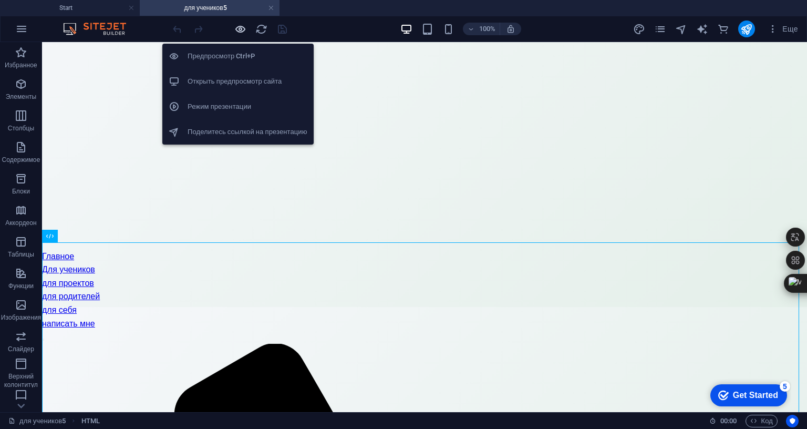
click at [0, 0] on icon "button" at bounding box center [0, 0] width 0 height 0
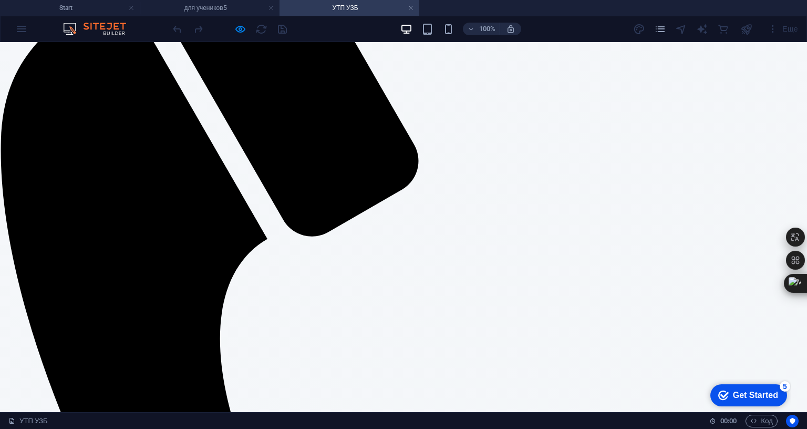
scroll to position [420, 0]
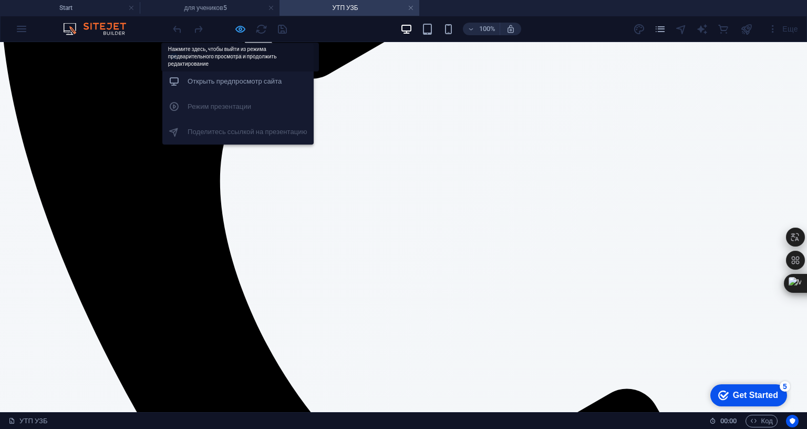
click at [235, 29] on icon "button" at bounding box center [240, 29] width 12 height 12
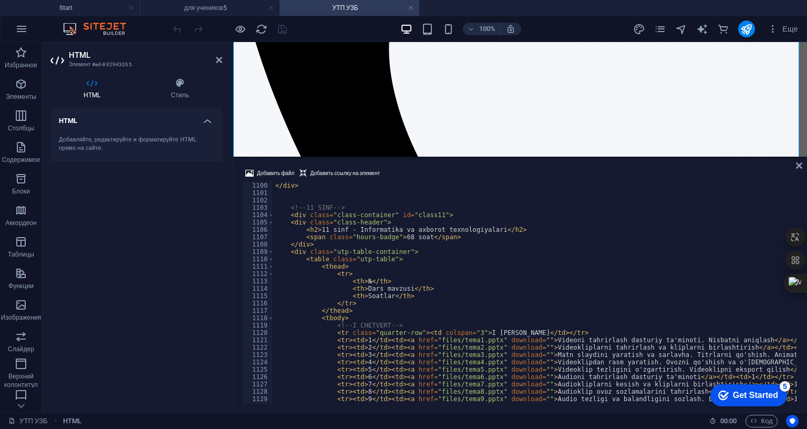
scroll to position [8149, 0]
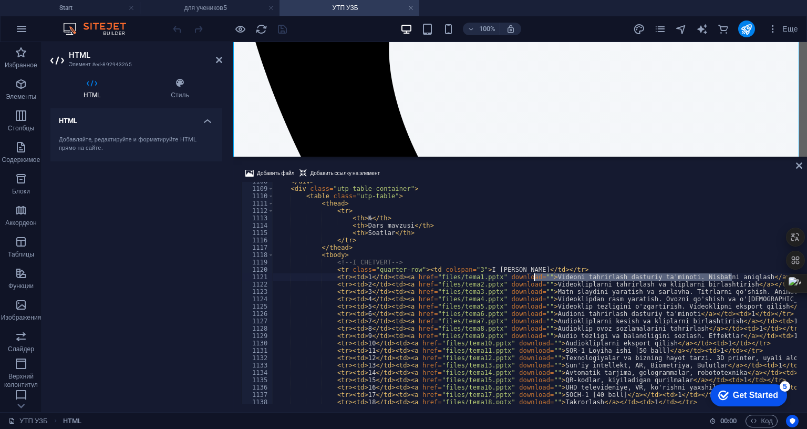
drag, startPoint x: 733, startPoint y: 214, endPoint x: 534, endPoint y: 214, distance: 198.7
click at [534, 214] on div "</ div > < div class = "utp-table-container" > < table class = "utp-table" > < …" at bounding box center [737, 295] width 929 height 234
type textarea "<tr><td>1</td><td><a href="files/tema1.pptx" download="">Videoni tahrirlash das…"
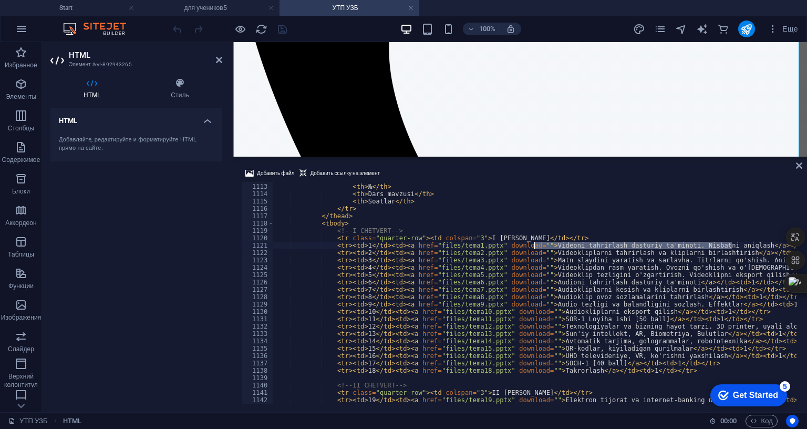
scroll to position [8212, 0]
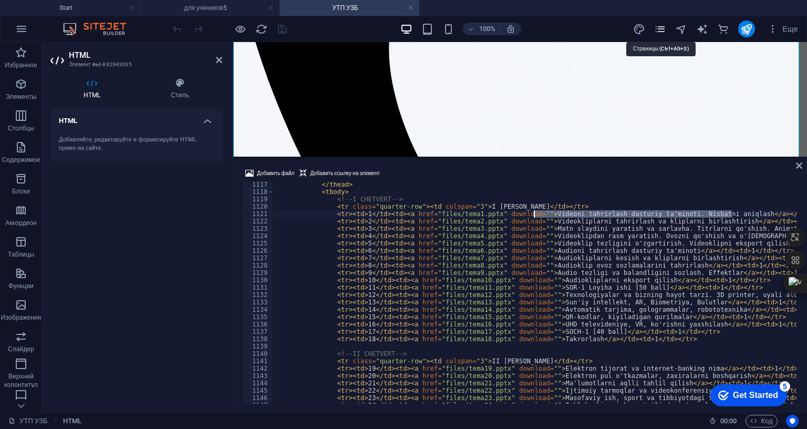
click at [662, 30] on icon "pages" at bounding box center [660, 29] width 12 height 12
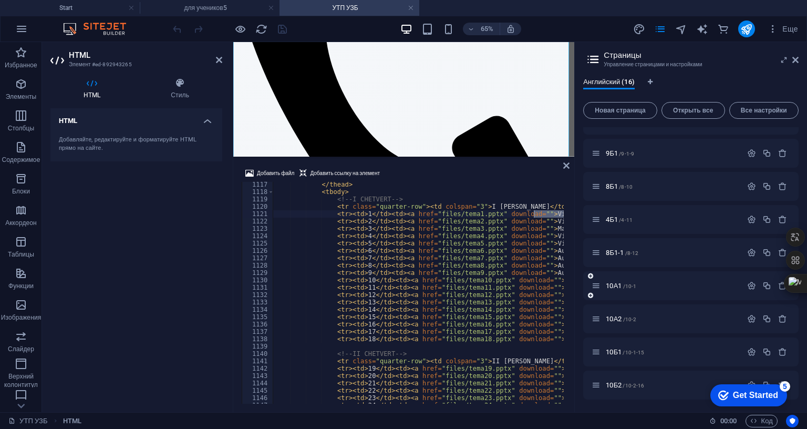
scroll to position [316, 0]
click at [623, 110] on span "Новая страница" at bounding box center [620, 110] width 65 height 6
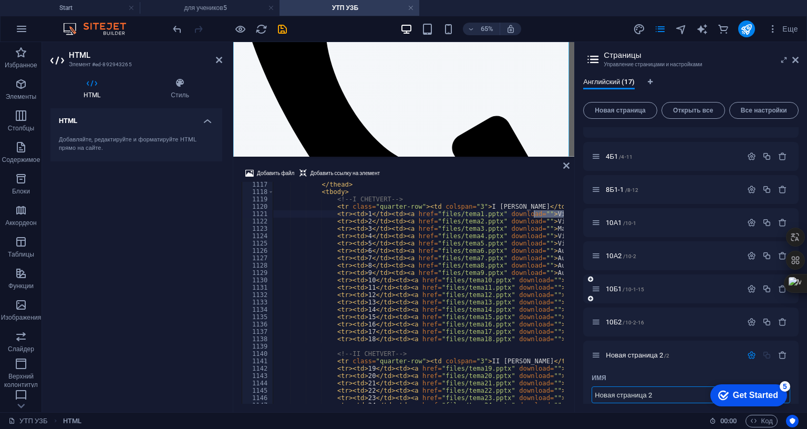
scroll to position [477, 0]
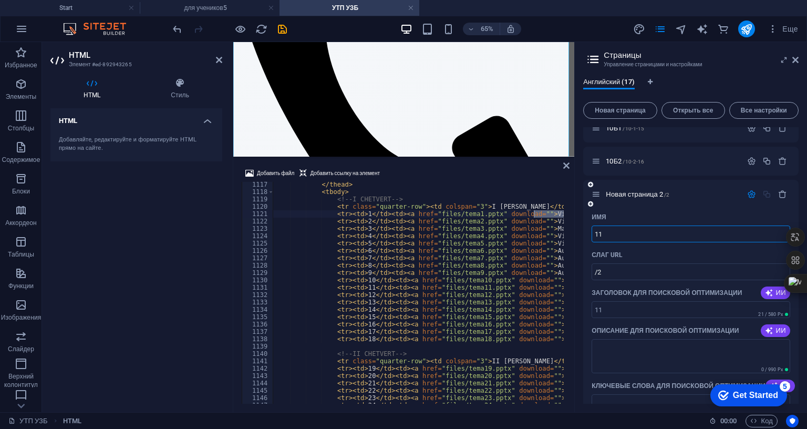
type input "11Б"
type input "/11"
type input "11Б1"
type input "/11-1"
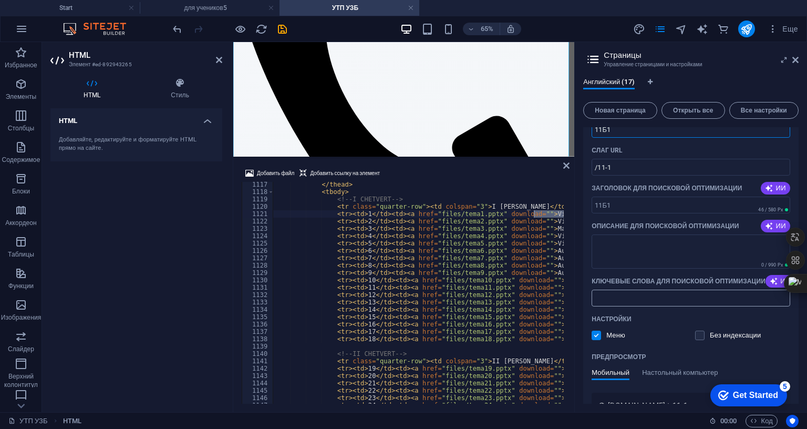
scroll to position [526, 0]
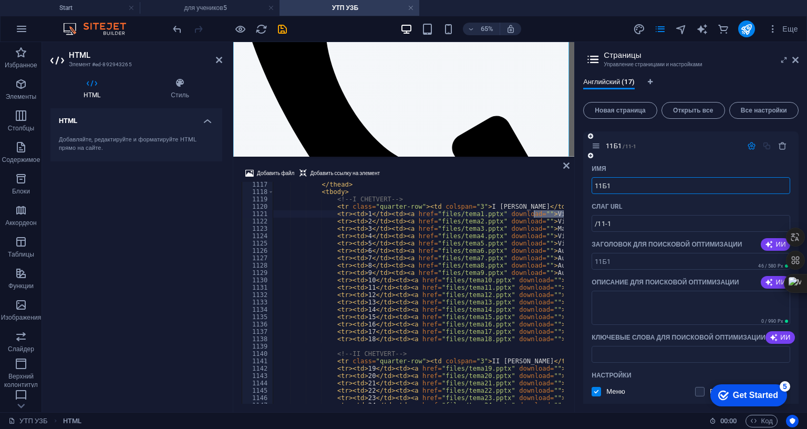
type input "11Б1"
click at [749, 144] on icon "button" at bounding box center [751, 145] width 9 height 9
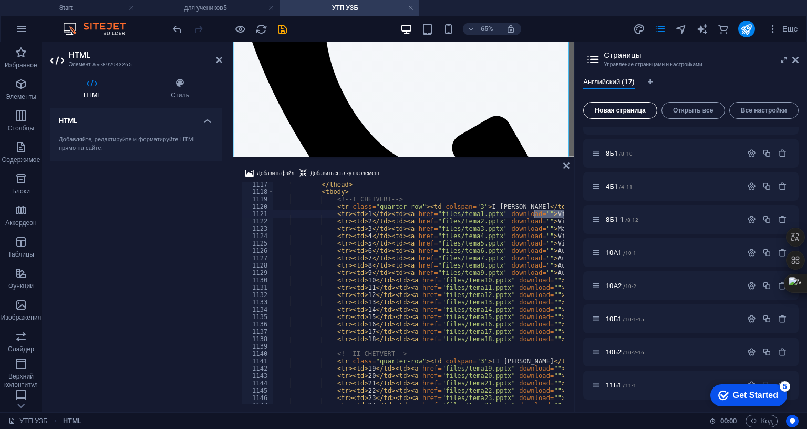
click at [625, 111] on span "Новая страница" at bounding box center [620, 110] width 65 height 6
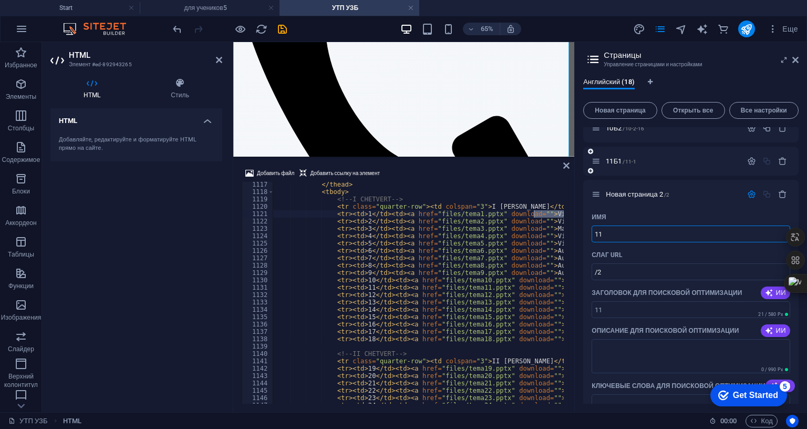
type input "11Б"
type input "/11"
type input "11Б2"
type input "/11-2"
type input "11Б2"
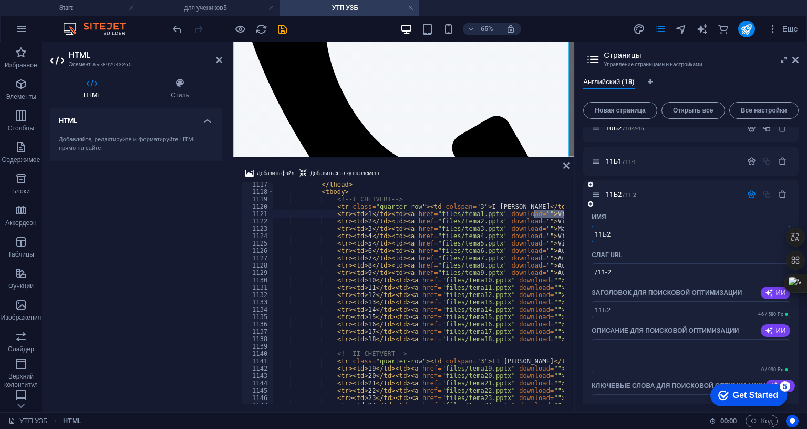
click at [750, 195] on icon "button" at bounding box center [751, 194] width 9 height 9
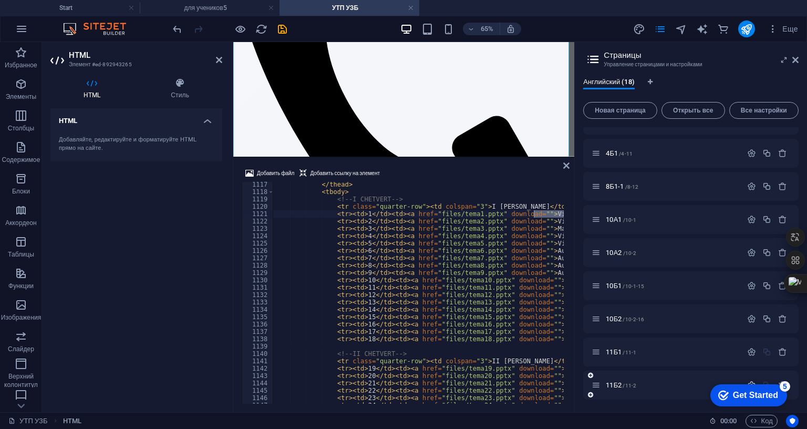
scroll to position [383, 0]
click at [620, 348] on span "11Б1 /11-1" at bounding box center [621, 352] width 30 height 8
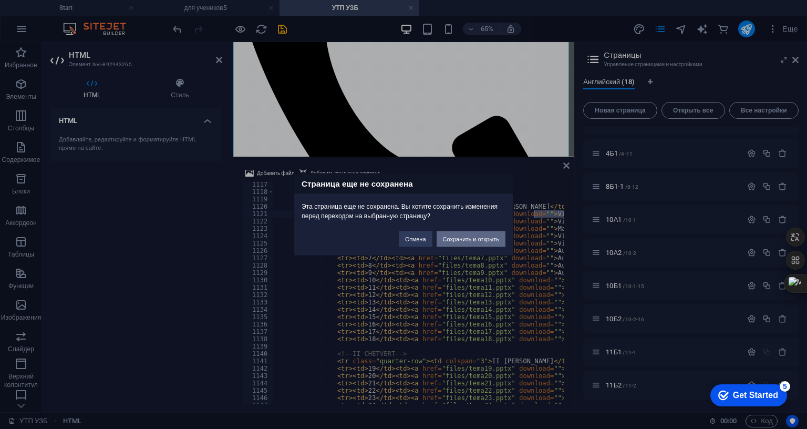
click at [451, 231] on button "Сохранить и открыть" at bounding box center [471, 239] width 69 height 16
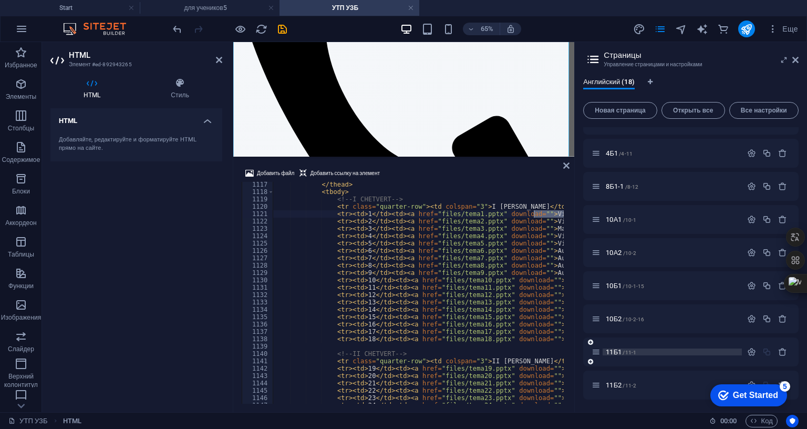
click at [624, 349] on span "/11-1" at bounding box center [630, 352] width 14 height 6
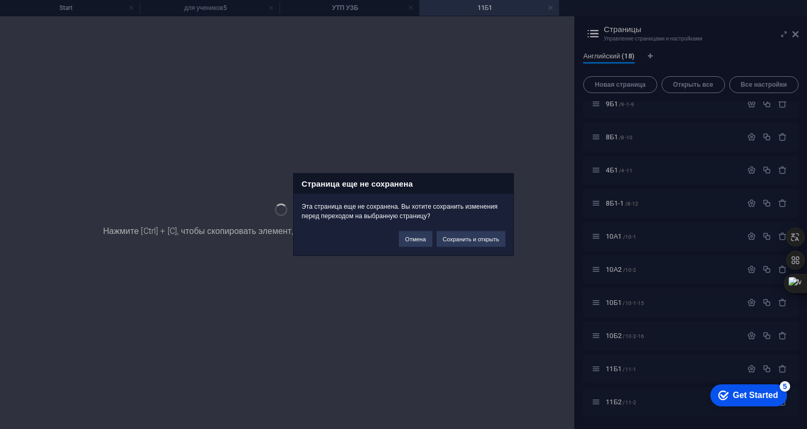
scroll to position [341, 0]
click at [416, 231] on button "Отмена" at bounding box center [415, 239] width 33 height 16
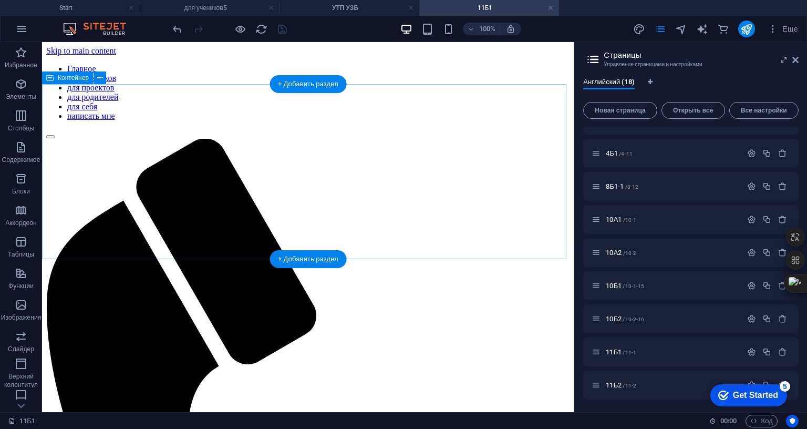
scroll to position [0, 0]
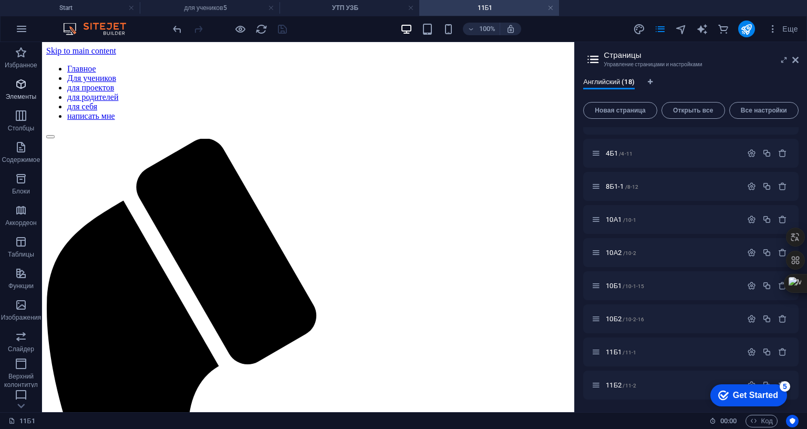
click at [17, 81] on icon "button" at bounding box center [21, 84] width 13 height 13
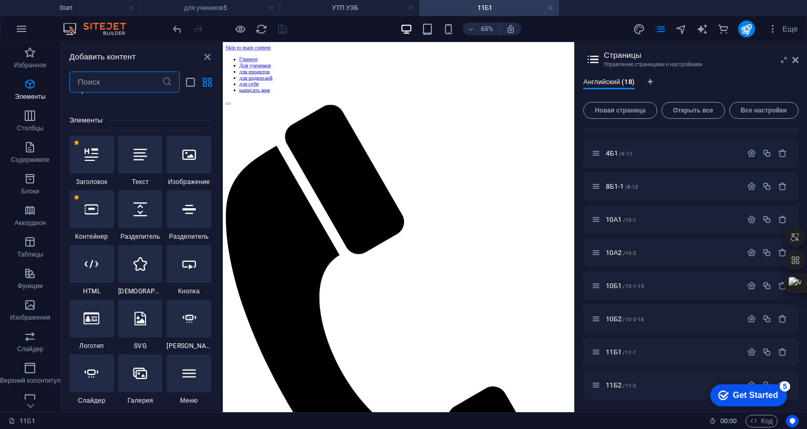
scroll to position [198, 0]
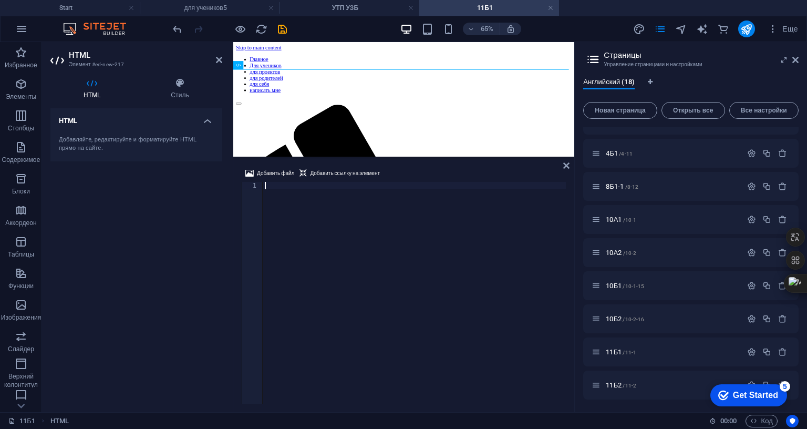
click at [288, 182] on div at bounding box center [414, 300] width 303 height 236
type textarea "</html>"
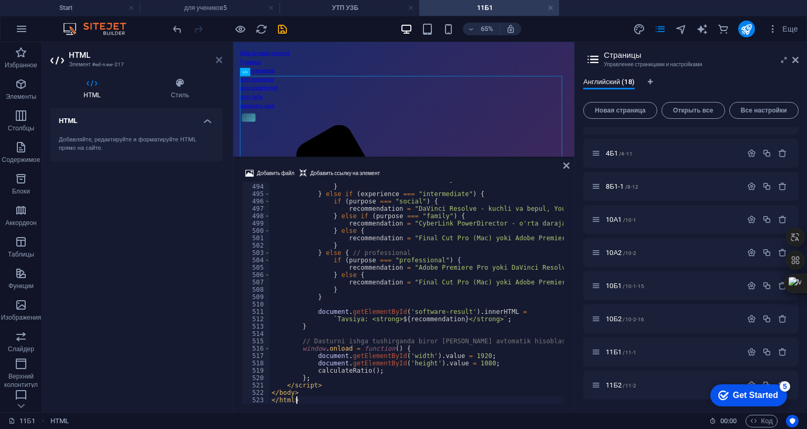
click at [220, 58] on icon at bounding box center [219, 60] width 6 height 8
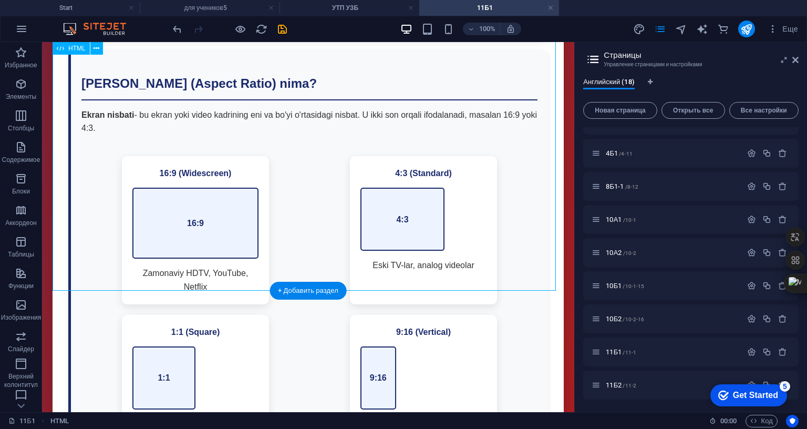
scroll to position [2102, 0]
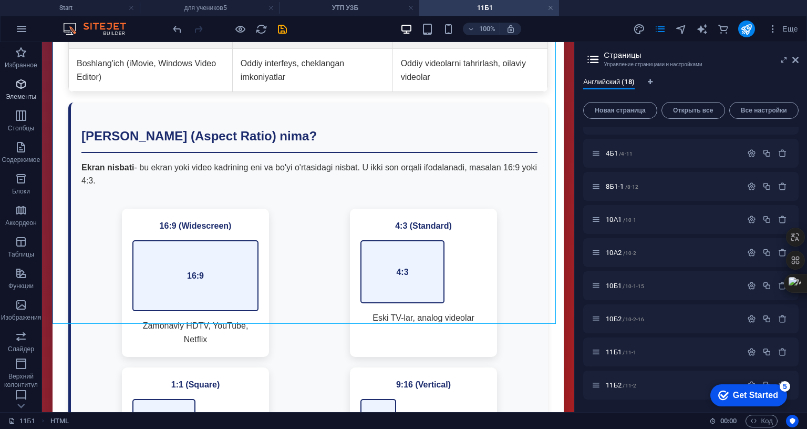
click at [24, 90] on icon "button" at bounding box center [21, 84] width 13 height 13
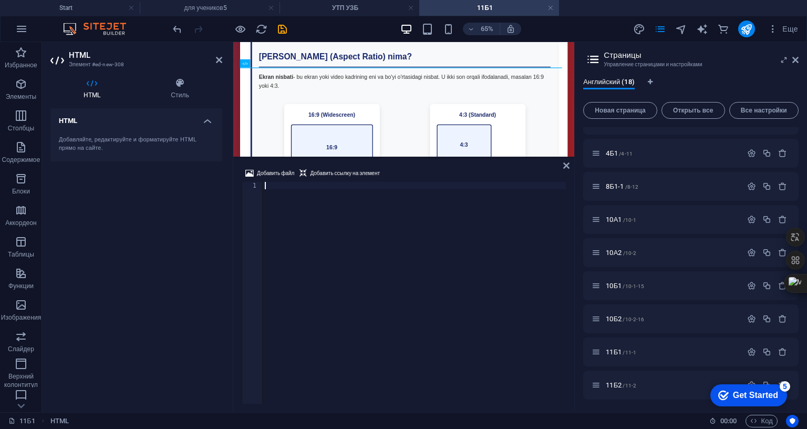
scroll to position [2358, 0]
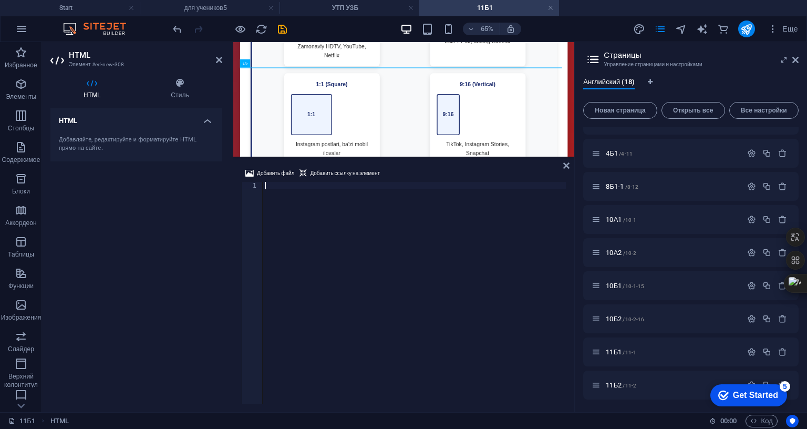
type textarea "</html>"
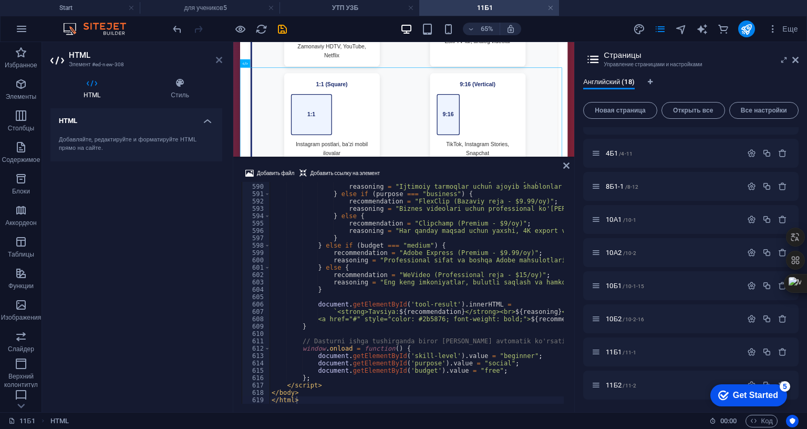
click at [218, 60] on icon at bounding box center [219, 60] width 6 height 8
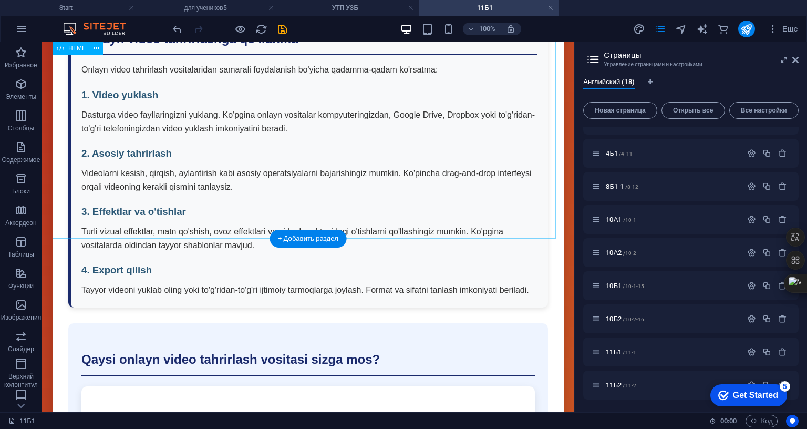
scroll to position [5219, 0]
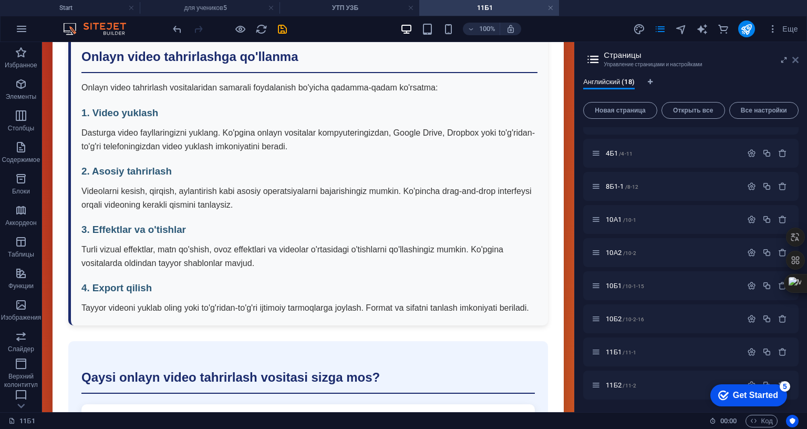
click at [797, 59] on icon at bounding box center [796, 60] width 6 height 8
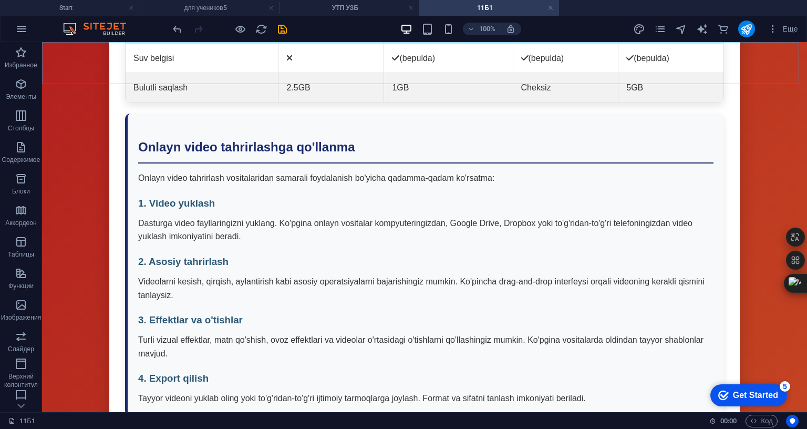
scroll to position [4471, 0]
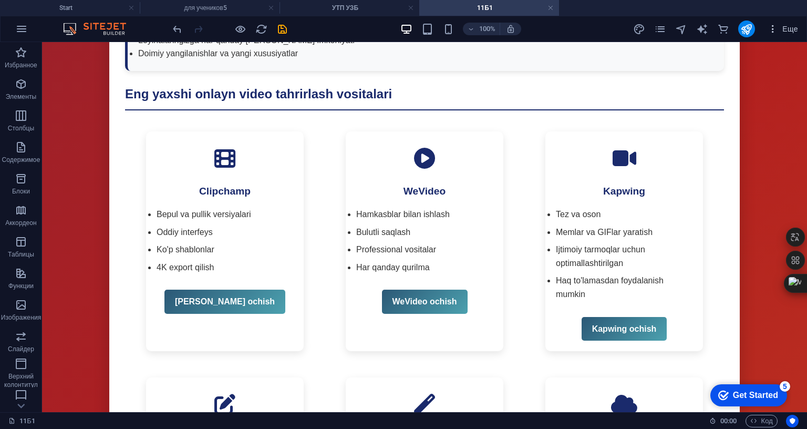
click at [774, 30] on icon "button" at bounding box center [773, 29] width 11 height 11
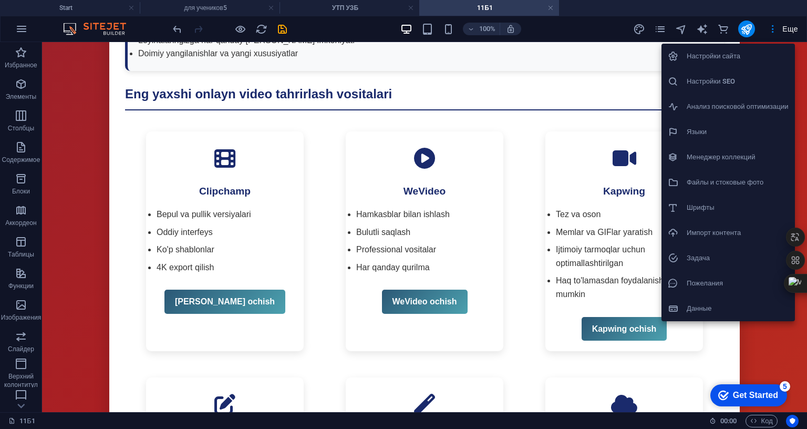
click at [715, 178] on h6 "Файлы и стоковые фото" at bounding box center [738, 182] width 102 height 13
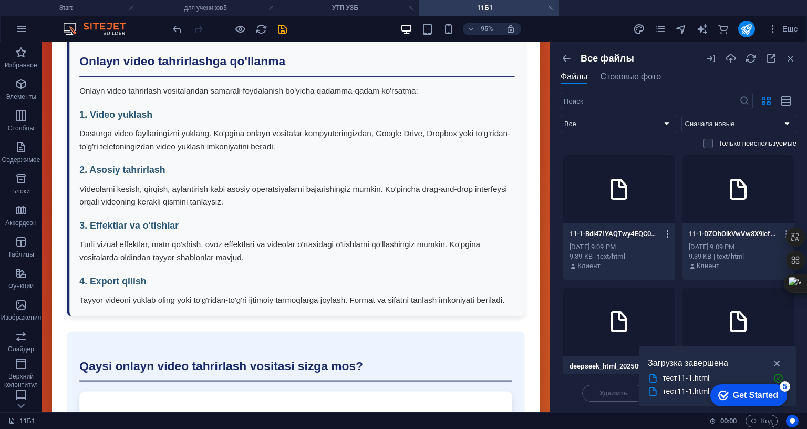
click at [670, 232] on icon "button" at bounding box center [668, 233] width 10 height 9
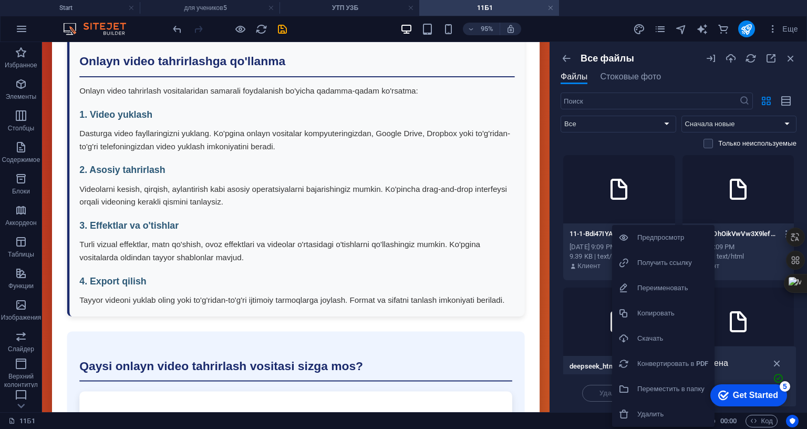
click at [666, 262] on h6 "Получить ссылку" at bounding box center [672, 262] width 71 height 13
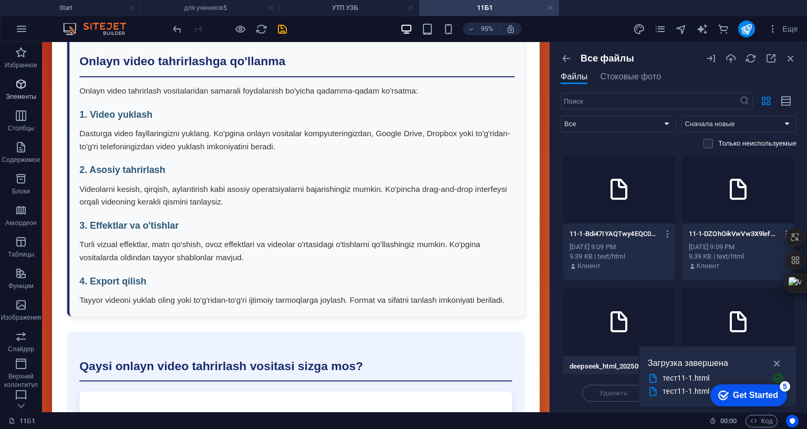
click at [25, 86] on icon "button" at bounding box center [21, 84] width 13 height 13
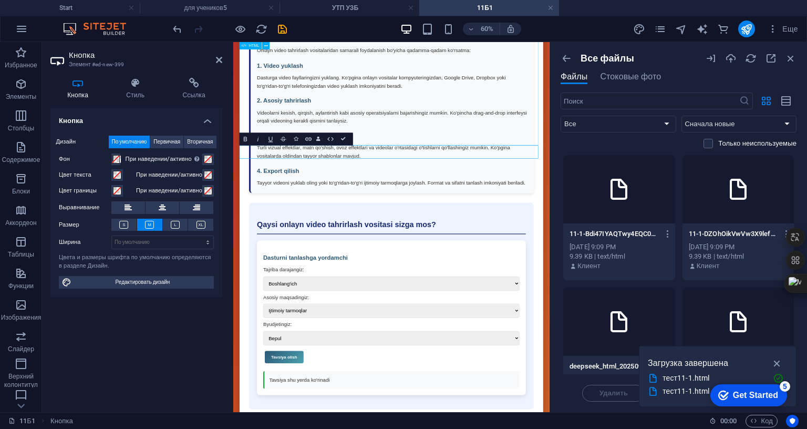
scroll to position [5262, 0]
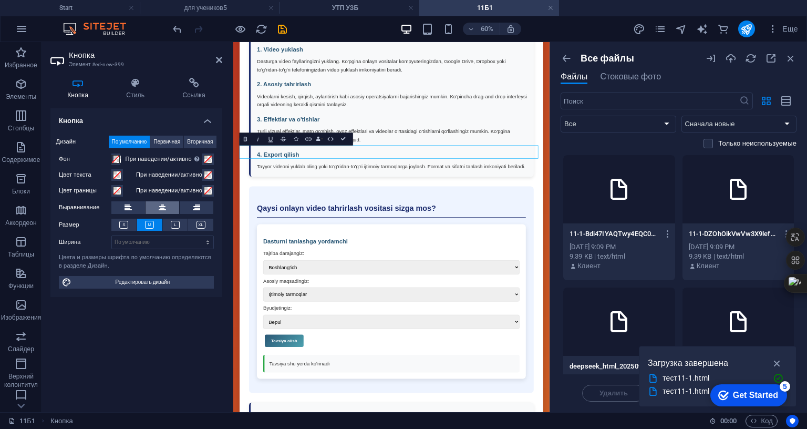
click at [168, 203] on button at bounding box center [163, 207] width 34 height 13
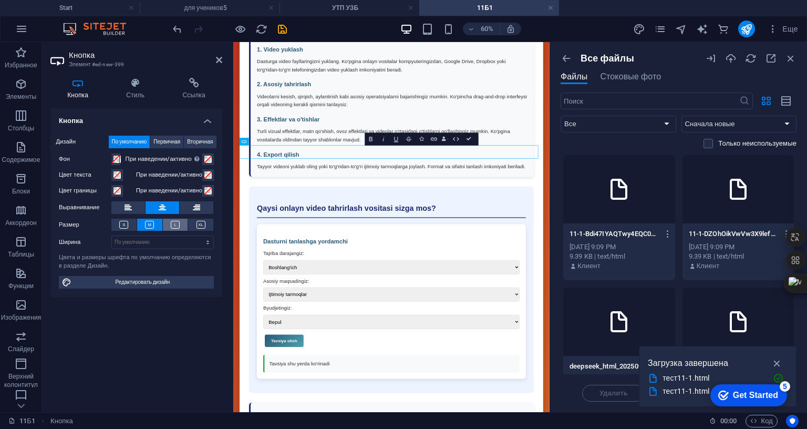
click at [177, 223] on icon at bounding box center [175, 225] width 9 height 8
click at [127, 84] on icon at bounding box center [135, 83] width 52 height 11
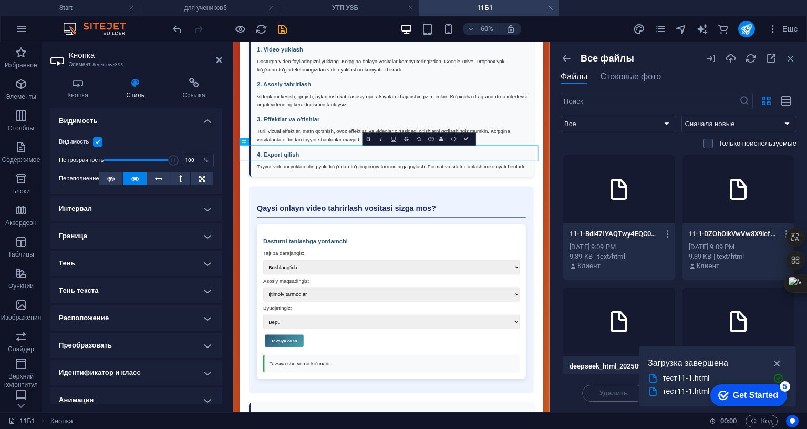
click at [101, 233] on h4 "Граница" at bounding box center [136, 235] width 172 height 25
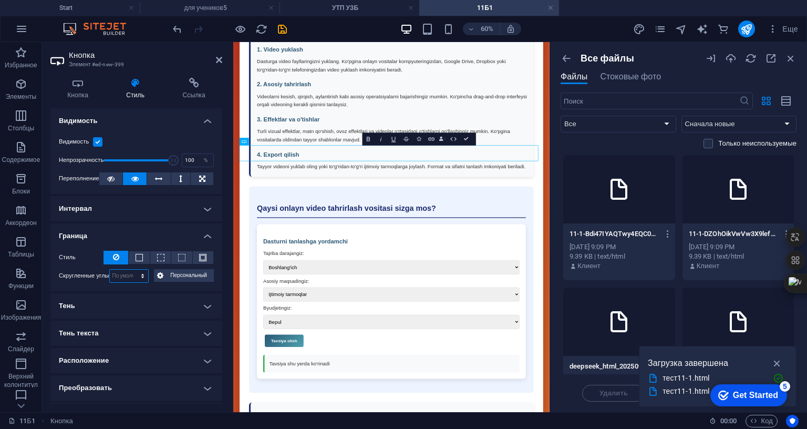
click at [134, 272] on select "По умолчанию px rem % vh vw Персональный" at bounding box center [129, 276] width 39 height 13
select select "px"
click at [132, 270] on select "По умолчанию px rem % vh vw Персональный" at bounding box center [129, 276] width 39 height 13
type input "40"
click at [206, 237] on h4 "Граница" at bounding box center [136, 232] width 172 height 19
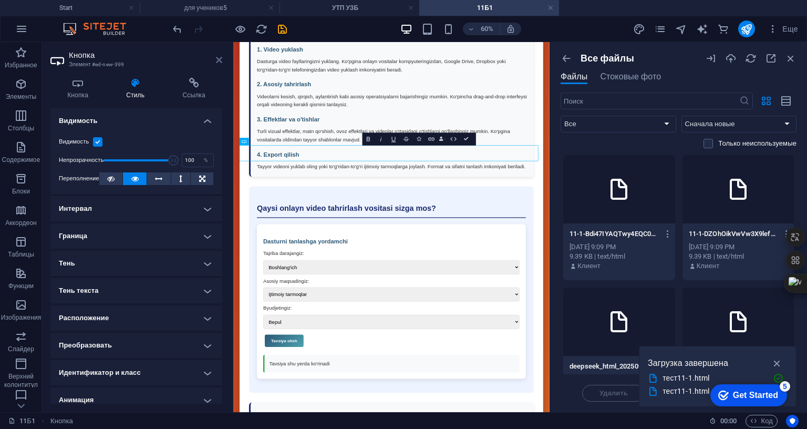
click at [218, 60] on icon at bounding box center [219, 60] width 6 height 8
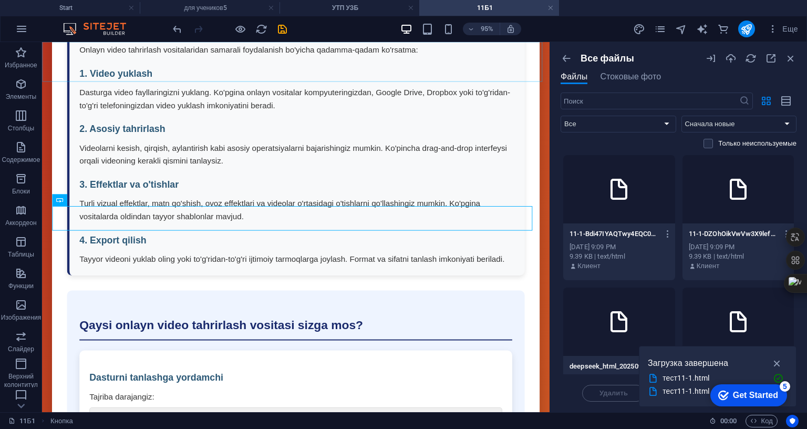
scroll to position [5249, 0]
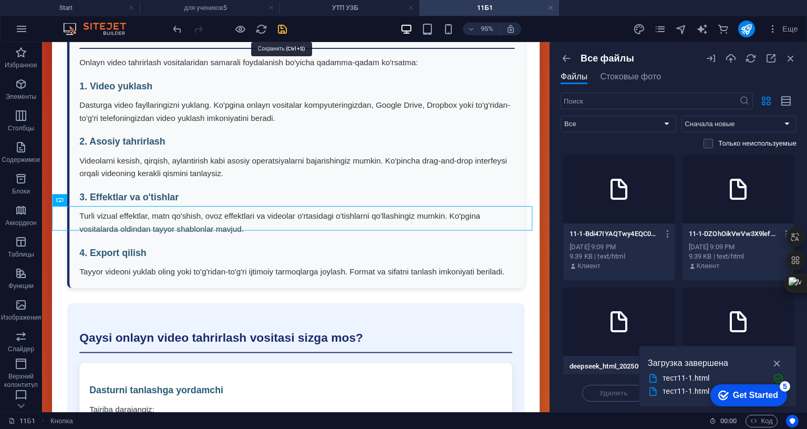
click at [283, 29] on icon "save" at bounding box center [282, 29] width 12 height 12
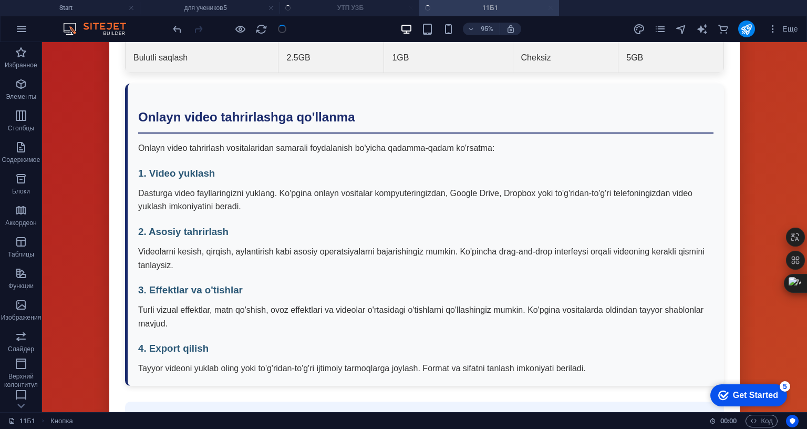
scroll to position [4501, 0]
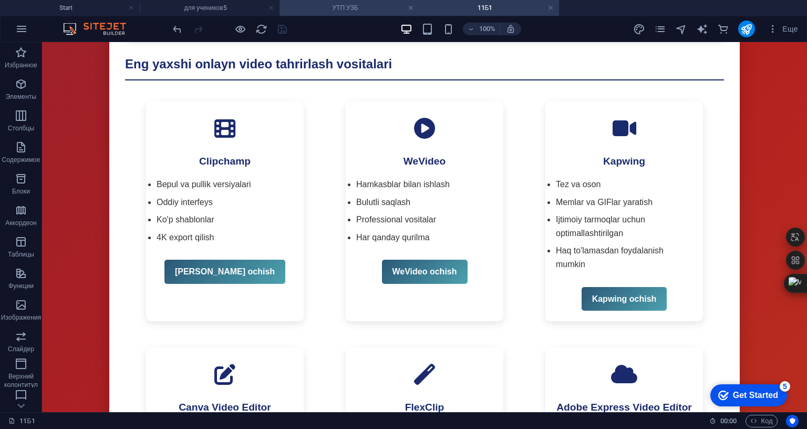
click at [353, 8] on h4 "УТП УЗБ" at bounding box center [350, 8] width 140 height 12
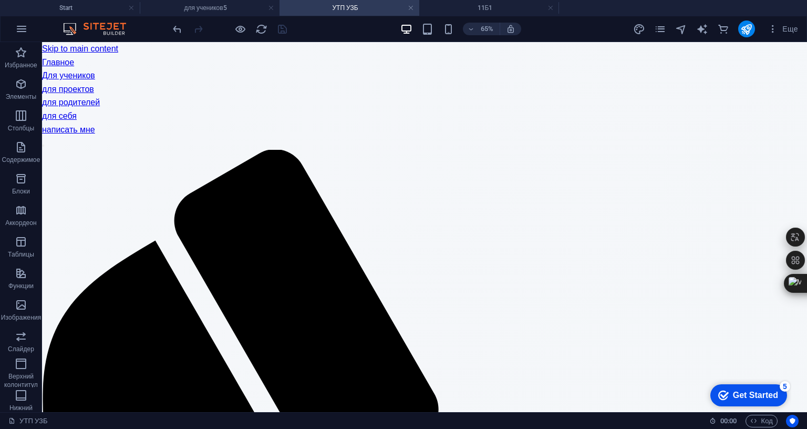
scroll to position [420, 0]
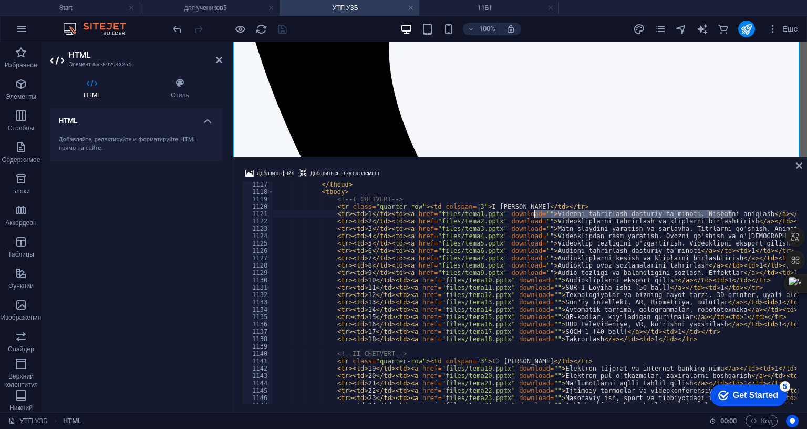
click at [534, 182] on div "</ thead > < tbody > <!-- I CHETVERT --> < tr class = "quarter-row" > < td cols…" at bounding box center [534, 293] width 523 height 222
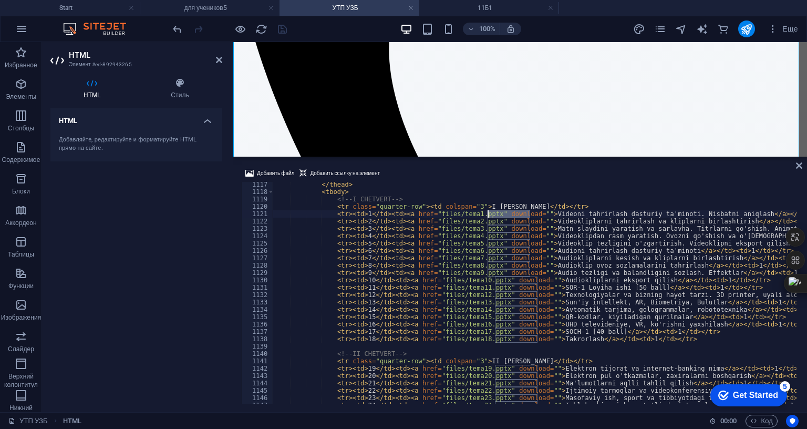
drag, startPoint x: 529, startPoint y: 149, endPoint x: 486, endPoint y: 152, distance: 43.2
click at [486, 181] on div "</ thead > < tbody > <!-- I CHETVERT --> < tr class = "quarter-row" > < td cols…" at bounding box center [737, 298] width 929 height 234
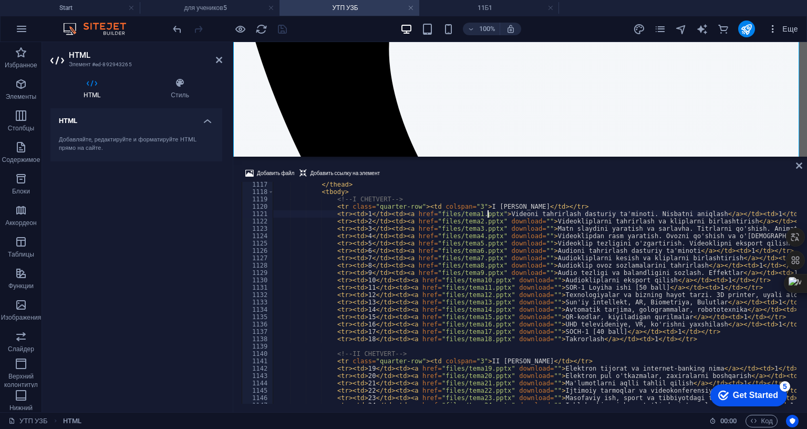
click at [777, 26] on icon "button" at bounding box center [773, 29] width 11 height 11
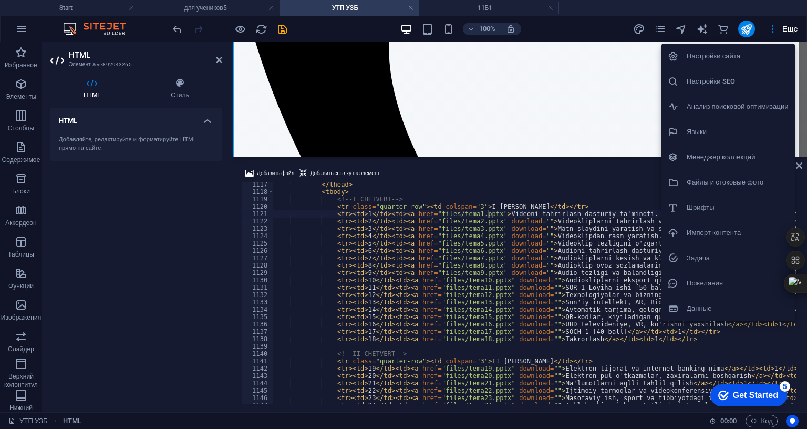
click at [783, 28] on div at bounding box center [403, 214] width 807 height 429
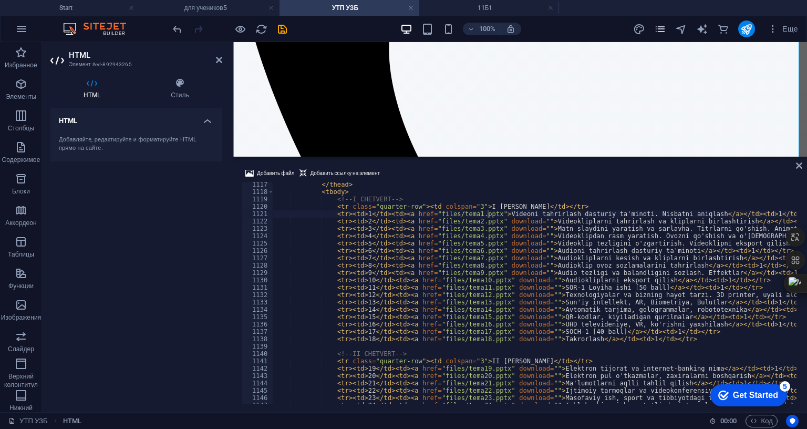
click at [658, 27] on icon "pages" at bounding box center [660, 29] width 12 height 12
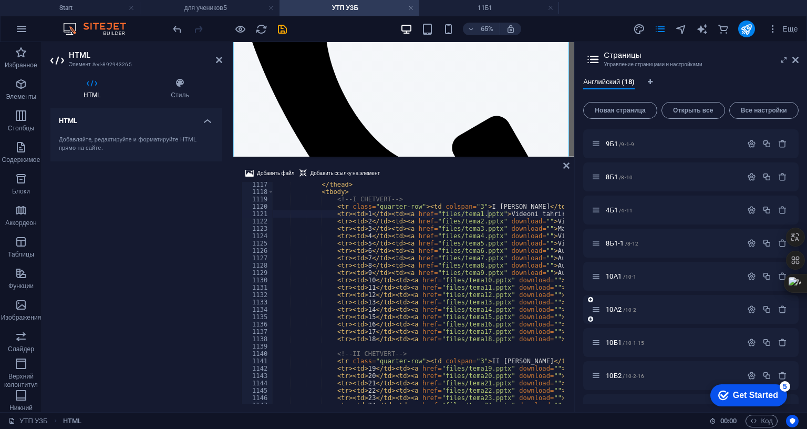
scroll to position [383, 0]
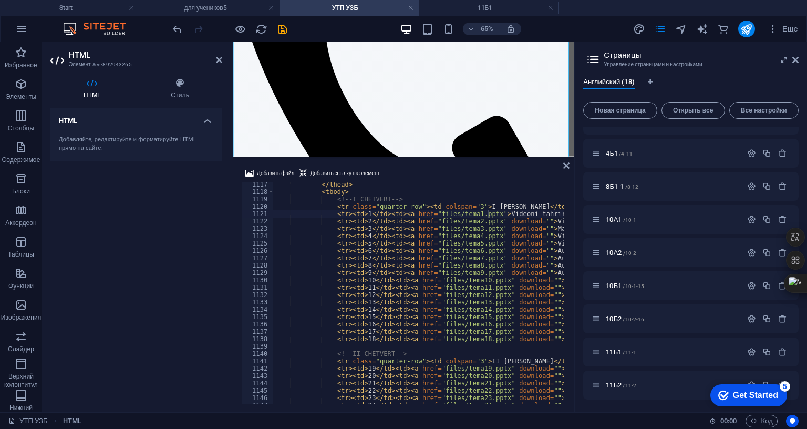
click at [454, 181] on div "</ thead > < tbody > <!-- I CHETVERT --> < tr class = "quarter-row" > < td cols…" at bounding box center [737, 298] width 929 height 234
drag, startPoint x: 484, startPoint y: 151, endPoint x: 429, endPoint y: 151, distance: 55.2
click at [429, 181] on div "</ thead > < tbody > <!-- I CHETVERT --> < tr class = "quarter-row" > < td cols…" at bounding box center [737, 298] width 929 height 234
click at [452, 188] on div "</ thead > < tbody > <!-- I CHETVERT --> < tr class = "quarter-row" > < td cols…" at bounding box center [737, 298] width 929 height 234
drag, startPoint x: 455, startPoint y: 178, endPoint x: 444, endPoint y: 160, distance: 21.2
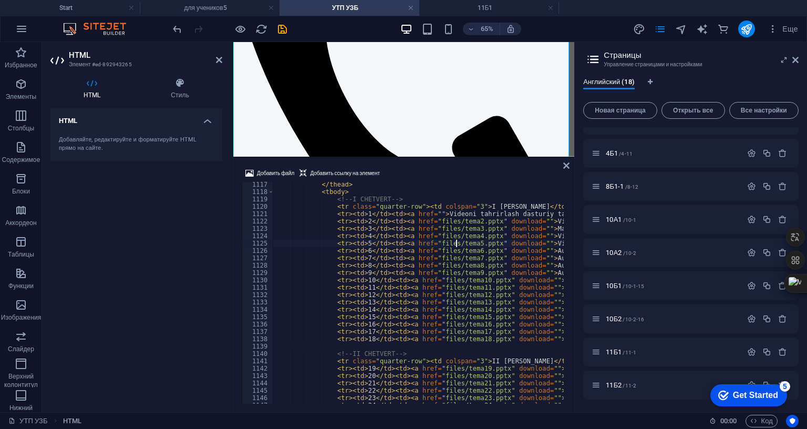
click at [455, 181] on div "</ thead > < tbody > <!-- I CHETVERT --> < tr class = "quarter-row" > < td cols…" at bounding box center [737, 298] width 929 height 234
click at [405, 181] on div "</ thead > < tbody > <!-- I CHETVERT --> < tr class = "quarter-row" > < td cols…" at bounding box center [737, 298] width 929 height 234
click at [428, 181] on div "</ thead > < tbody > <!-- I CHETVERT --> < tr class = "quarter-row" > < td cols…" at bounding box center [737, 298] width 929 height 234
paste textarea "https://kozimovrasul.uz/6/"
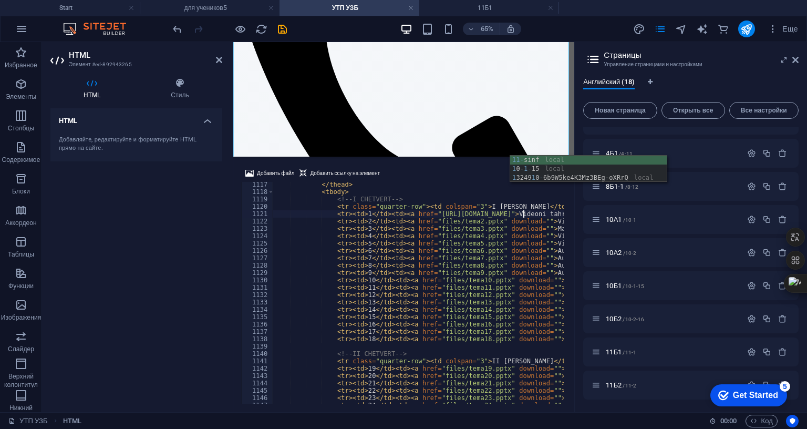
scroll to position [0, 20]
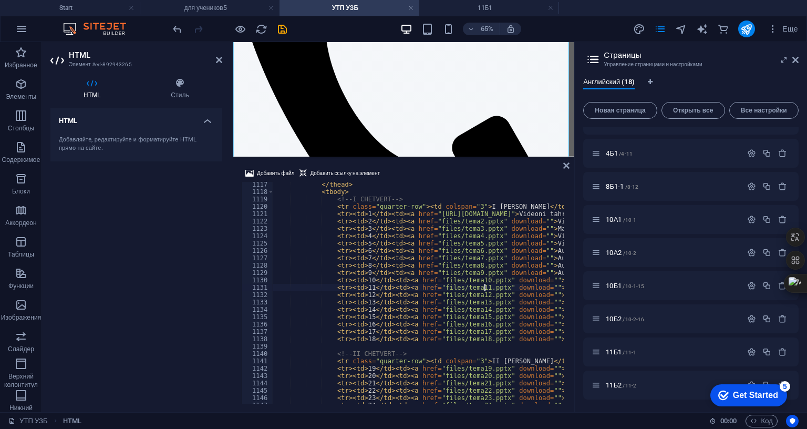
click at [484, 224] on div "</ thead > < tbody > <!-- I CHETVERT --> < tr class = "quarter-row" > < td cols…" at bounding box center [737, 298] width 929 height 234
drag, startPoint x: 526, startPoint y: 149, endPoint x: 429, endPoint y: 149, distance: 97.2
click at [429, 181] on div "</ thead > < tbody > <!-- I CHETVERT --> < tr class = "quarter-row" > < td cols…" at bounding box center [737, 298] width 929 height 234
click at [481, 181] on div "</ thead > < tbody > <!-- I CHETVERT --> < tr class = "quarter-row" > < td cols…" at bounding box center [737, 298] width 929 height 234
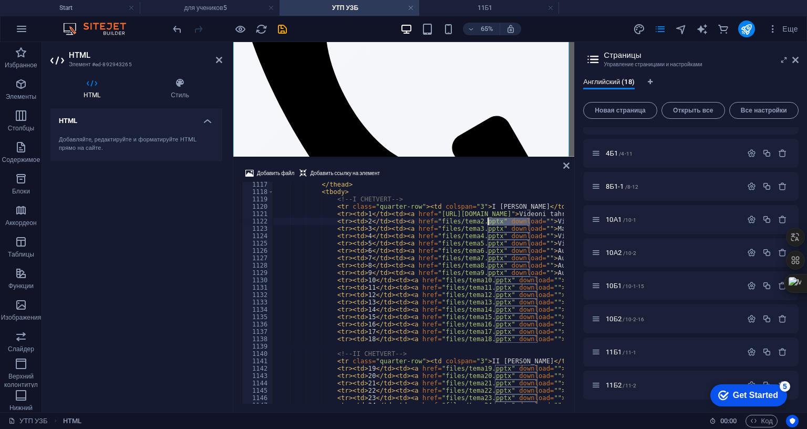
drag, startPoint x: 529, startPoint y: 156, endPoint x: 489, endPoint y: 156, distance: 40.5
click at [489, 181] on div "</ thead > < tbody > <!-- I CHETVERT --> < tr class = "quarter-row" > < td cols…" at bounding box center [737, 298] width 929 height 234
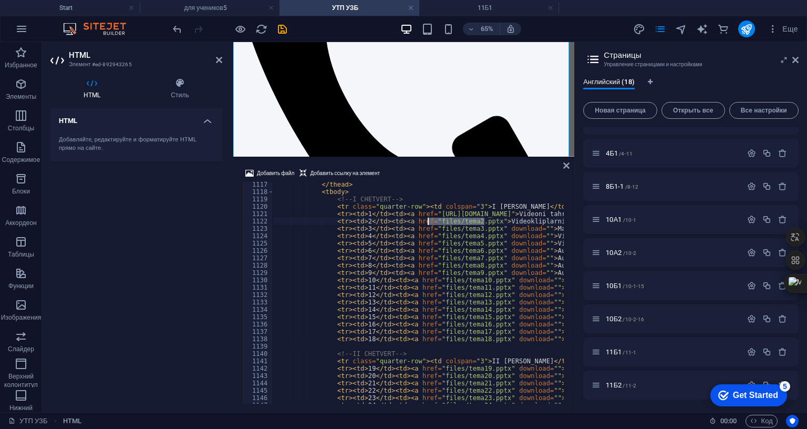
drag, startPoint x: 486, startPoint y: 159, endPoint x: 429, endPoint y: 157, distance: 56.3
click at [429, 181] on div "</ thead > < tbody > <!-- I CHETVERT --> < tr class = "quarter-row" > < td cols…" at bounding box center [737, 298] width 929 height 234
paste textarea "https://kozimovrasul.uz/11-1"
click at [511, 212] on div "</ thead > < tbody > <!-- I CHETVERT --> < tr class = "quarter-row" > < td cols…" at bounding box center [737, 298] width 929 height 234
type textarea "<tr><td>9</td><td><a href="files/tema9.pptx" download="">Audio tezligi va balan…"
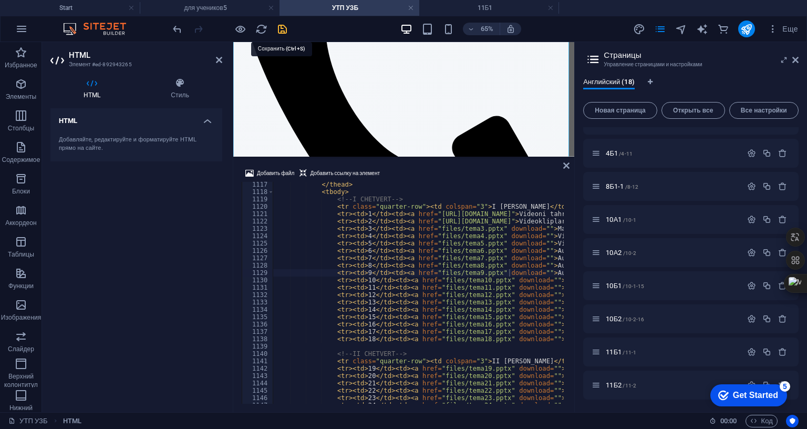
click at [280, 29] on icon "save" at bounding box center [282, 29] width 12 height 12
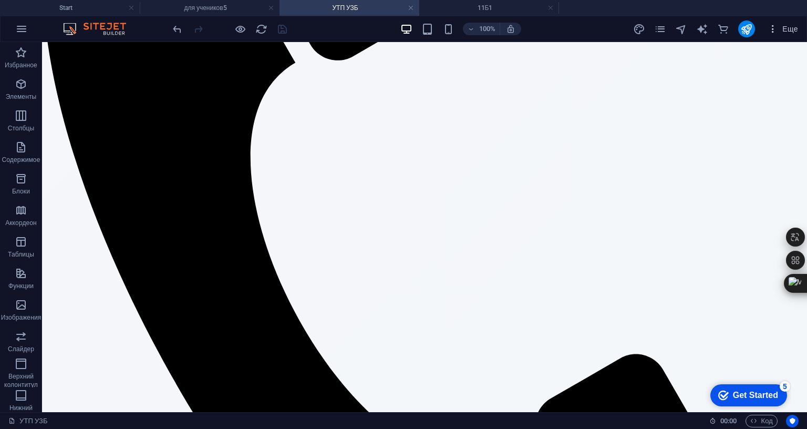
click at [772, 31] on icon "button" at bounding box center [773, 29] width 11 height 11
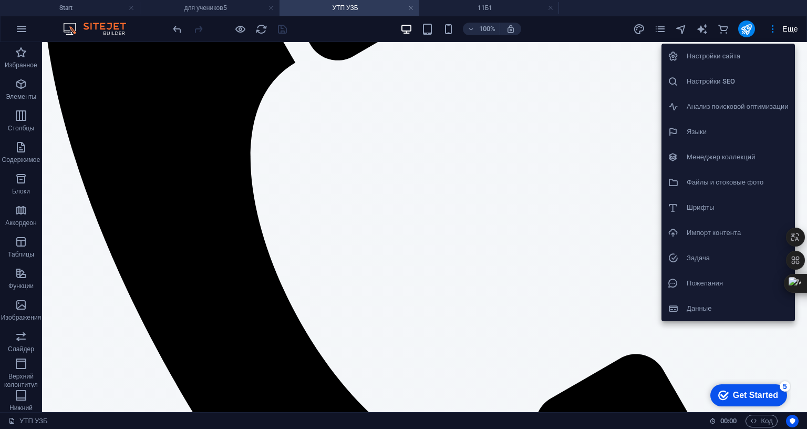
click at [772, 28] on div at bounding box center [403, 214] width 807 height 429
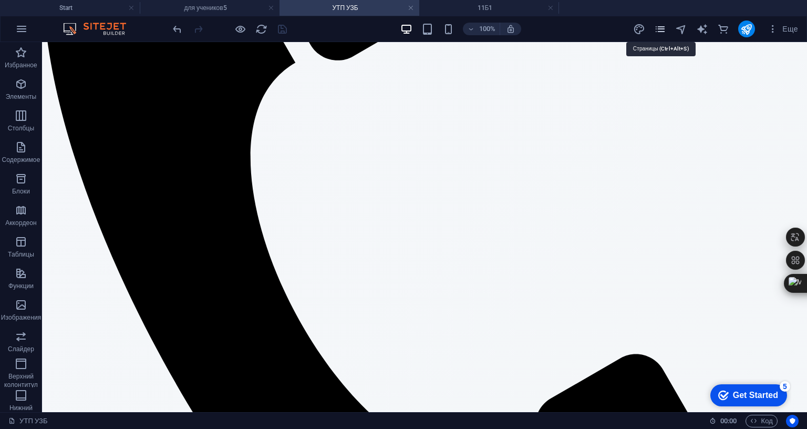
click at [659, 29] on icon "pages" at bounding box center [660, 29] width 12 height 12
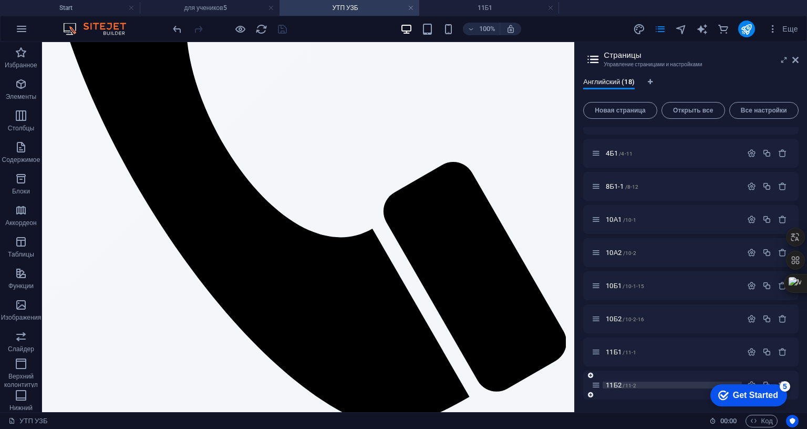
scroll to position [383, 0]
click at [620, 381] on span "11Б2 /11-2" at bounding box center [621, 385] width 30 height 8
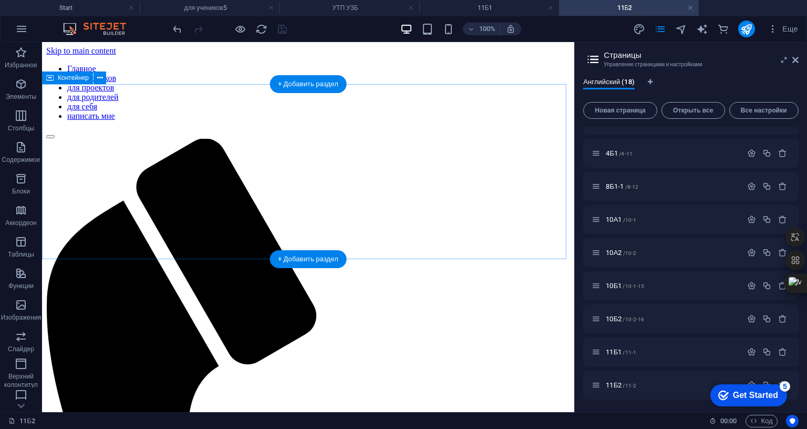
scroll to position [0, 0]
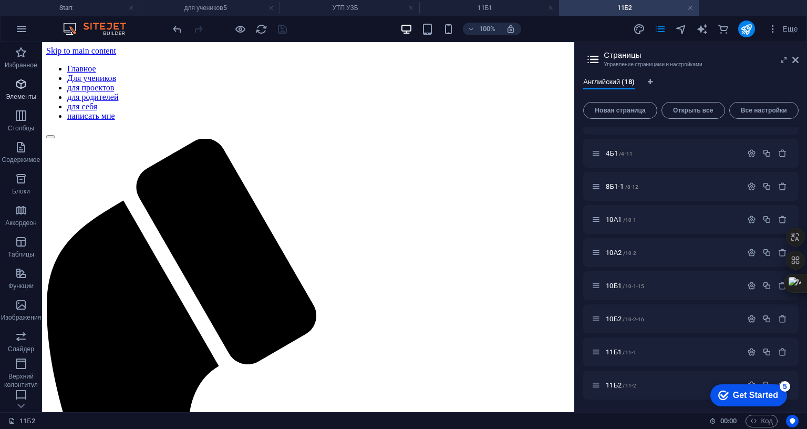
click at [20, 90] on icon "button" at bounding box center [21, 84] width 13 height 13
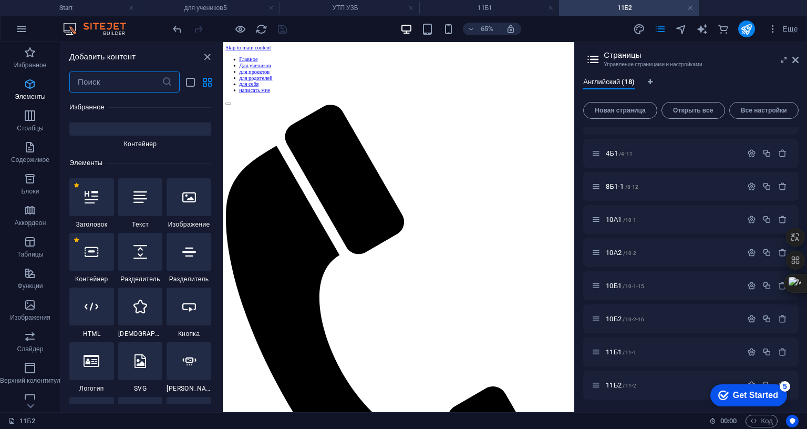
scroll to position [198, 0]
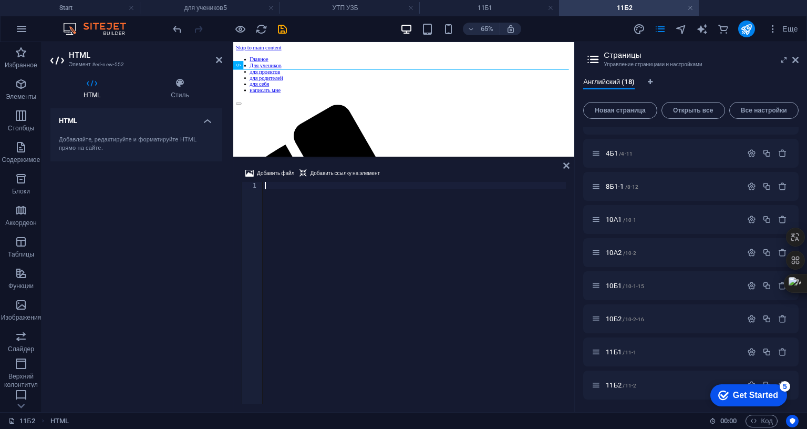
paste textarea "</html>"
type textarea "</html>"
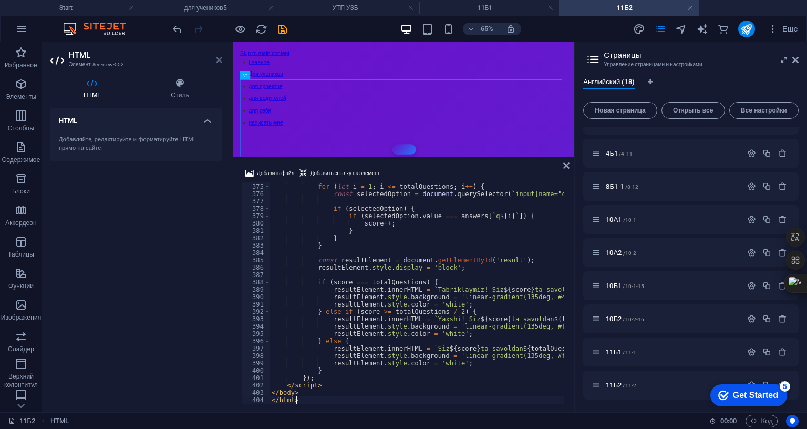
click at [220, 59] on icon at bounding box center [219, 60] width 6 height 8
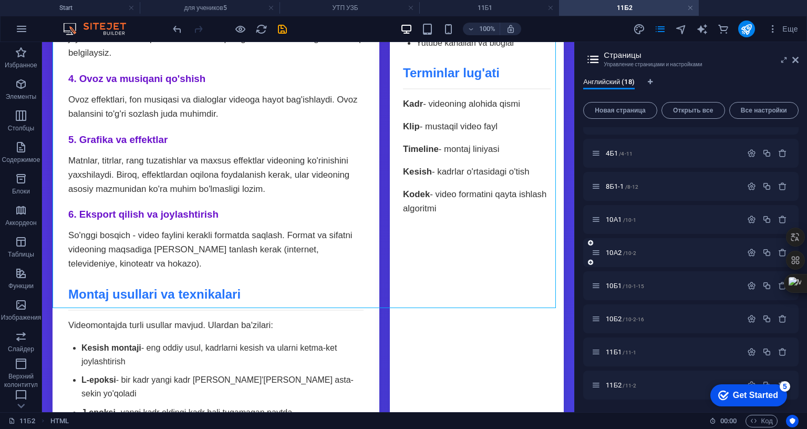
scroll to position [383, 0]
click at [284, 29] on icon "save" at bounding box center [282, 29] width 12 height 12
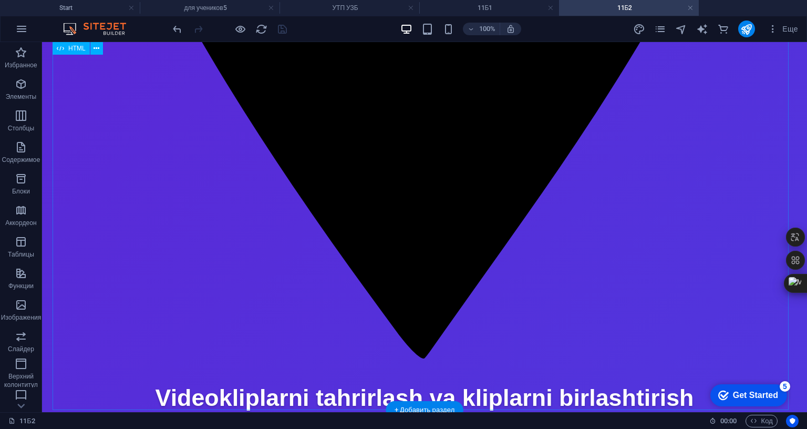
scroll to position [1897, 0]
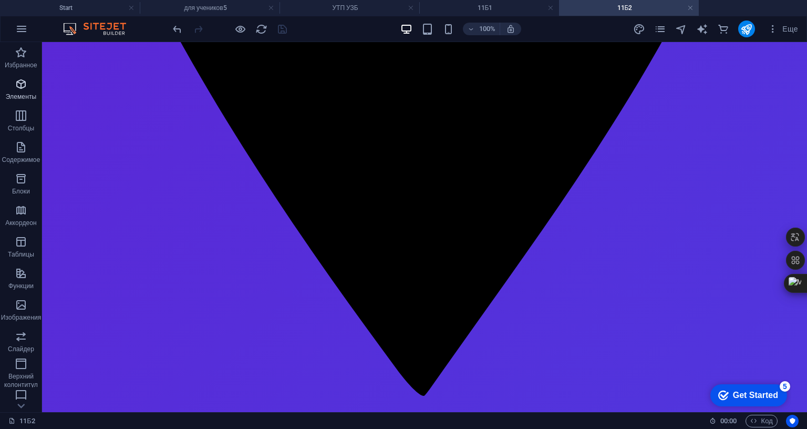
click at [25, 88] on icon "button" at bounding box center [21, 84] width 13 height 13
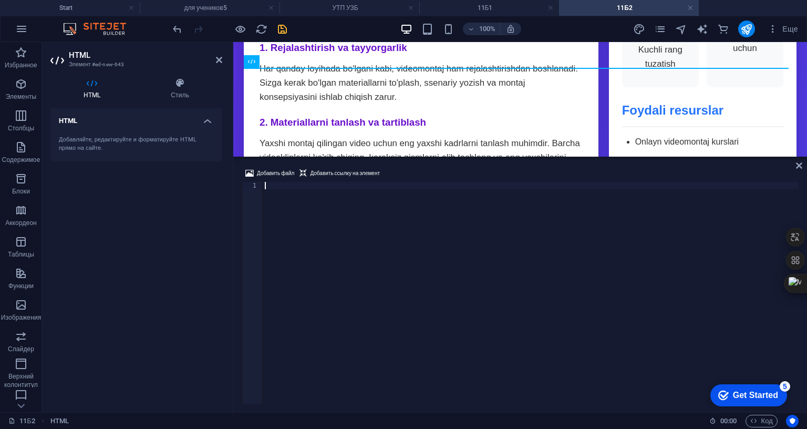
scroll to position [2361, 0]
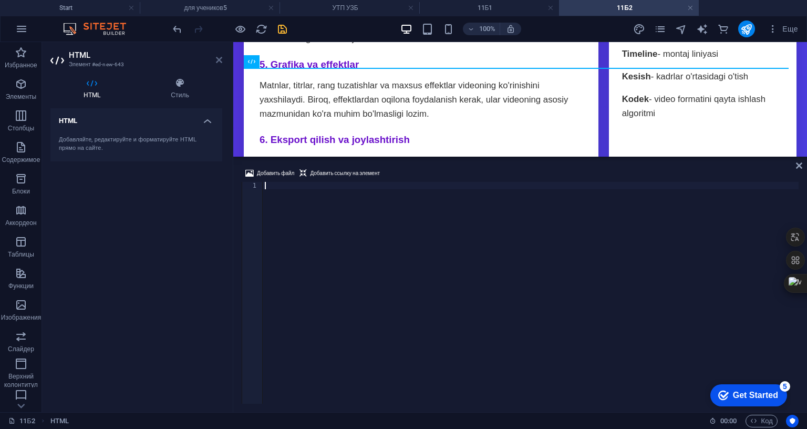
click at [220, 60] on icon at bounding box center [219, 60] width 6 height 8
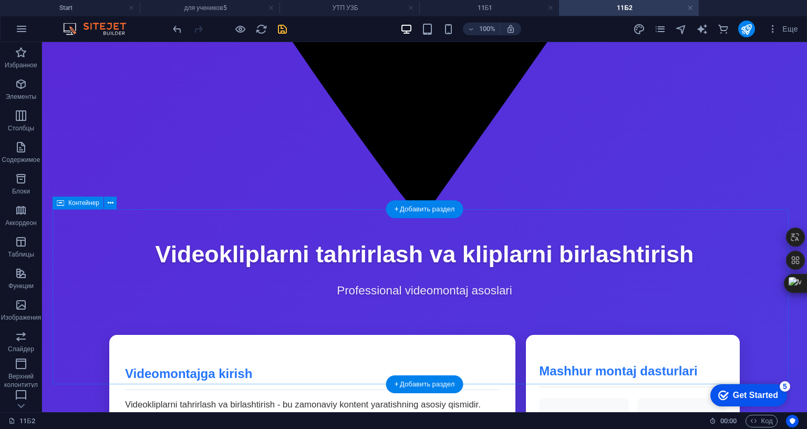
scroll to position [2062, 0]
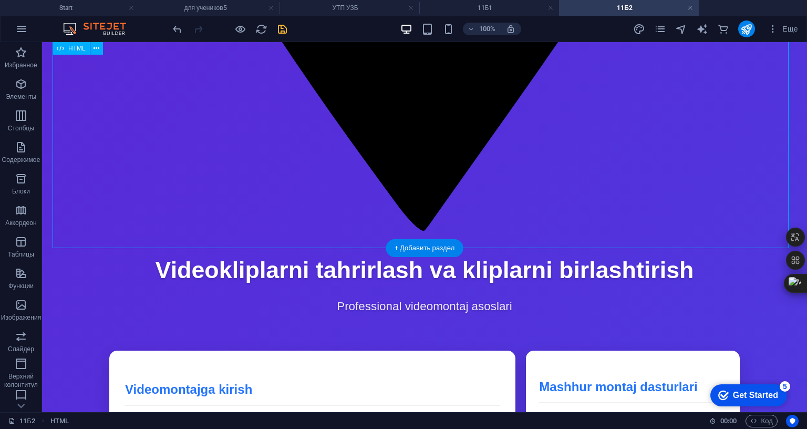
drag, startPoint x: 288, startPoint y: 179, endPoint x: 331, endPoint y: 182, distance: 43.2
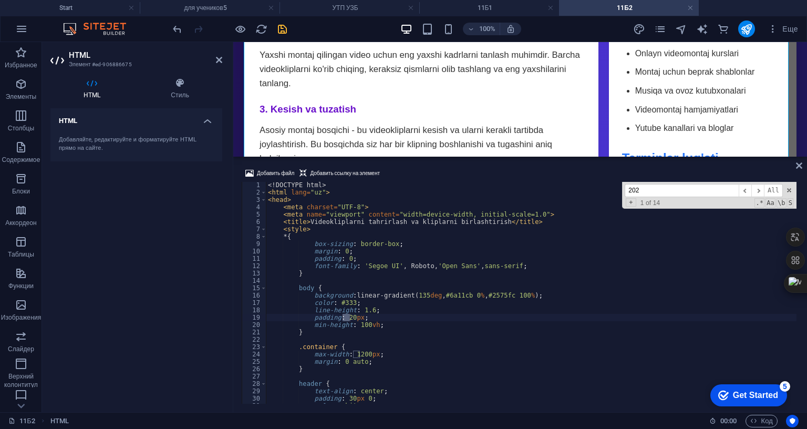
scroll to position [2516, 0]
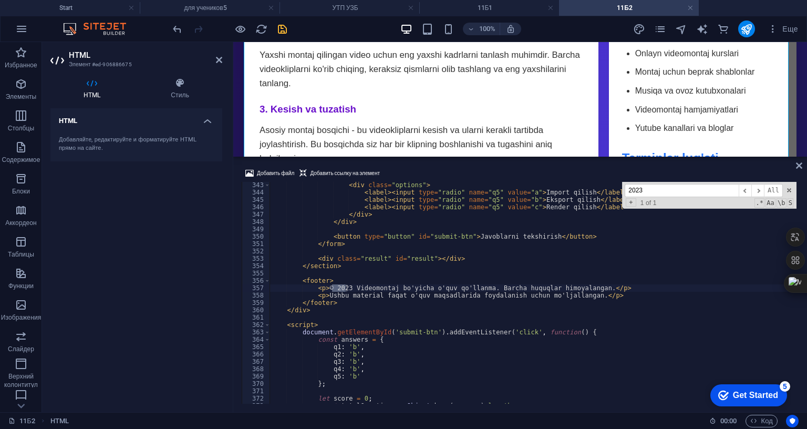
type input "2023"
click at [345, 224] on div "< div class = "options" > < label > < input type = "radio" name = "q5" value = …" at bounding box center [533, 293] width 527 height 222
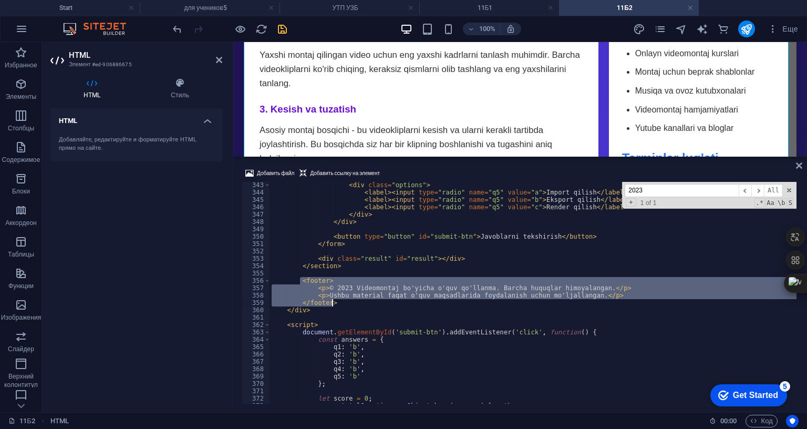
drag, startPoint x: 301, startPoint y: 217, endPoint x: 340, endPoint y: 237, distance: 43.7
click at [611, 220] on div "< div class = "options" > < label > < input type = "radio" name = "q5" value = …" at bounding box center [533, 293] width 527 height 222
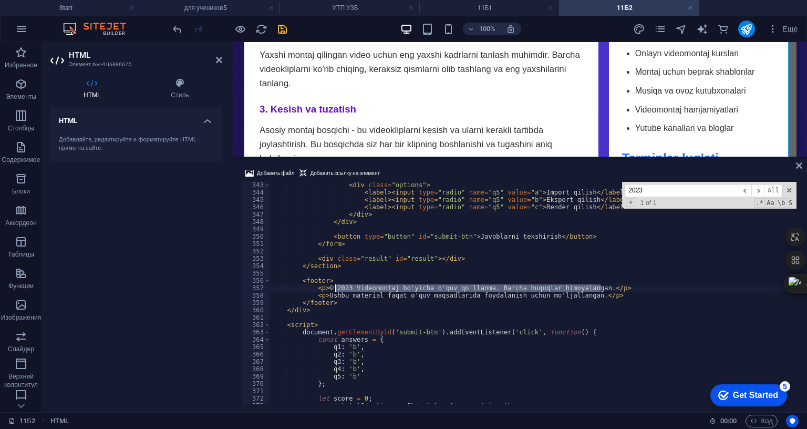
drag, startPoint x: 605, startPoint y: 223, endPoint x: 336, endPoint y: 222, distance: 269.1
click at [336, 222] on div "< div class = "options" > < label > < input type = "radio" name = "q5" value = …" at bounding box center [533, 293] width 527 height 222
drag, startPoint x: 324, startPoint y: 224, endPoint x: 585, endPoint y: 227, distance: 261.2
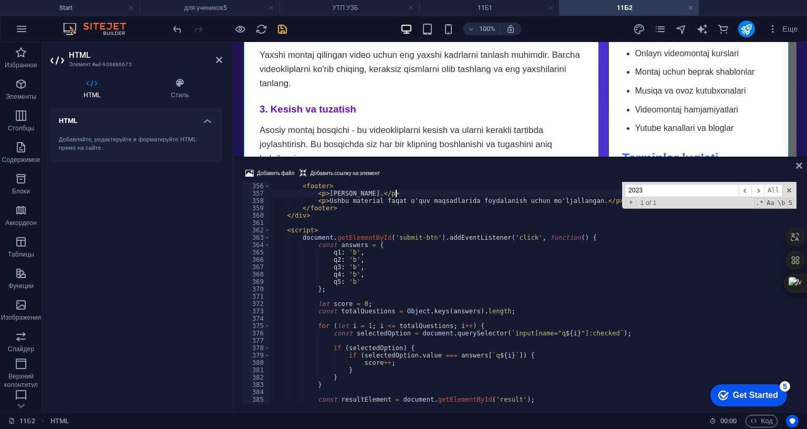
scroll to position [2611, 0]
type textarea "<p>Rasul Kozimaliyevich.</p>"
click at [284, 31] on icon "save" at bounding box center [282, 29] width 12 height 12
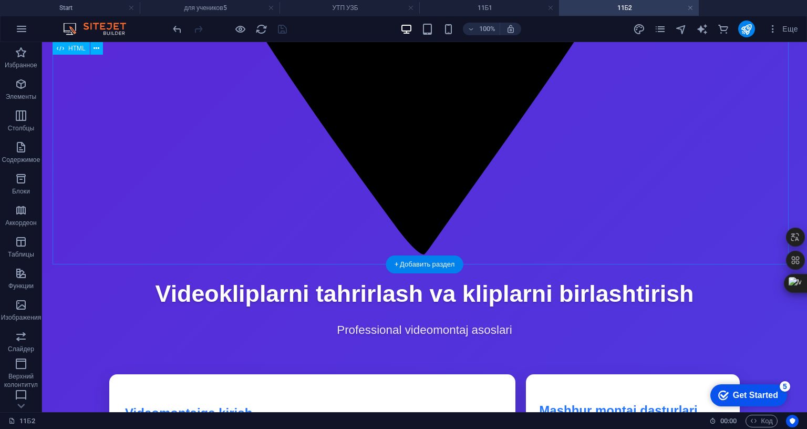
scroll to position [2023, 0]
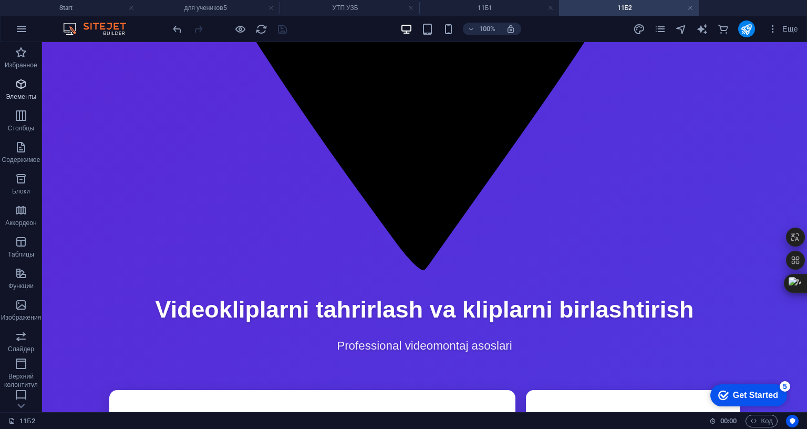
click at [23, 85] on icon "button" at bounding box center [21, 84] width 13 height 13
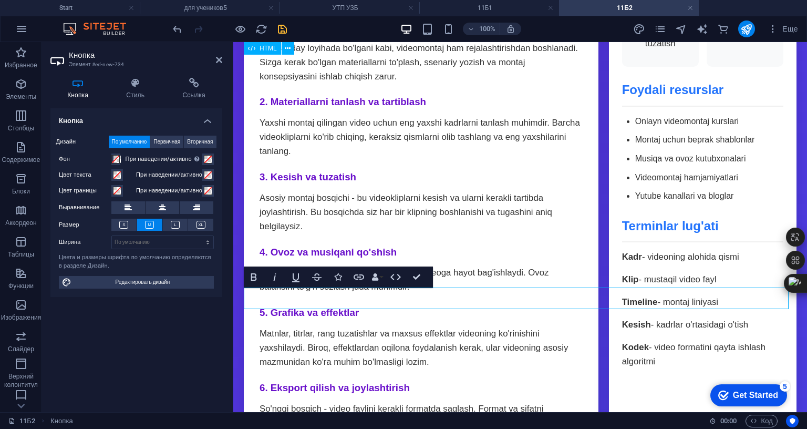
scroll to position [2141, 0]
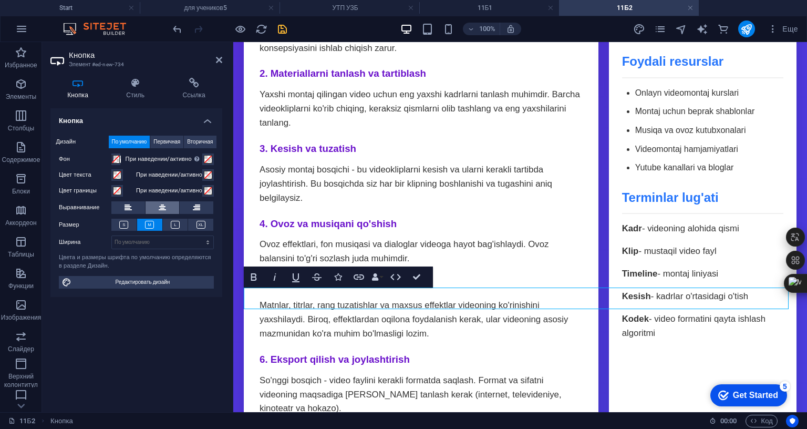
click at [168, 205] on button at bounding box center [163, 207] width 34 height 13
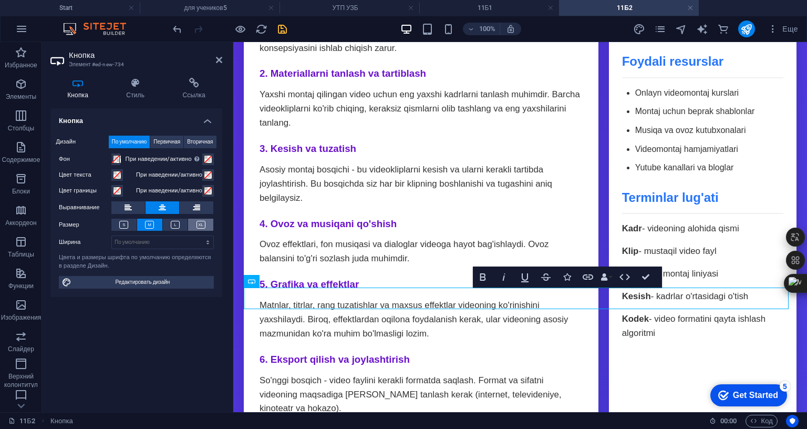
click at [197, 225] on icon at bounding box center [201, 225] width 9 height 8
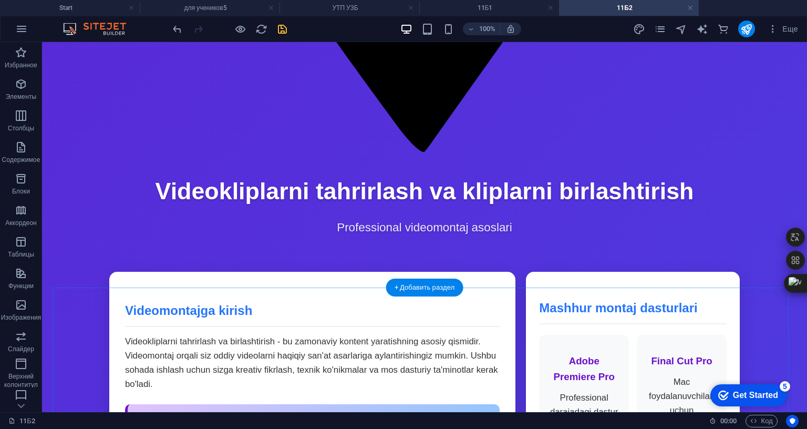
scroll to position [2023, 0]
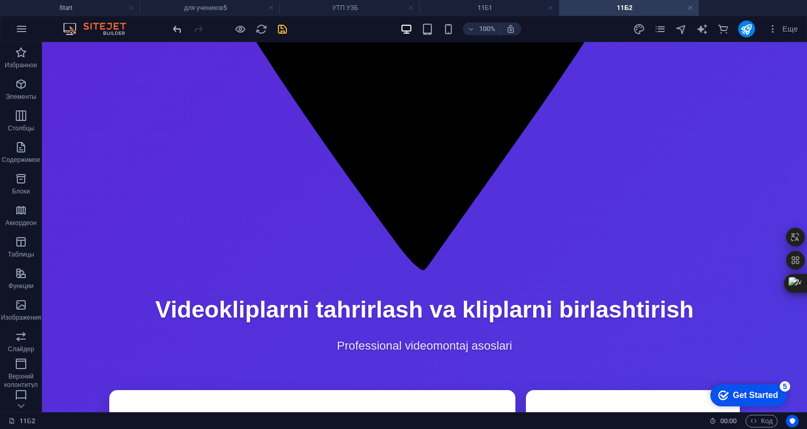
click at [180, 32] on icon "undo" at bounding box center [177, 29] width 12 height 12
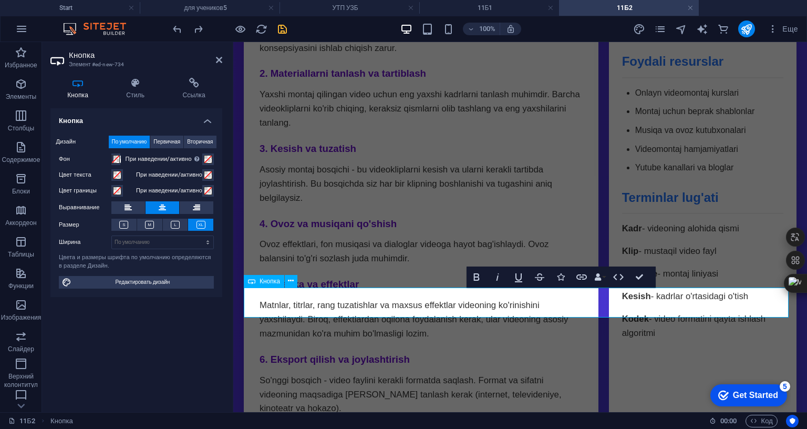
click at [190, 86] on icon at bounding box center [194, 83] width 57 height 11
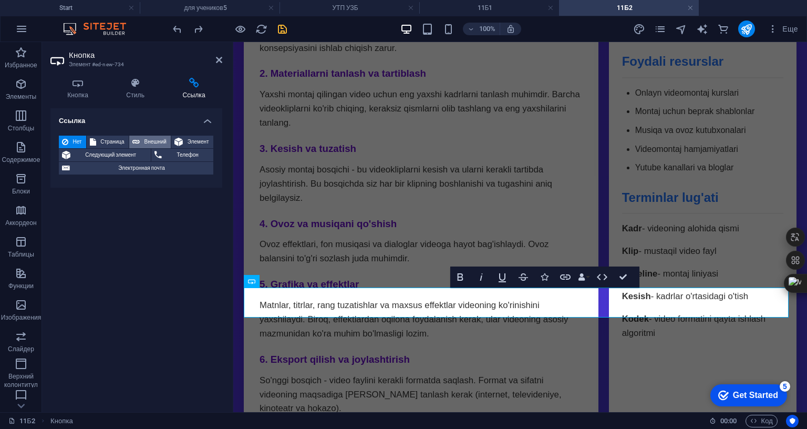
click at [149, 137] on span "Внешний" at bounding box center [155, 142] width 25 height 13
select select "blank"
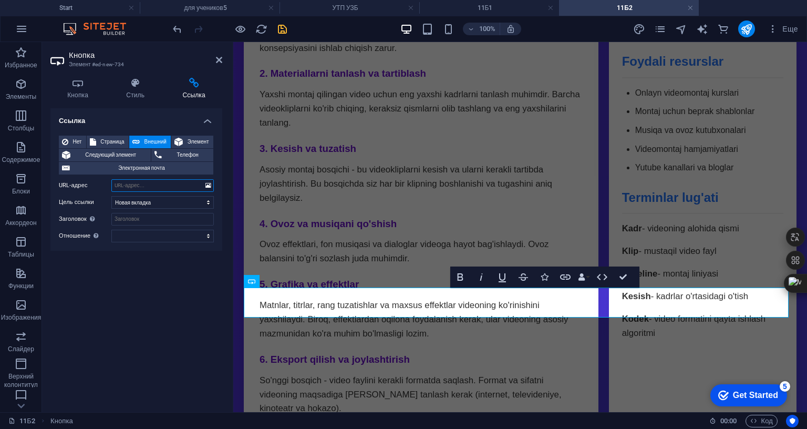
click at [141, 184] on input "URL-адрес" at bounding box center [162, 185] width 102 height 13
paste input "https://clideo.com/editor/"
type input "https://clideo.com/editor/"
click at [185, 273] on div "Ссылка Нет Страница Внешний Элемент Следующий элемент Телефон Электронная почта…" at bounding box center [136, 255] width 172 height 295
click at [221, 59] on icon at bounding box center [219, 60] width 6 height 8
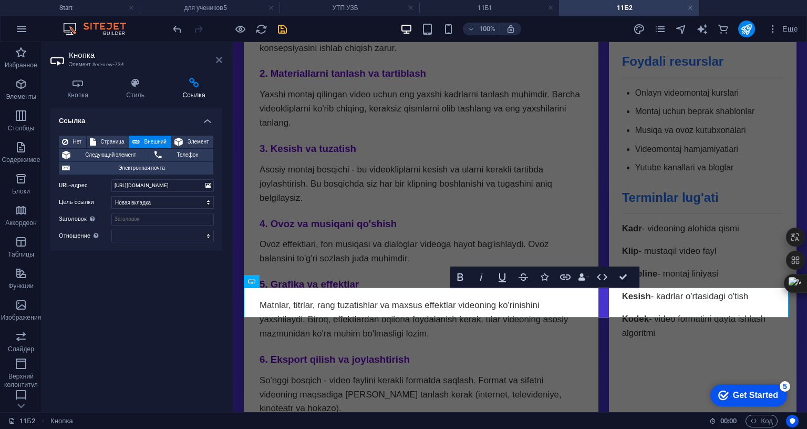
scroll to position [2023, 0]
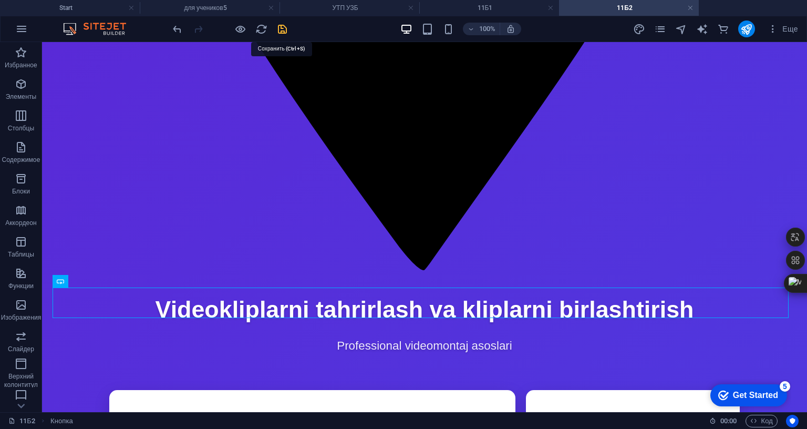
click at [285, 27] on icon "save" at bounding box center [282, 29] width 12 height 12
click at [348, 9] on h4 "УТП УЗБ" at bounding box center [350, 8] width 140 height 12
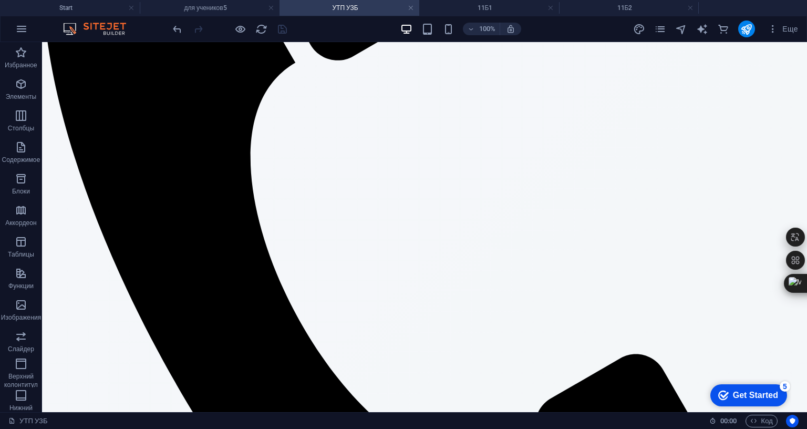
scroll to position [0, 0]
click at [624, 12] on h4 "11Б2" at bounding box center [629, 8] width 140 height 12
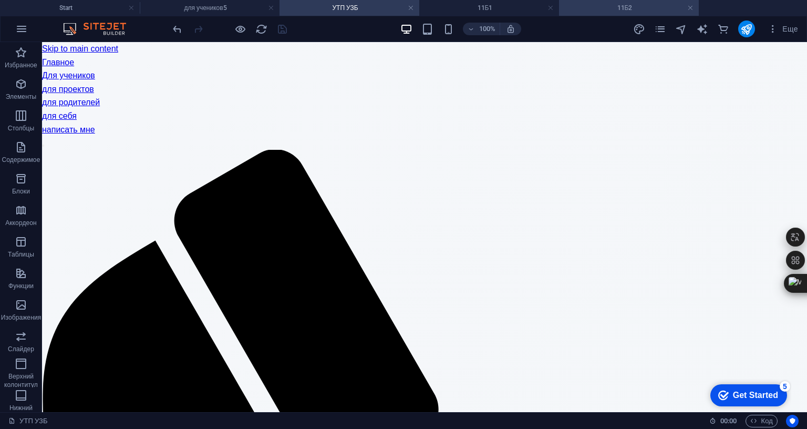
scroll to position [2023, 0]
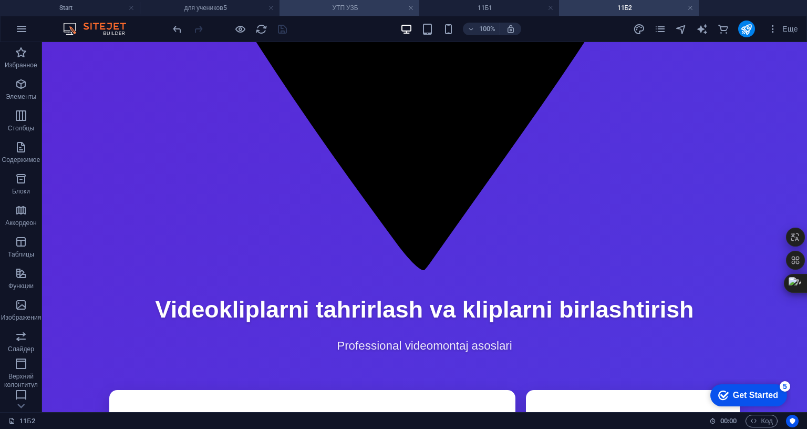
click at [350, 8] on h4 "УТП УЗБ" at bounding box center [350, 8] width 140 height 12
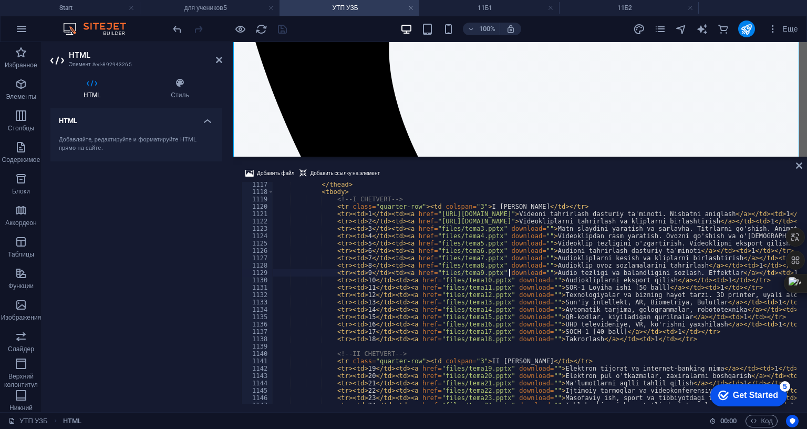
scroll to position [8212, 0]
click at [748, 25] on icon "publish" at bounding box center [746, 29] width 12 height 12
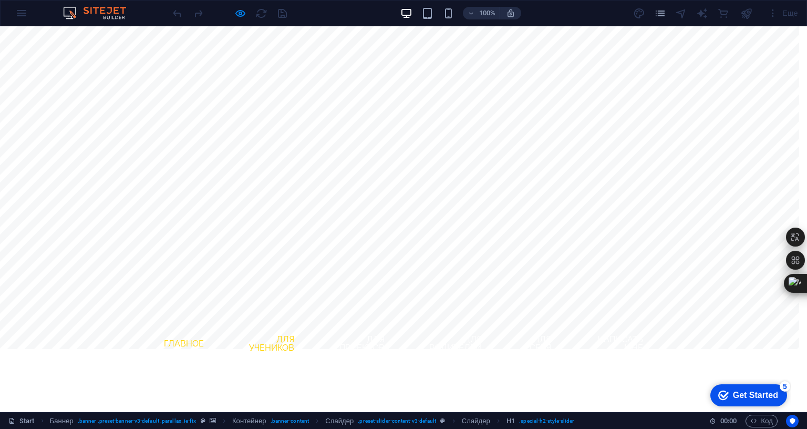
click at [285, 327] on link "Для учеников" at bounding box center [266, 344] width 74 height 34
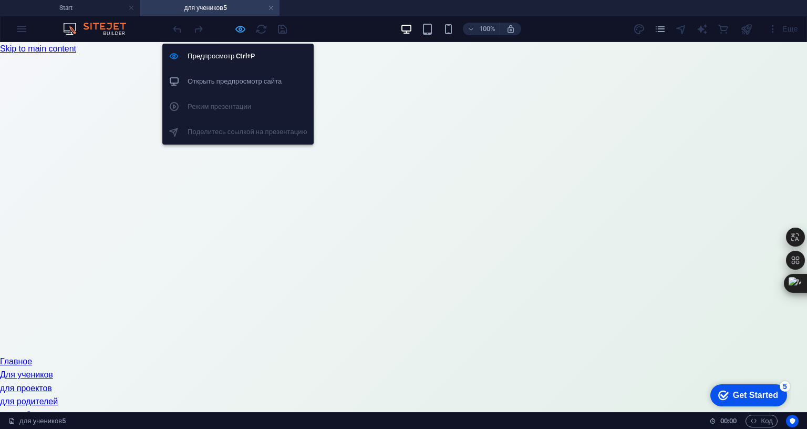
click at [0, 0] on icon "button" at bounding box center [0, 0] width 0 height 0
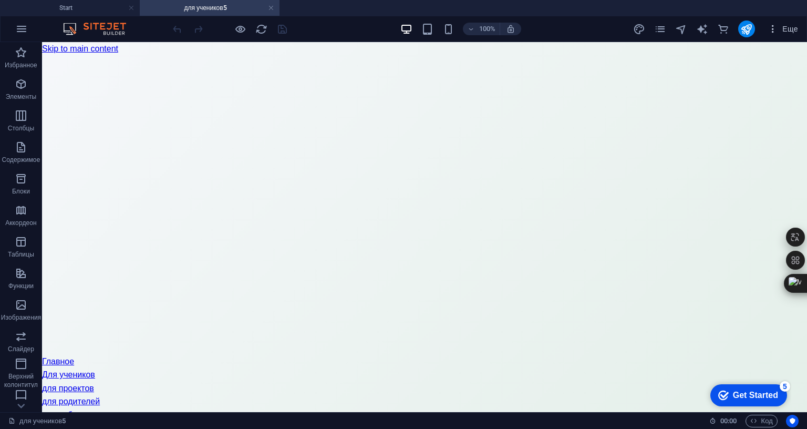
click at [0, 0] on icon "button" at bounding box center [0, 0] width 0 height 0
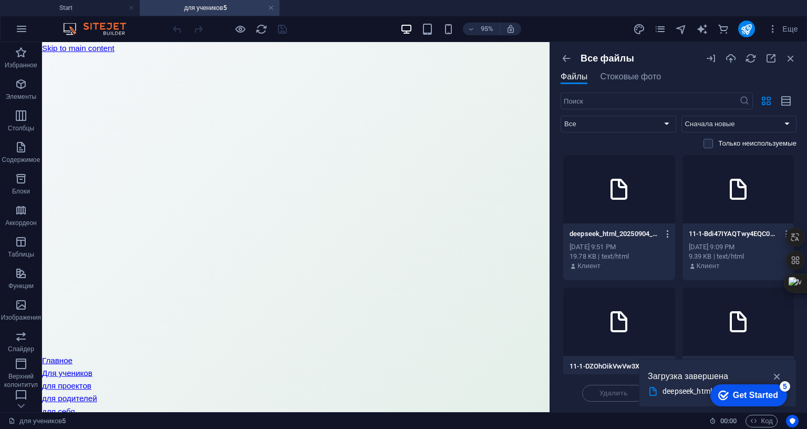
click at [666, 230] on icon "button" at bounding box center [668, 233] width 10 height 9
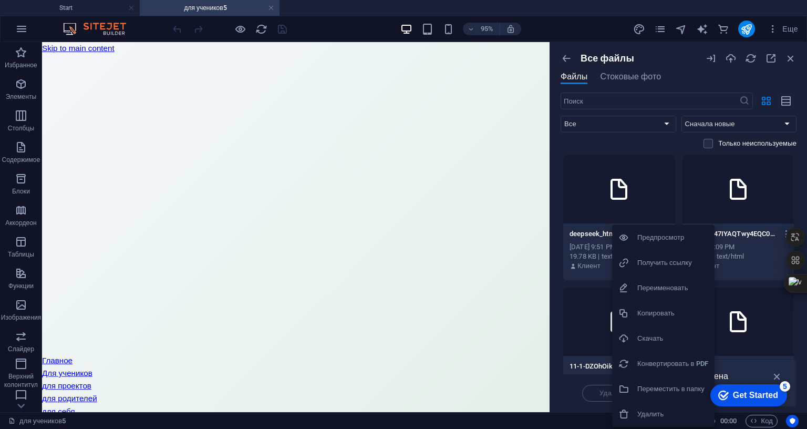
click at [657, 262] on h6 "Получить ссылку" at bounding box center [672, 262] width 71 height 13
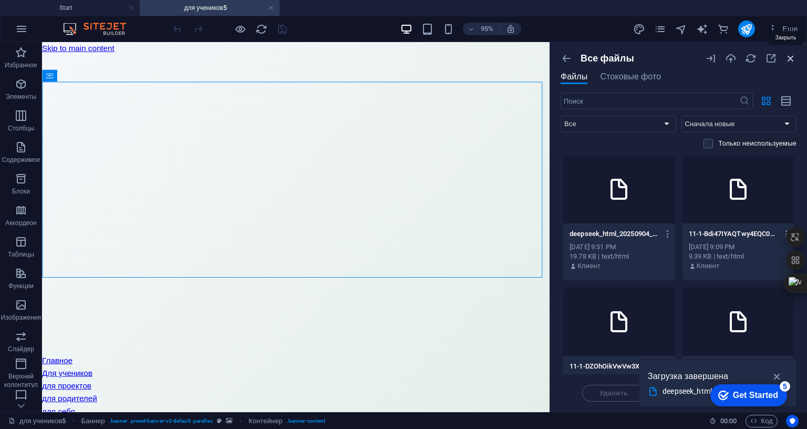
click at [790, 55] on icon "button" at bounding box center [791, 59] width 12 height 12
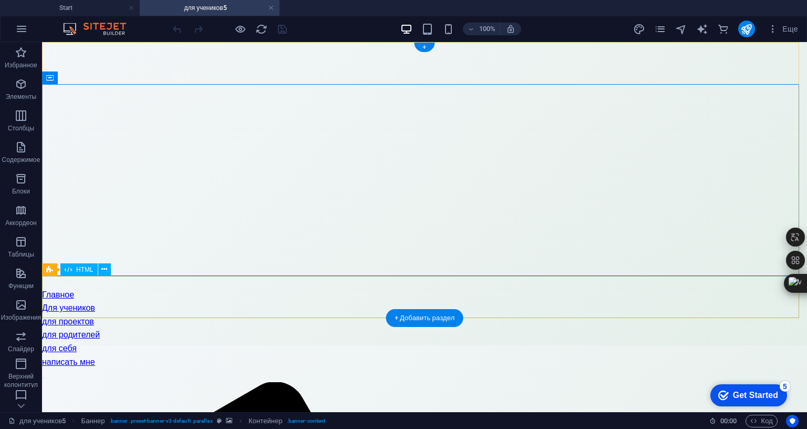
scroll to position [105, 0]
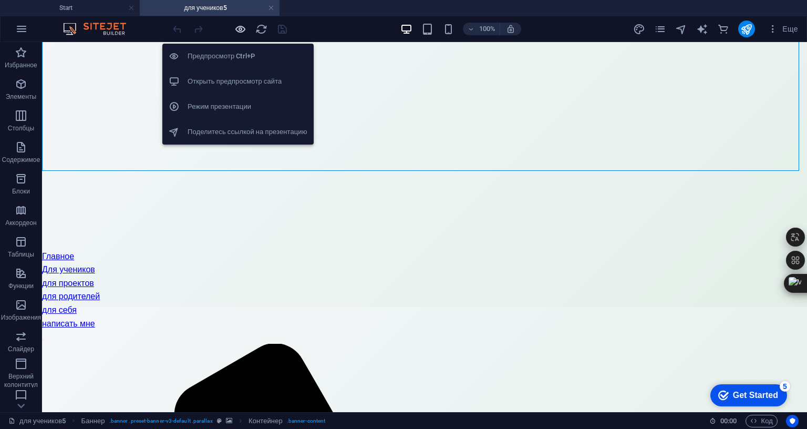
click at [0, 0] on icon "button" at bounding box center [0, 0] width 0 height 0
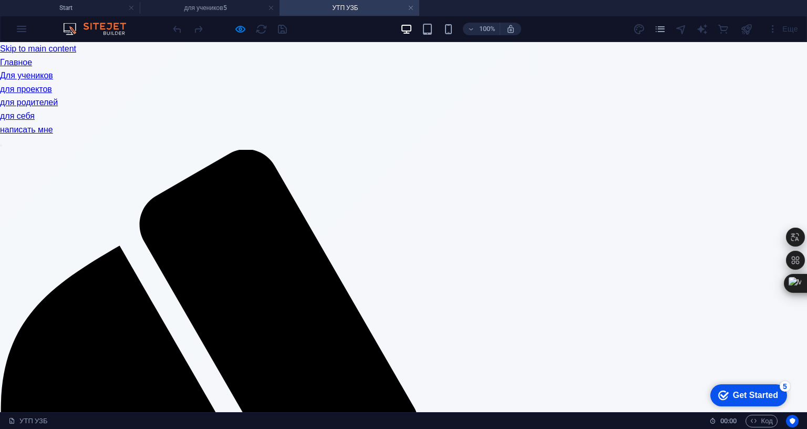
scroll to position [0, 0]
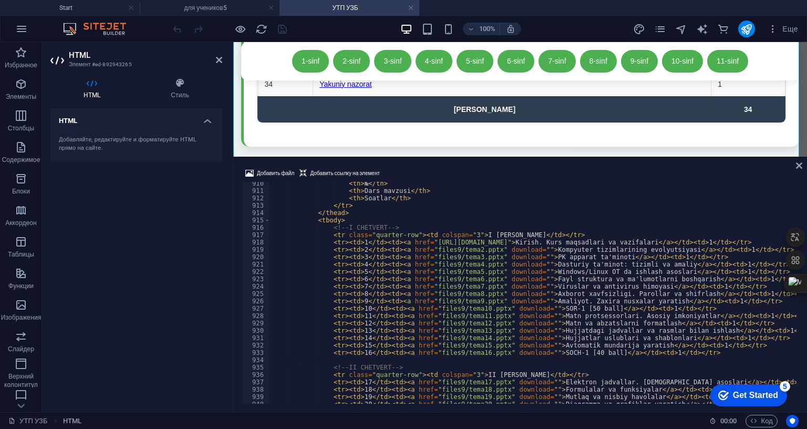
scroll to position [6690, 0]
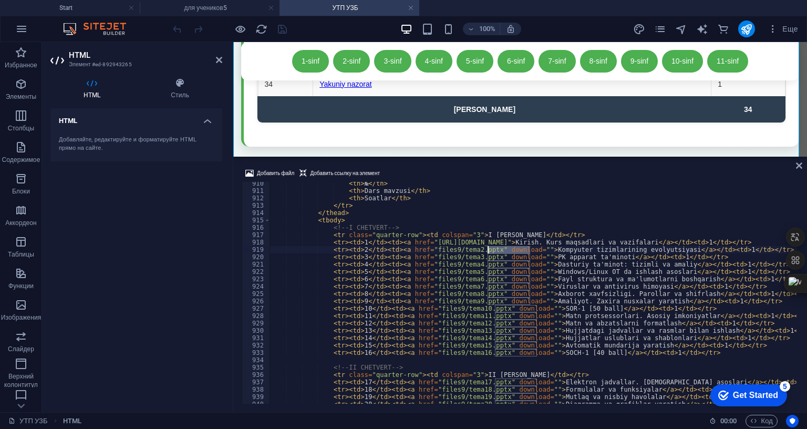
drag, startPoint x: 530, startPoint y: 186, endPoint x: 488, endPoint y: 188, distance: 42.1
click at [0, 0] on div "< th > № </ th > < th > Dars mavzusi </ th > < th > Soatlar </ th > </ tr > </ …" at bounding box center [0, 0] width 0 height 0
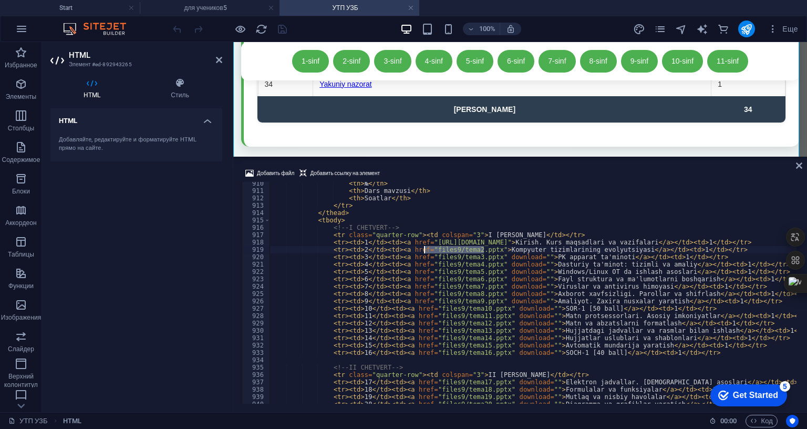
drag, startPoint x: 483, startPoint y: 186, endPoint x: 425, endPoint y: 186, distance: 58.3
click at [0, 0] on div "< th > № </ th > < th > Dars mavzusi </ th > < th > Soatlar </ th > </ tr > </ …" at bounding box center [0, 0] width 0 height 0
type textarea "<tr><td>3</td><td><a href="files9/tema3.pptx" download="">PK apparat ta'minoti<…"
click at [0, 0] on icon "save" at bounding box center [0, 0] width 0 height 0
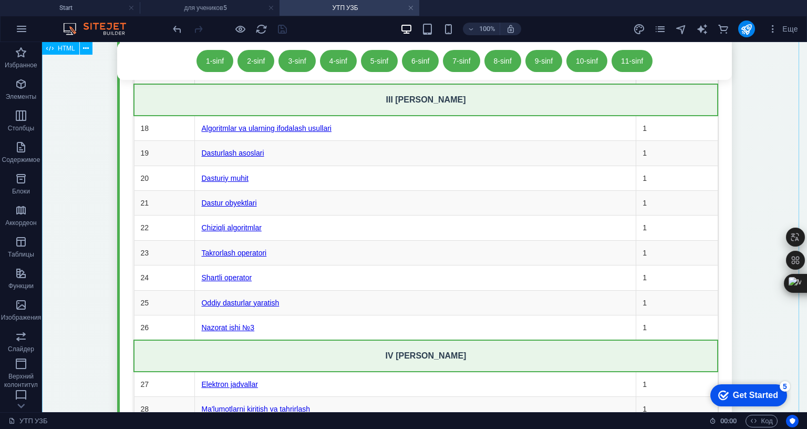
scroll to position [7142, 0]
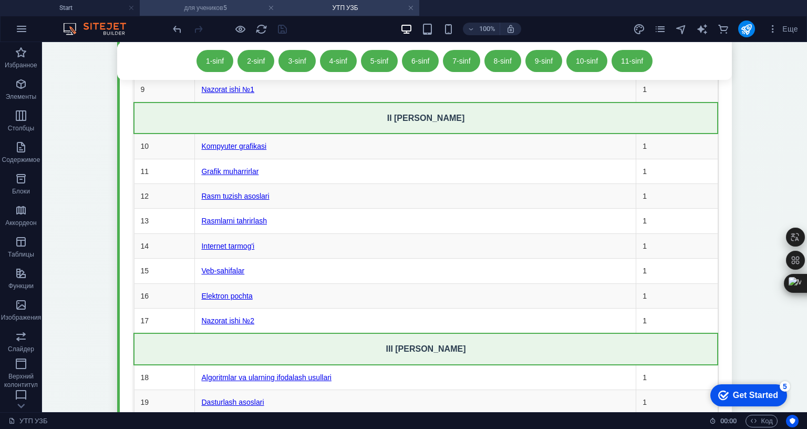
click at [217, 4] on h4 "для учеников5" at bounding box center [210, 8] width 140 height 12
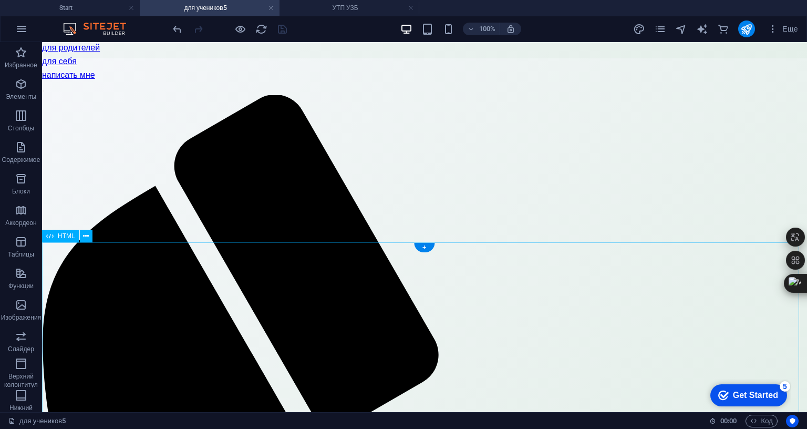
scroll to position [420, 0]
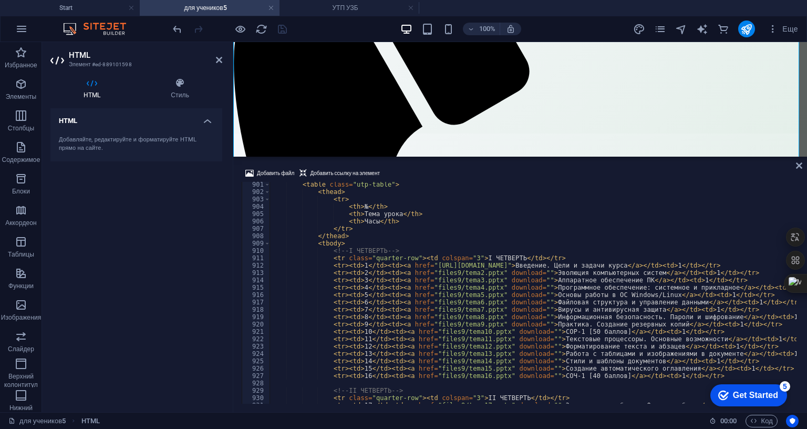
scroll to position [6654, 0]
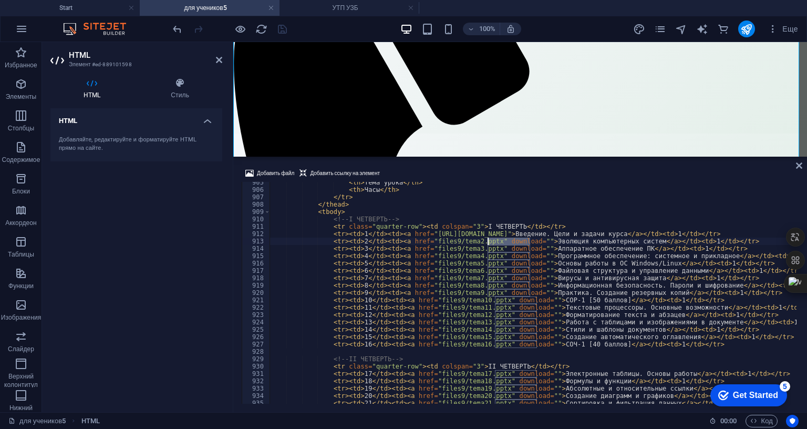
drag, startPoint x: 529, startPoint y: 176, endPoint x: 488, endPoint y: 177, distance: 41.0
click at [488, 179] on div "< th > Тема урока </ th > < th > Часы </ th > </ tr > </ thead > < tbody > <!--…" at bounding box center [715, 296] width 890 height 234
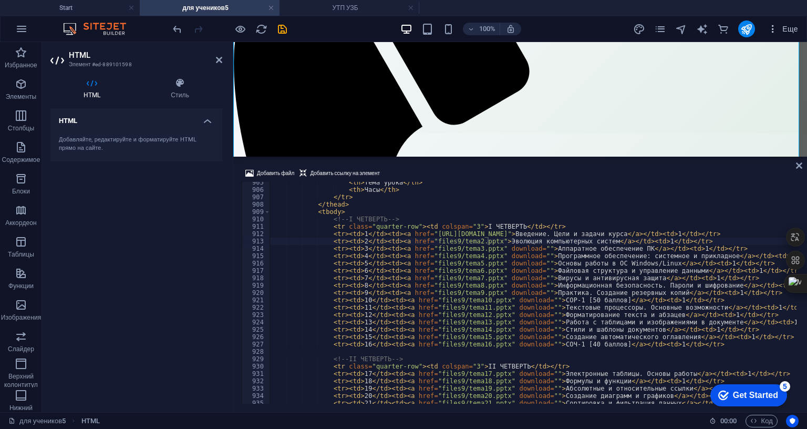
click at [0, 0] on icon "button" at bounding box center [0, 0] width 0 height 0
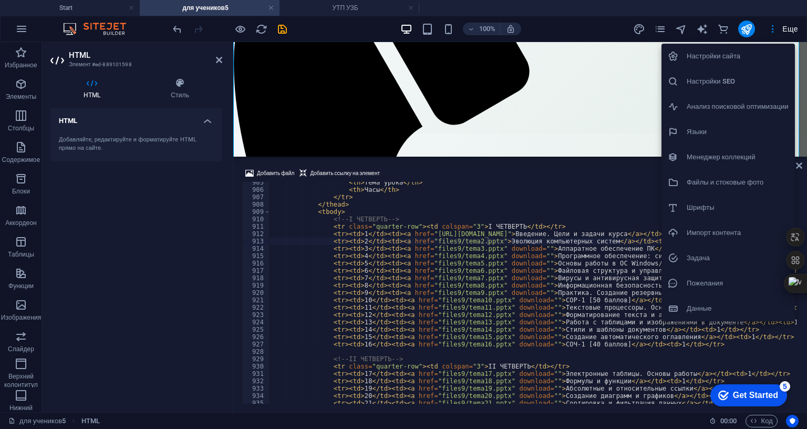
click at [702, 181] on h6 "Файлы и стоковые фото" at bounding box center [738, 182] width 102 height 13
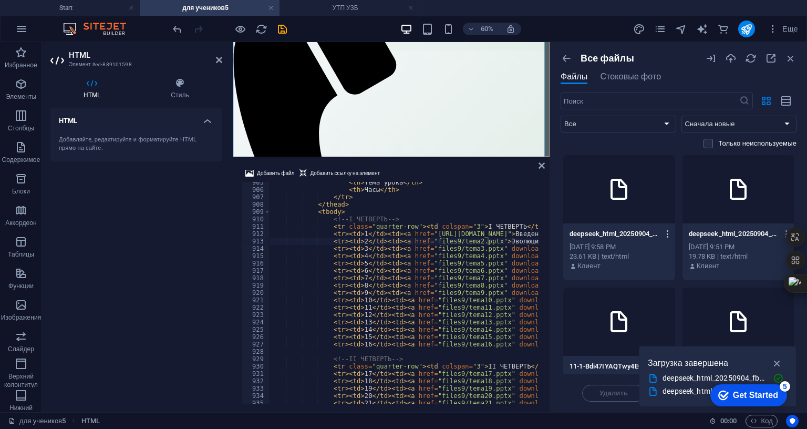
click at [668, 234] on icon "button" at bounding box center [668, 233] width 10 height 9
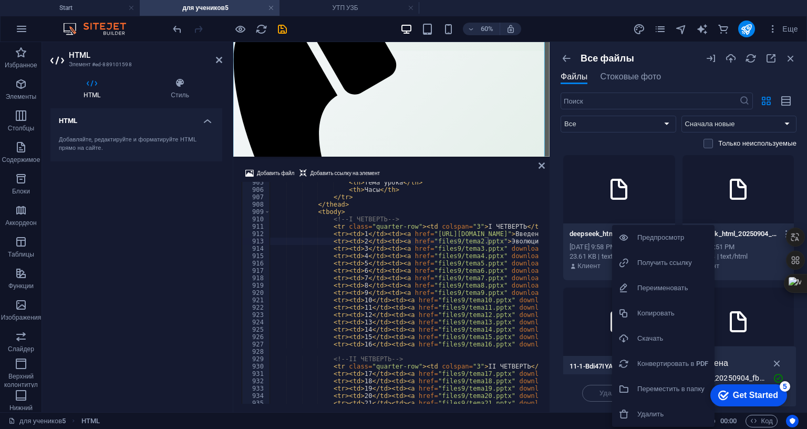
click at [659, 264] on h6 "Получить ссылку" at bounding box center [672, 262] width 71 height 13
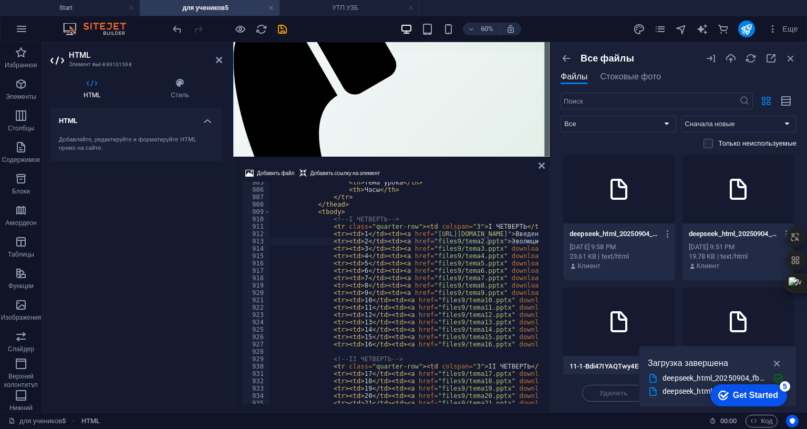
click at [455, 189] on div "< th > Тема урока </ th > < th > Часы </ th > </ tr > </ thead > < tbody > <!--…" at bounding box center [715, 296] width 890 height 234
drag, startPoint x: 484, startPoint y: 176, endPoint x: 426, endPoint y: 178, distance: 57.8
click at [426, 179] on div "< th > Тема урока </ th > < th > Часы </ th > </ tr > </ thead > < tbody > <!--…" at bounding box center [715, 296] width 890 height 234
paste textarea "[URL][DOMAIN_NAME]"
type textarea "<tr><td>2</td><td><a href="[URL][DOMAIN_NAME]">Эволюция компьютерных систем</a>…"
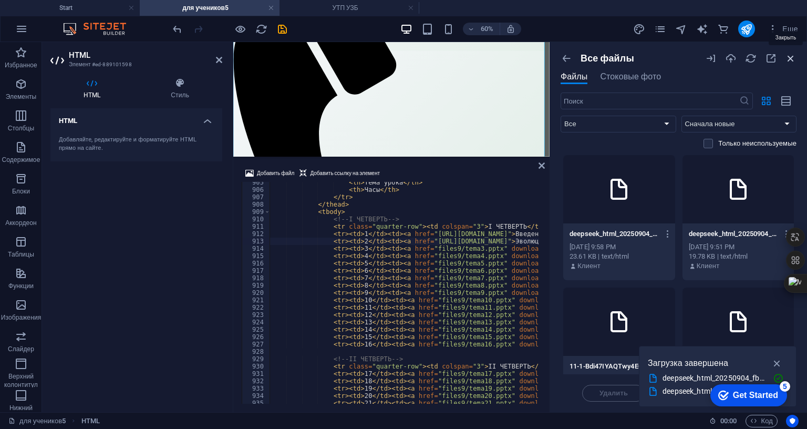
click at [787, 60] on icon "button" at bounding box center [791, 59] width 12 height 12
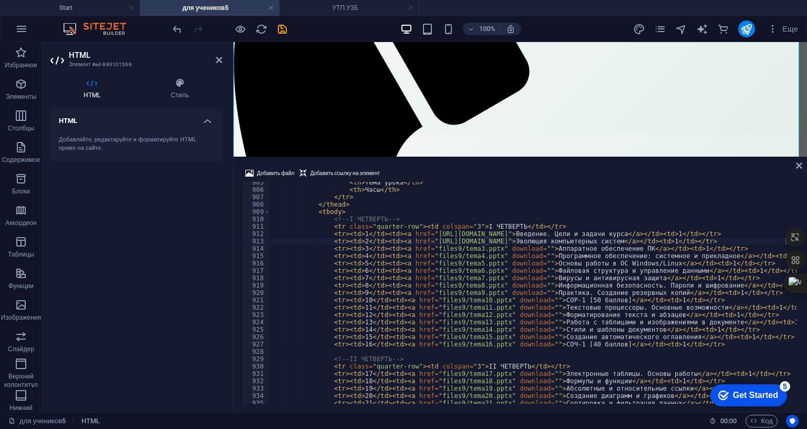
scroll to position [6622, 0]
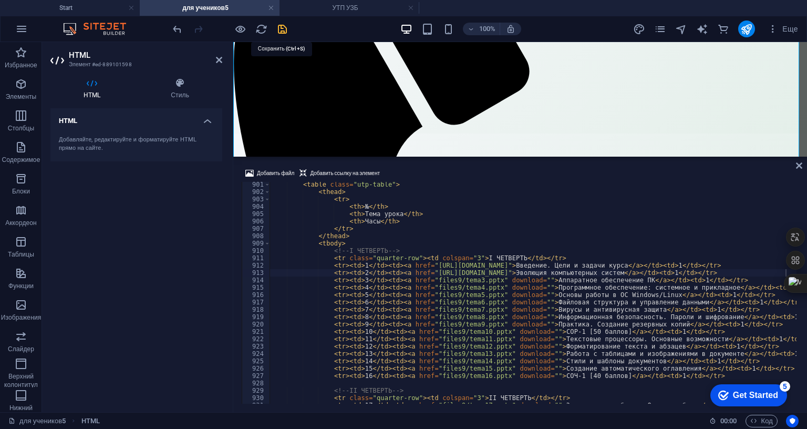
click at [286, 33] on icon "save" at bounding box center [282, 29] width 12 height 12
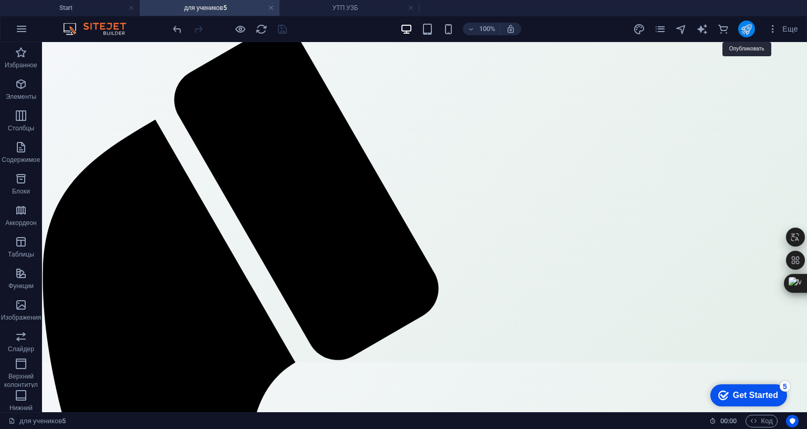
click at [0, 0] on icon "publish" at bounding box center [0, 0] width 0 height 0
